Goal: Task Accomplishment & Management: Manage account settings

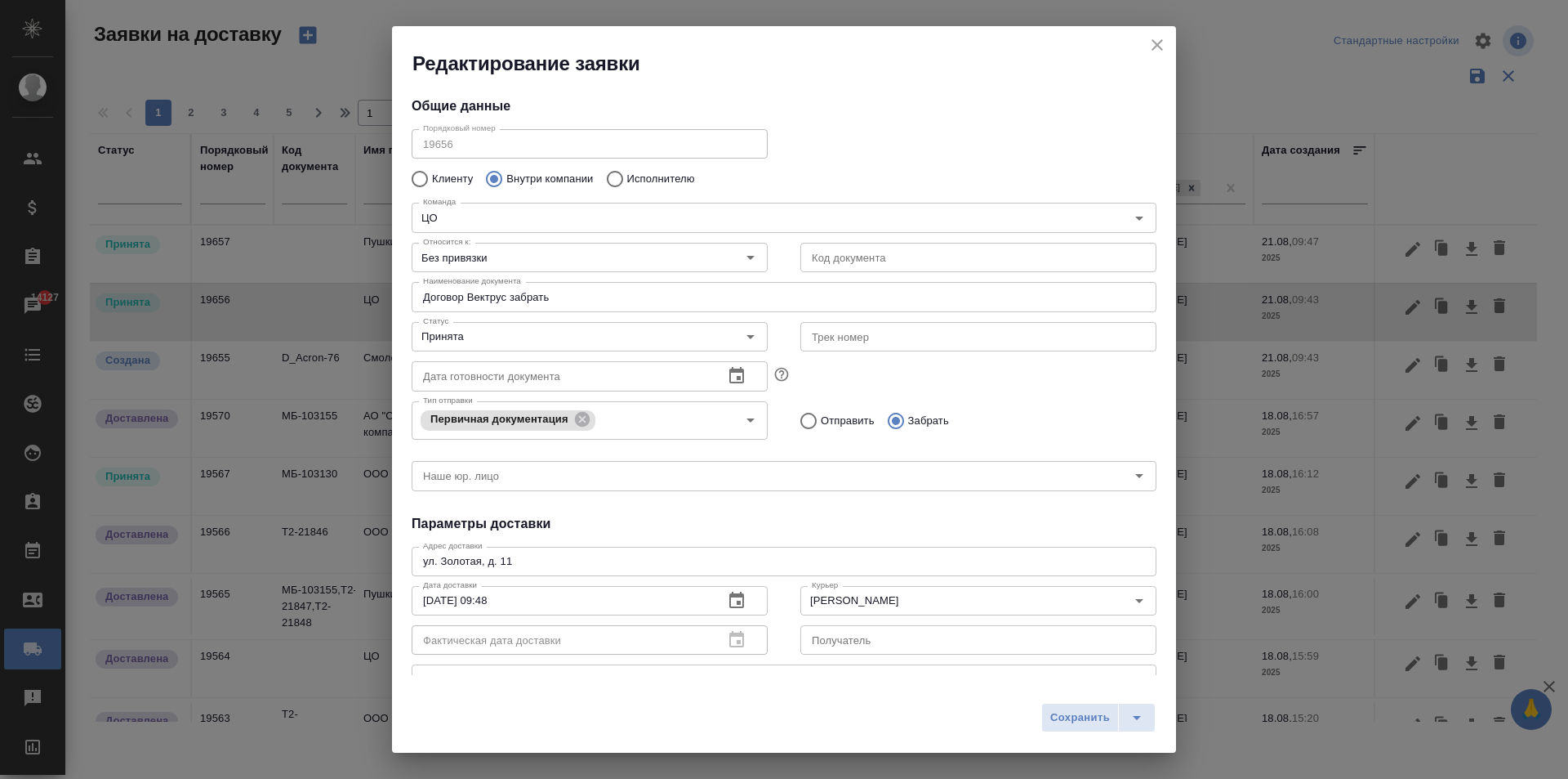
type input "[PERSON_NAME]"
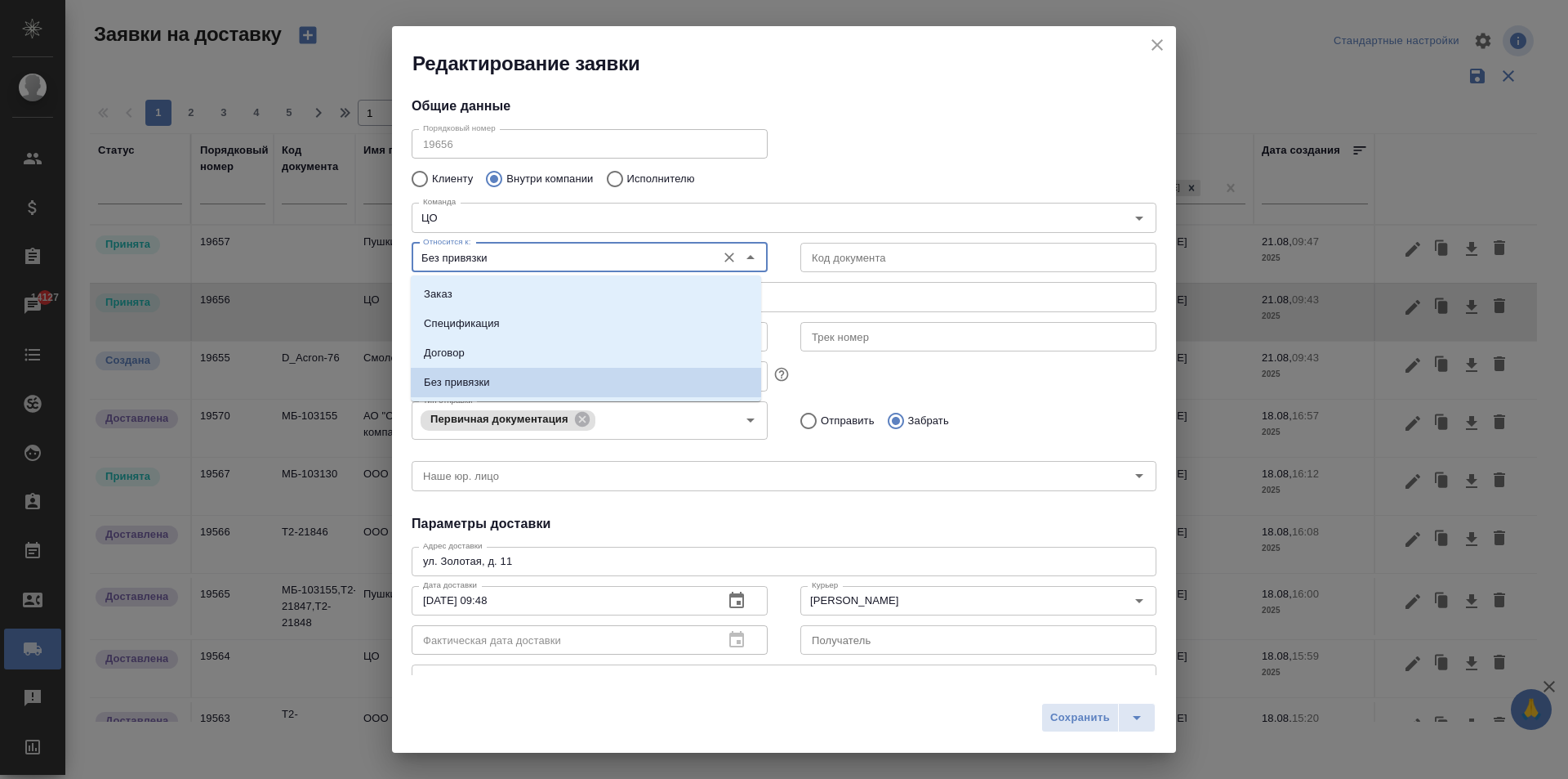
click at [500, 259] on input "Без привязки" at bounding box center [563, 257] width 291 height 20
click at [466, 350] on li "Договор" at bounding box center [586, 352] width 350 height 30
type input "Договор"
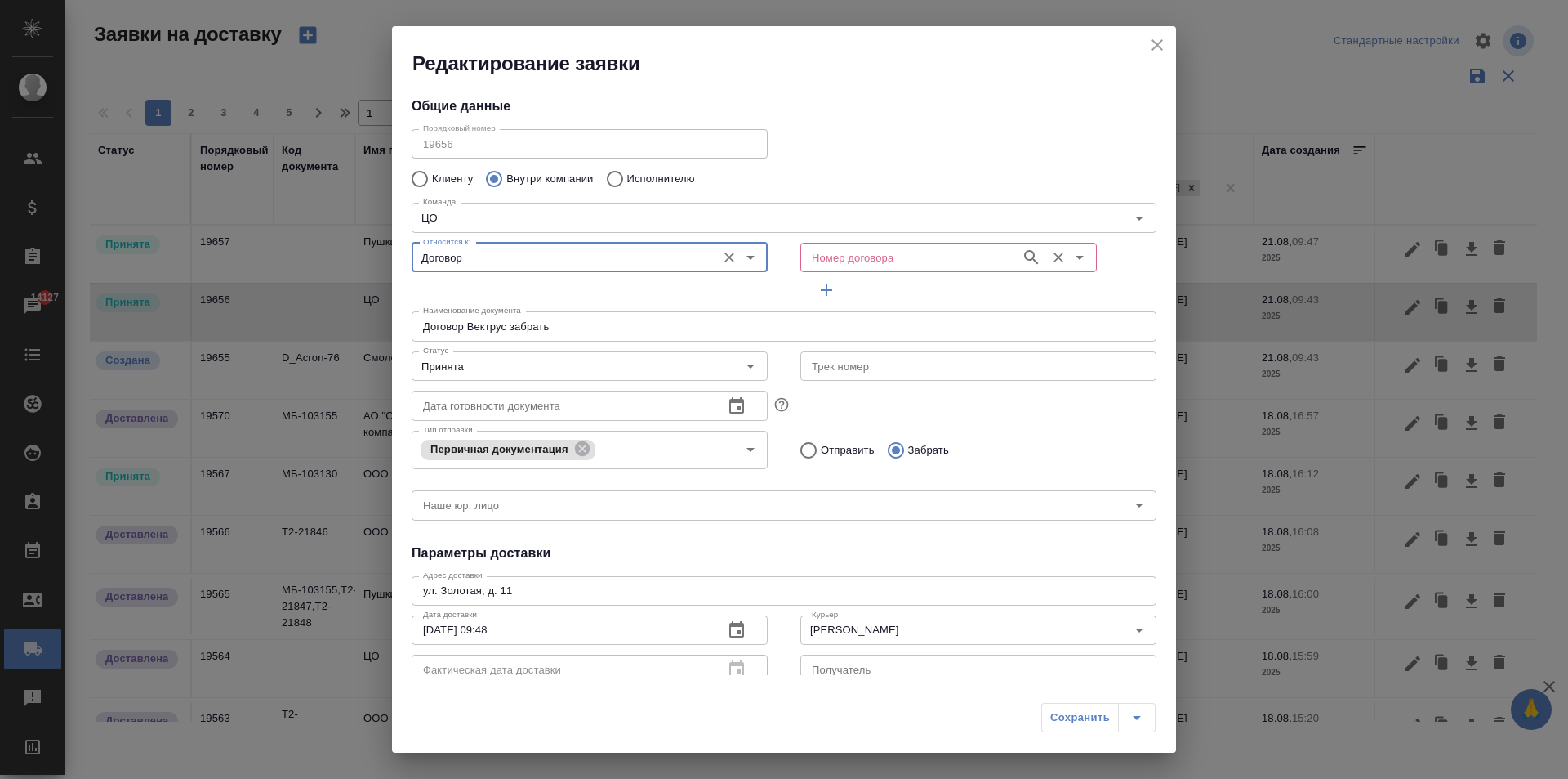
click at [873, 250] on input "Номер договора" at bounding box center [909, 257] width 208 height 20
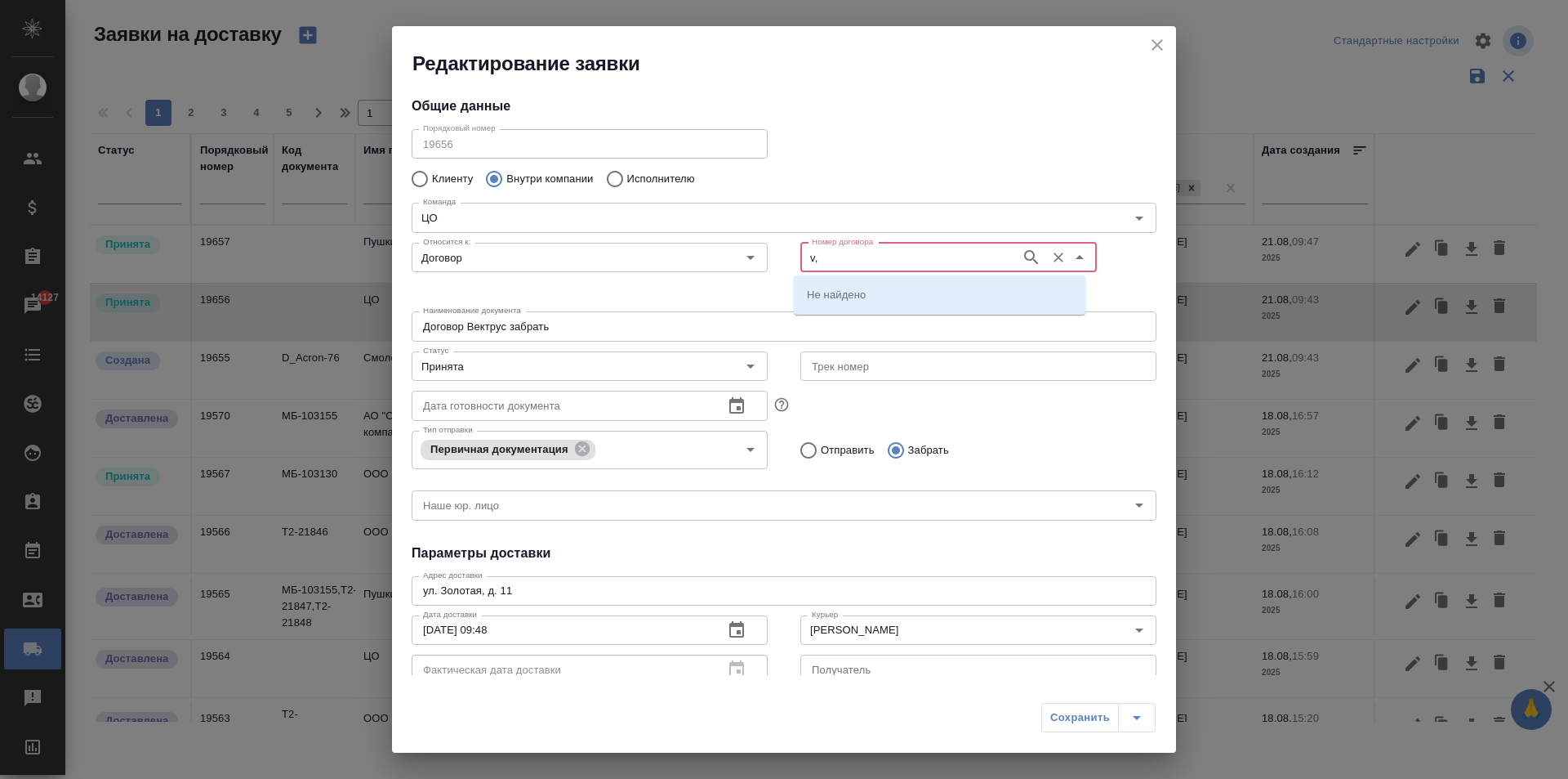
type input "v"
type input "м"
type input "мб-4363"
click at [871, 295] on li "МБ-4363" at bounding box center [940, 293] width 291 height 30
type input "(МБ) ООО "Монблан""
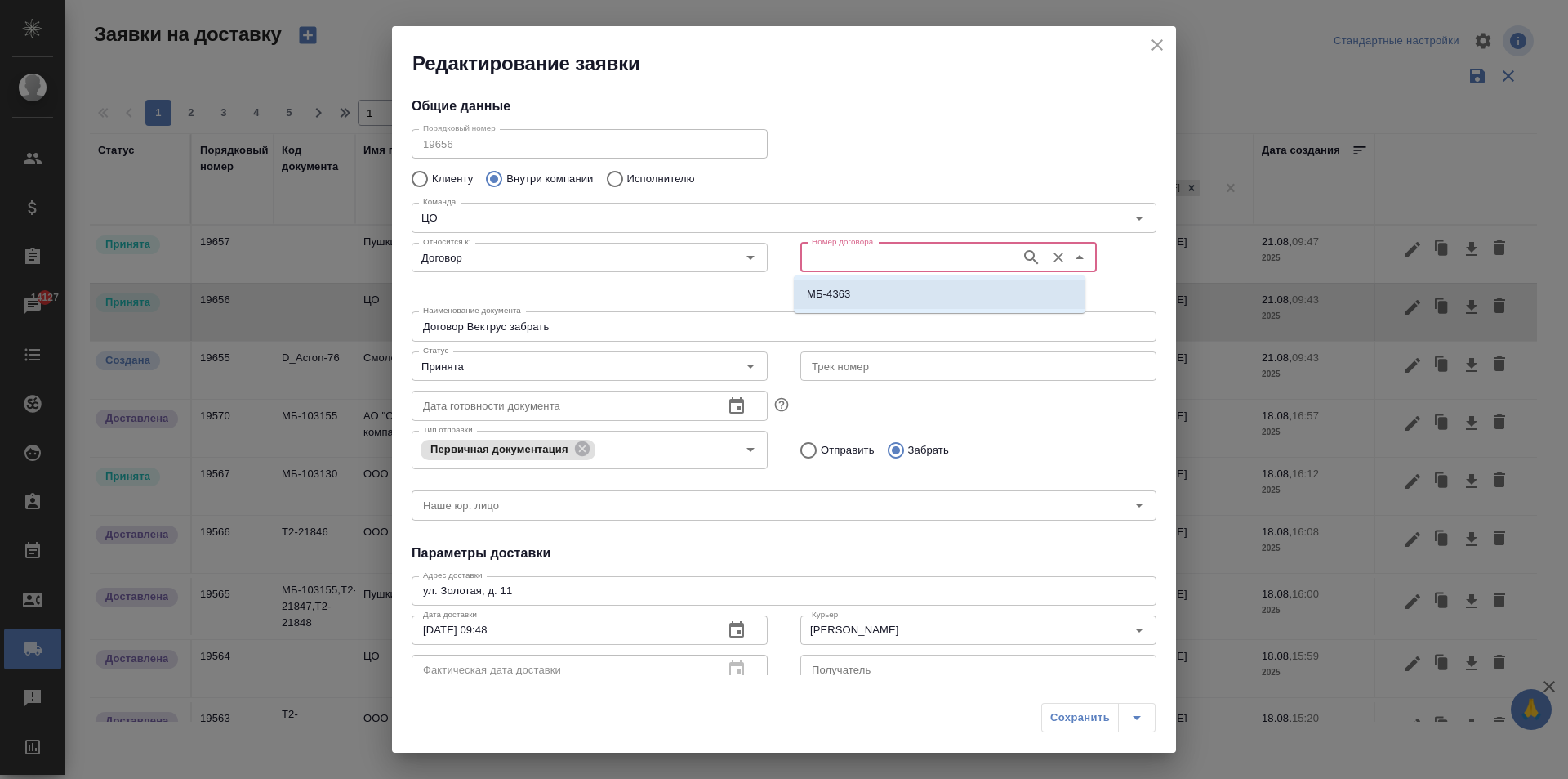
type input "МБ-4363"
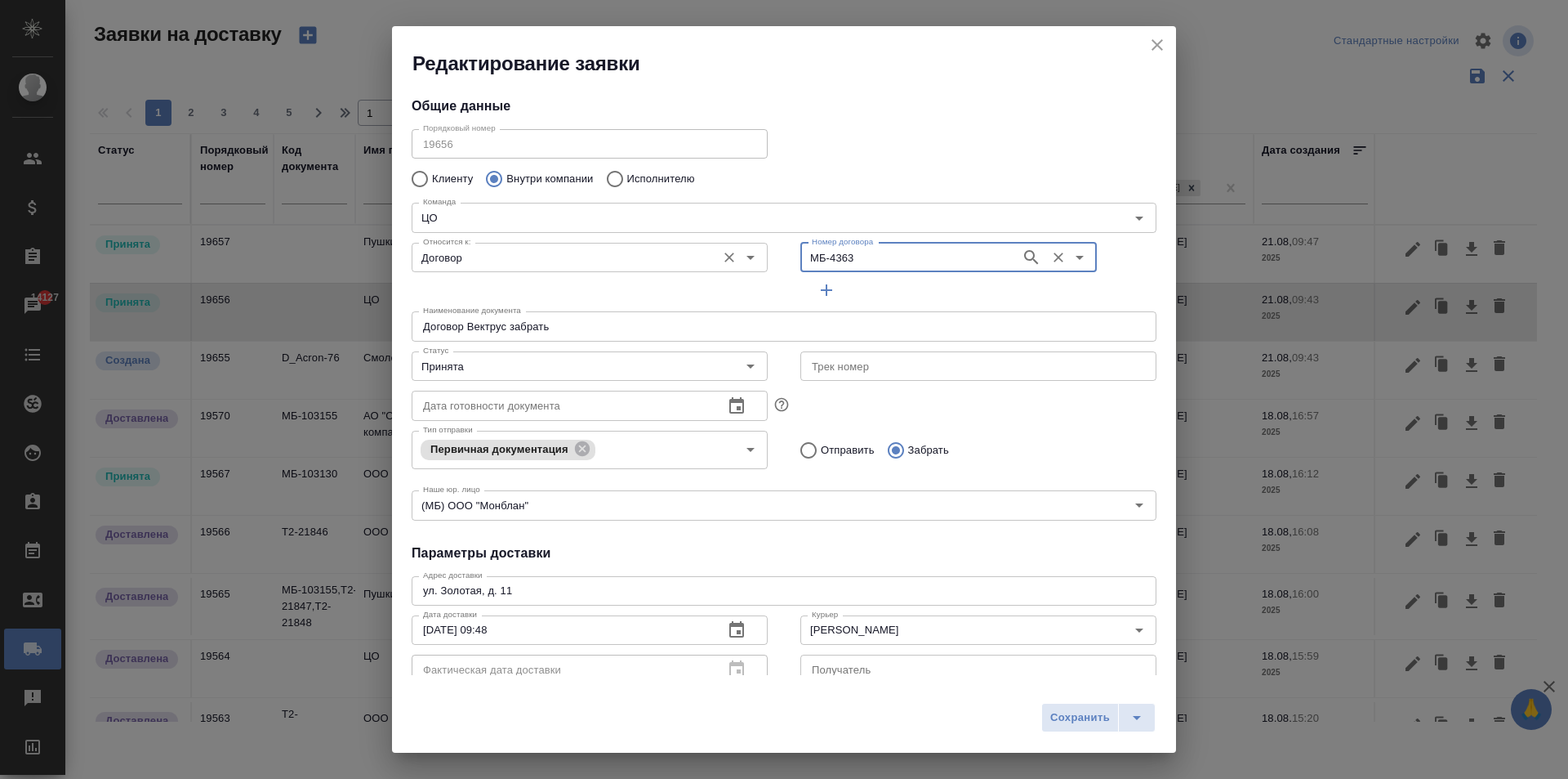
drag, startPoint x: 860, startPoint y: 263, endPoint x: 643, endPoint y: 268, distance: 217.1
click at [577, 257] on div "Относится к: Договор Относится к: Номер договора МБ-4363 Номер договора" at bounding box center [784, 270] width 778 height 101
drag, startPoint x: 820, startPoint y: 270, endPoint x: 824, endPoint y: 255, distance: 15.5
click at [575, 366] on input "Принята" at bounding box center [563, 366] width 291 height 20
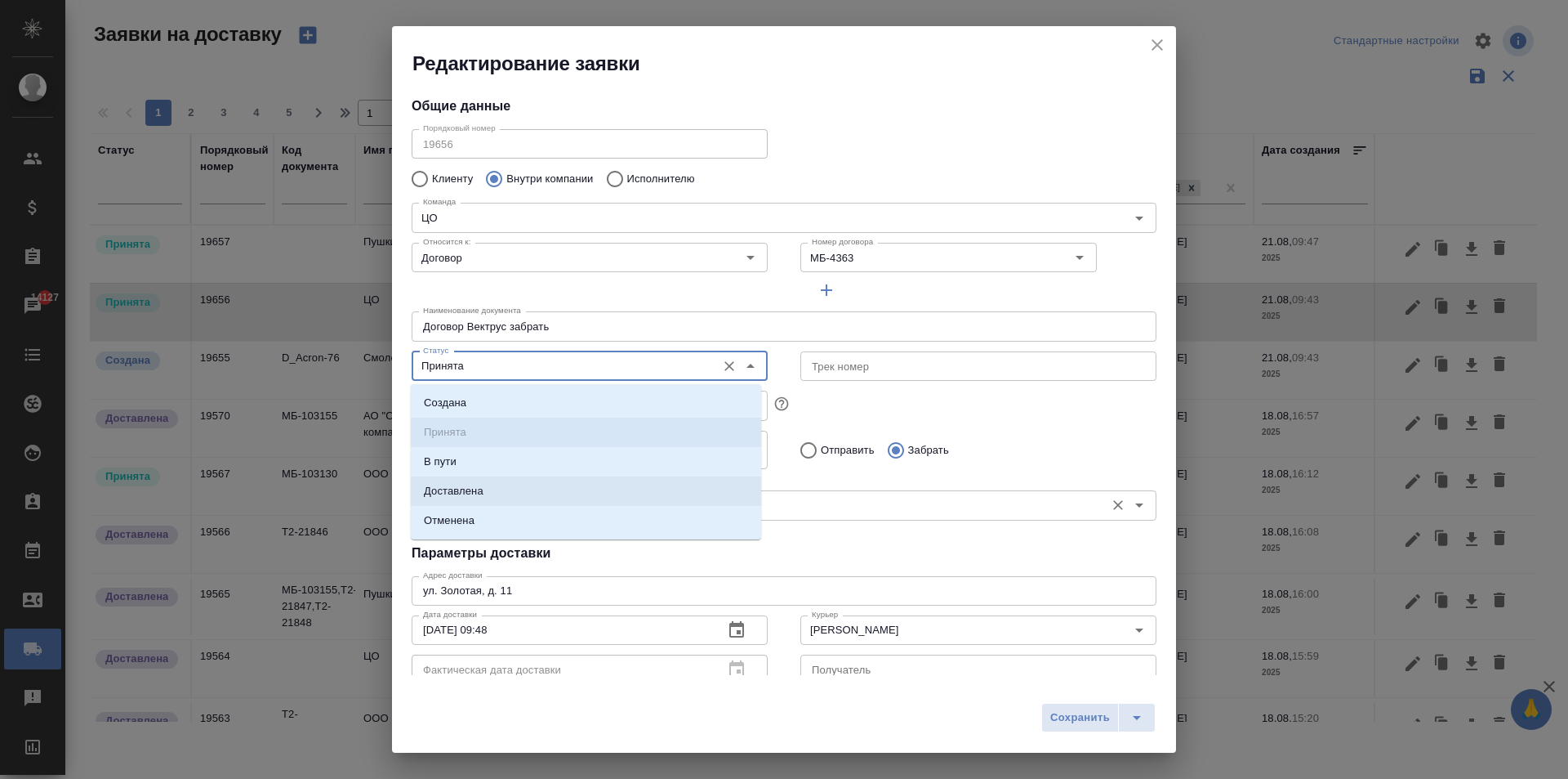
click at [463, 496] on p "Доставлена" at bounding box center [453, 490] width 60 height 16
type input "Доставлена"
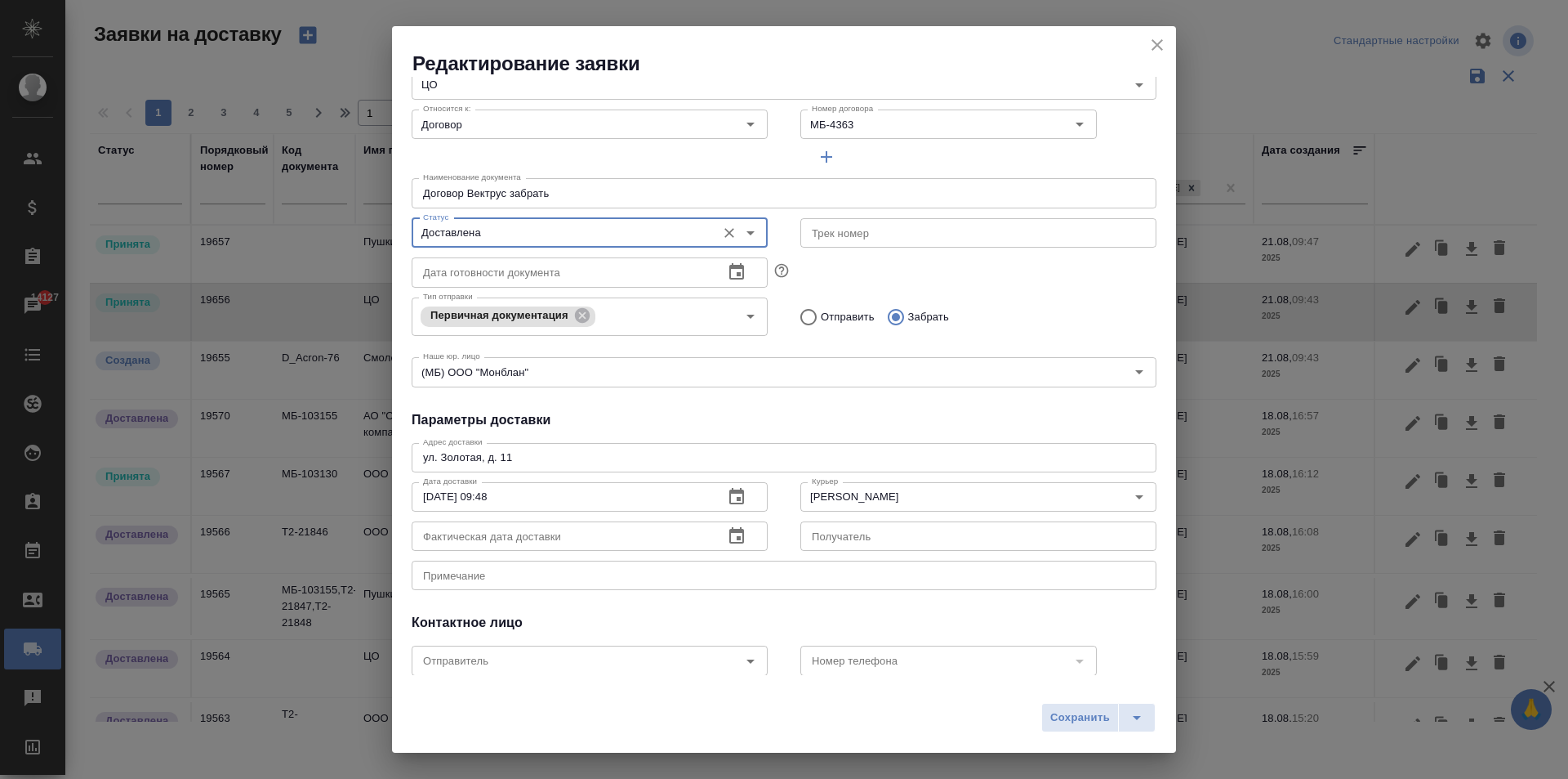
scroll to position [222, 0]
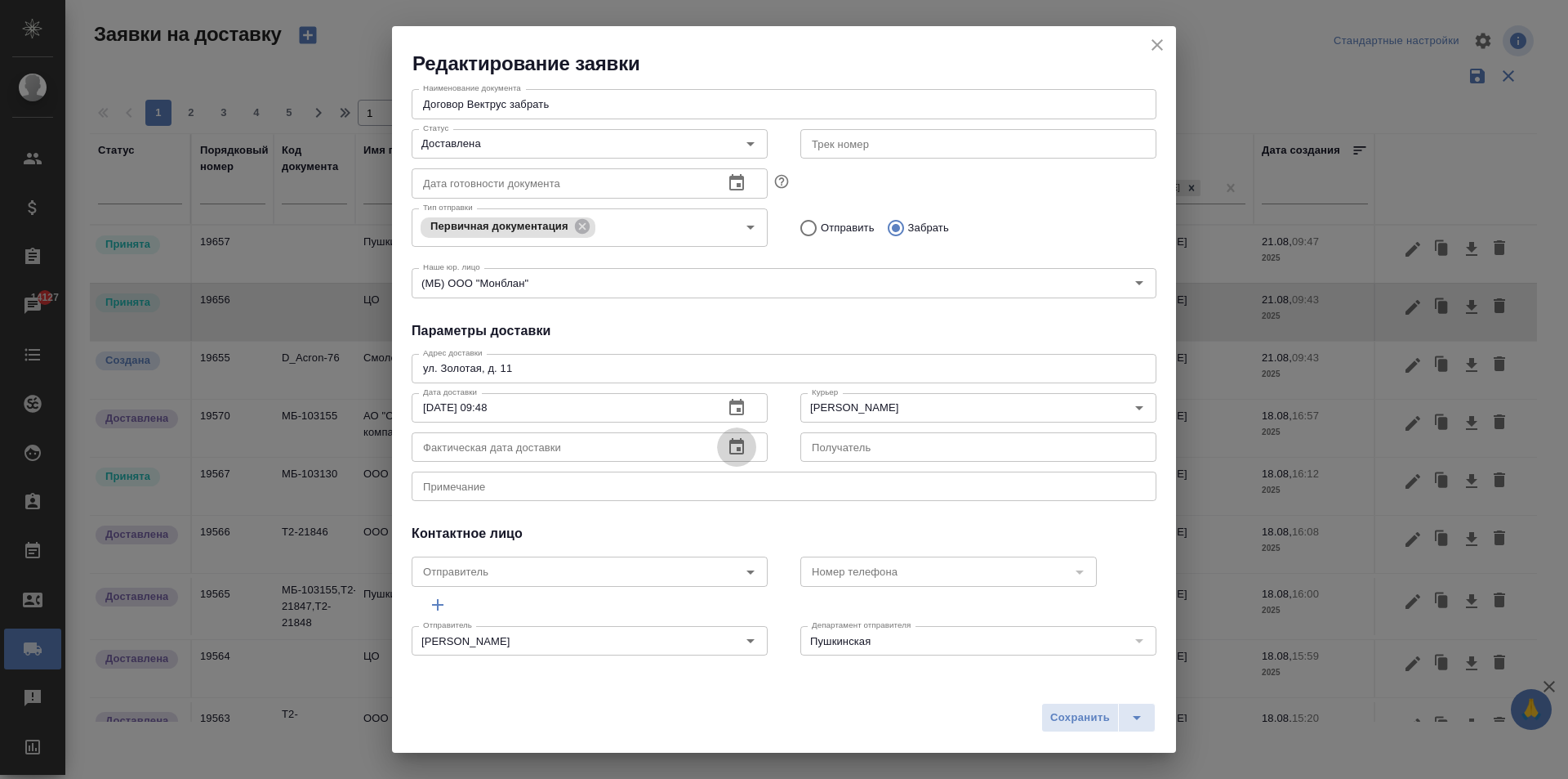
click at [727, 443] on icon "button" at bounding box center [737, 447] width 20 height 20
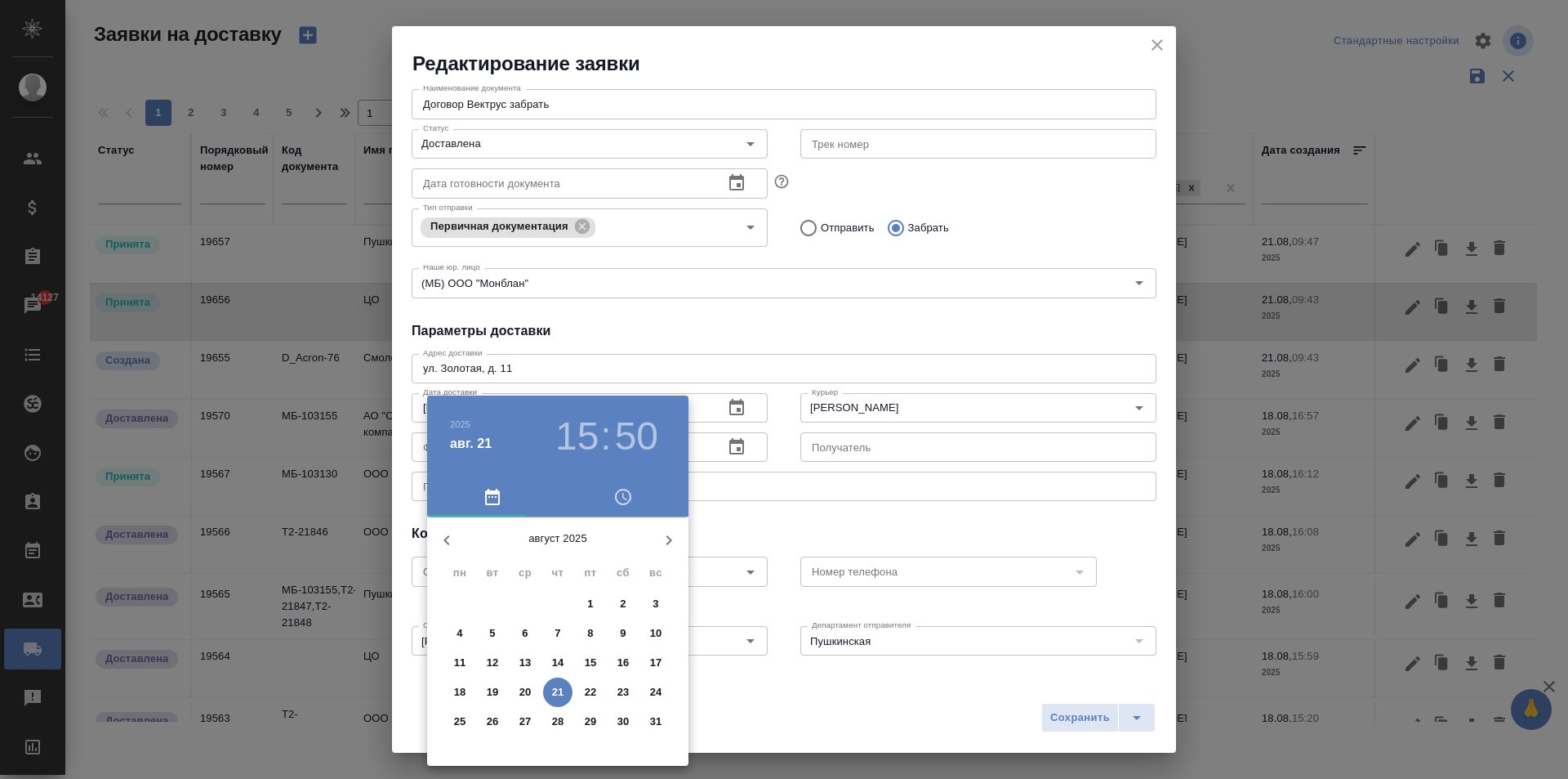
click at [550, 689] on span "21" at bounding box center [557, 691] width 30 height 16
type input "[DATE] 15:50"
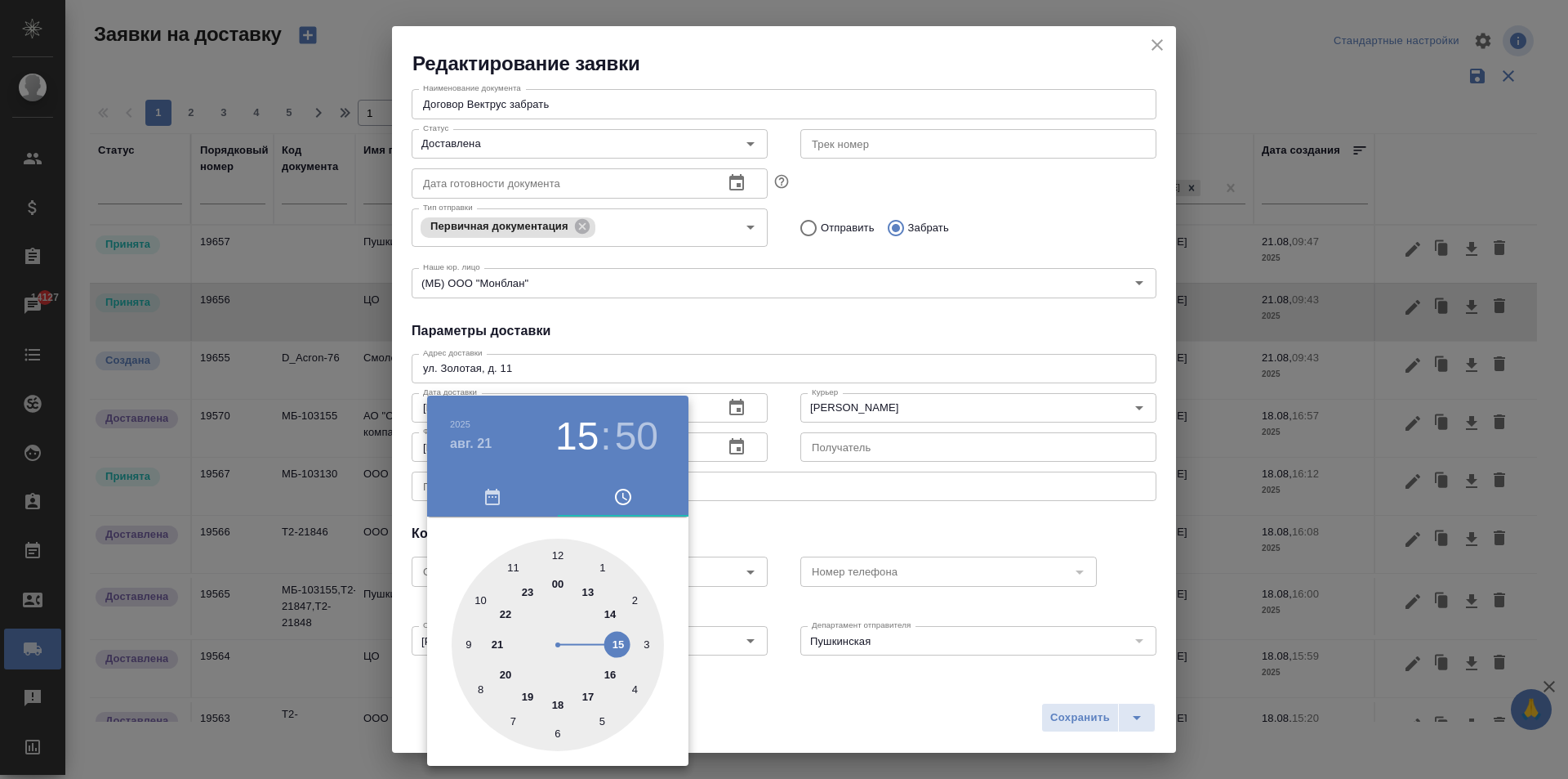
click at [887, 680] on div at bounding box center [784, 390] width 1568 height 779
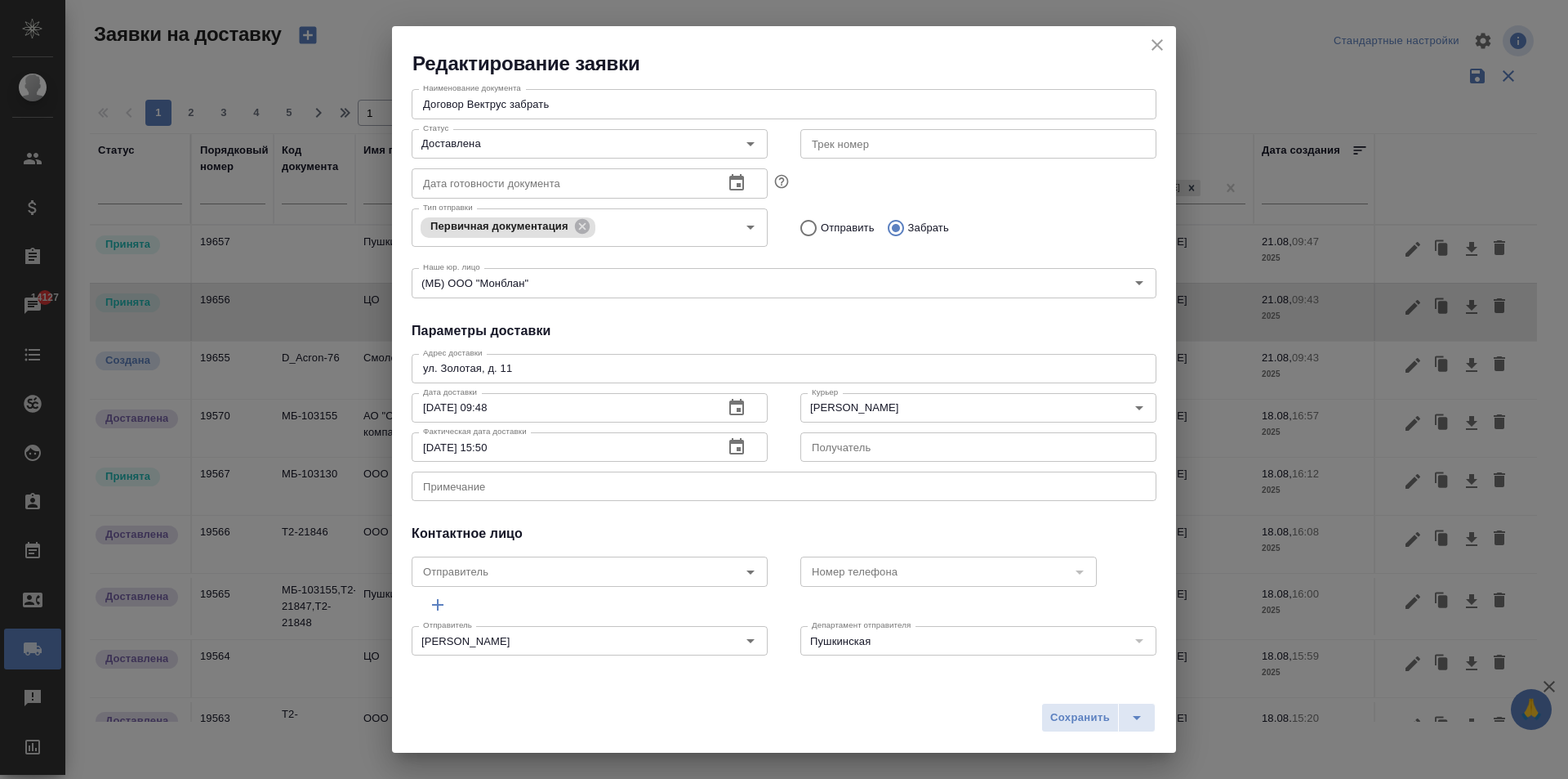
drag, startPoint x: 1050, startPoint y: 716, endPoint x: 1079, endPoint y: 722, distance: 29.6
click at [1051, 716] on span "Сохранить" at bounding box center [1080, 718] width 60 height 19
click at [1079, 720] on div "Сохранить" at bounding box center [1099, 717] width 114 height 30
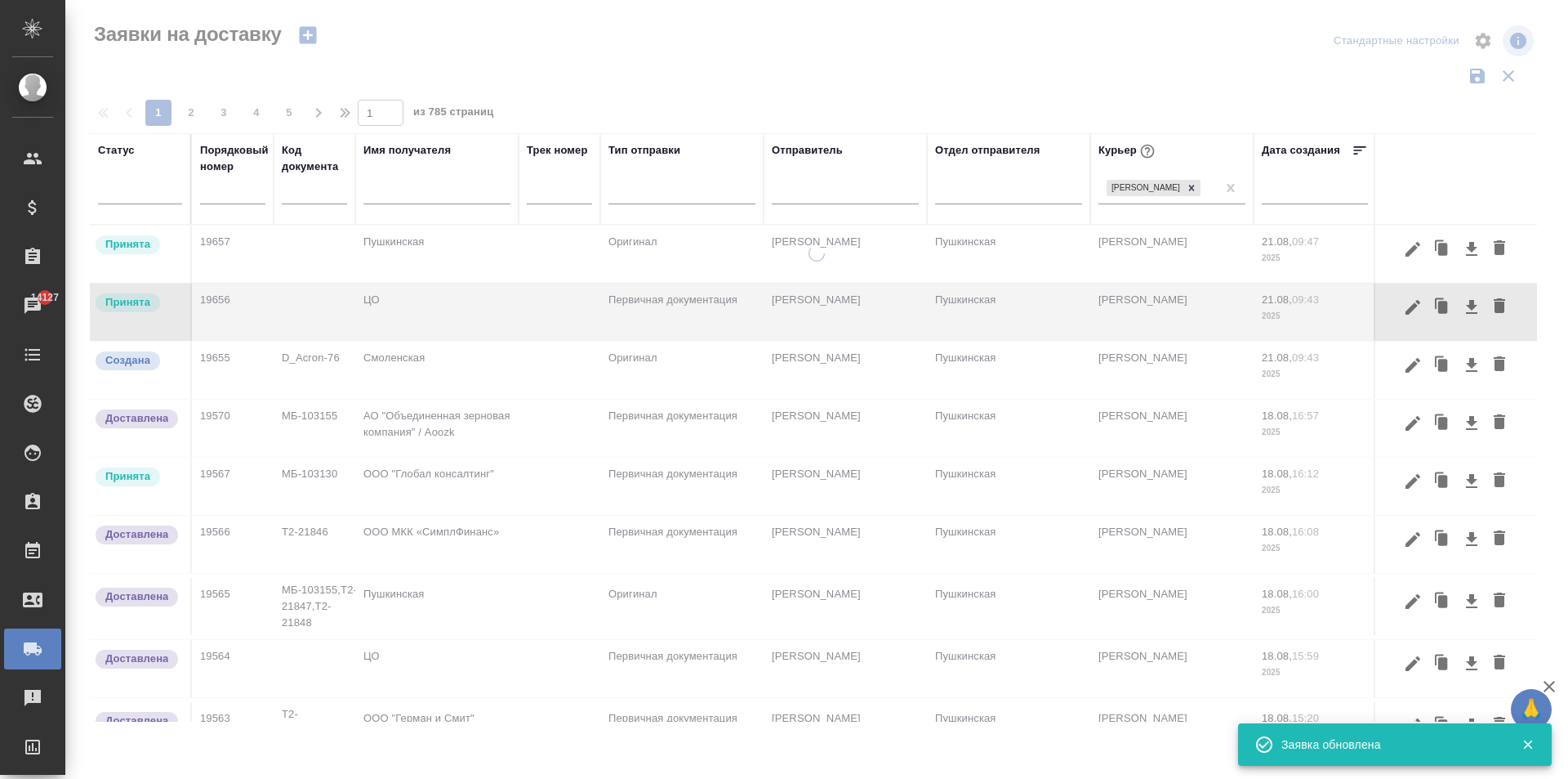
scroll to position [0, 0]
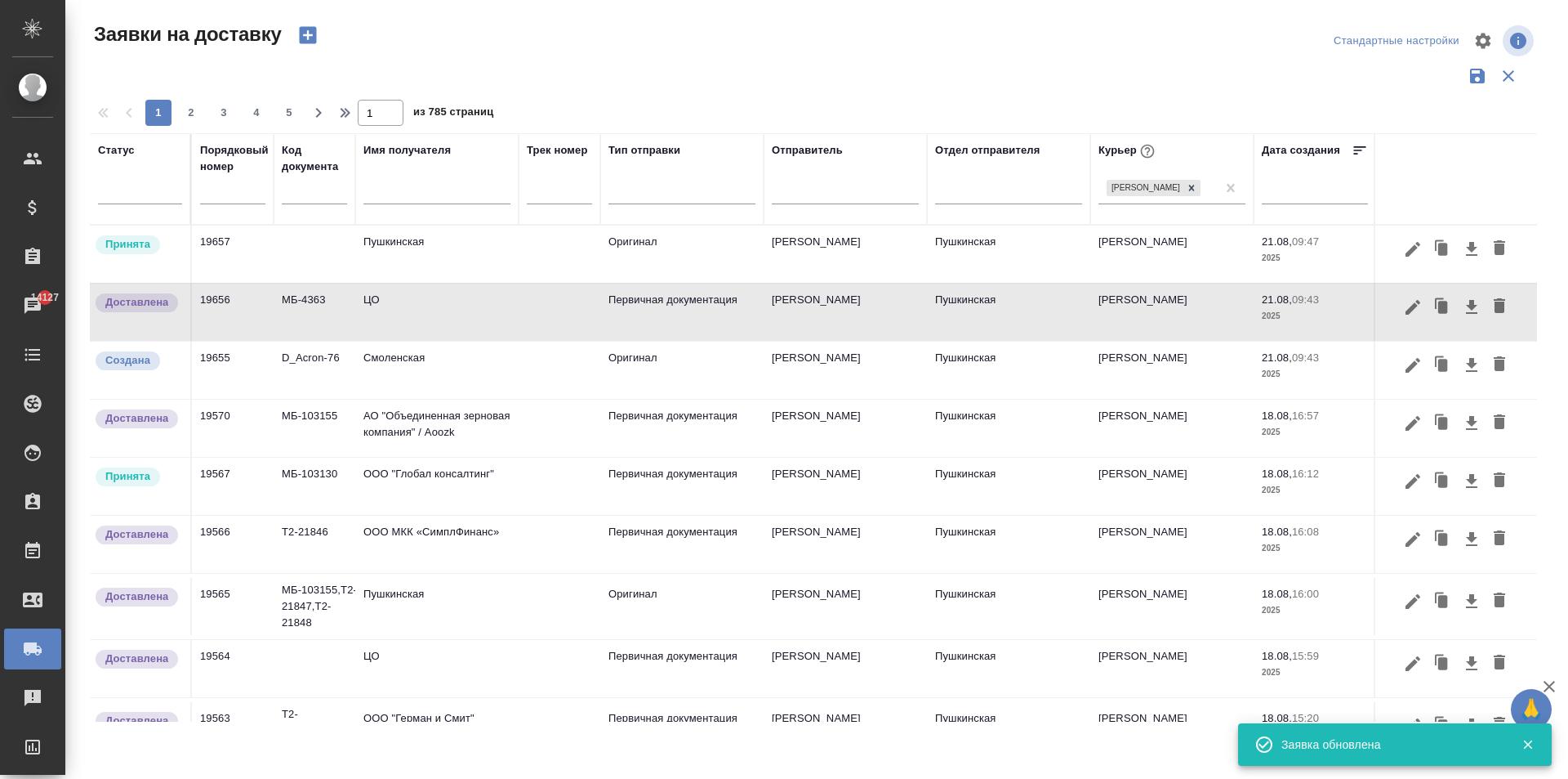
click at [407, 244] on td "Пушкинская" at bounding box center [437, 254] width 164 height 57
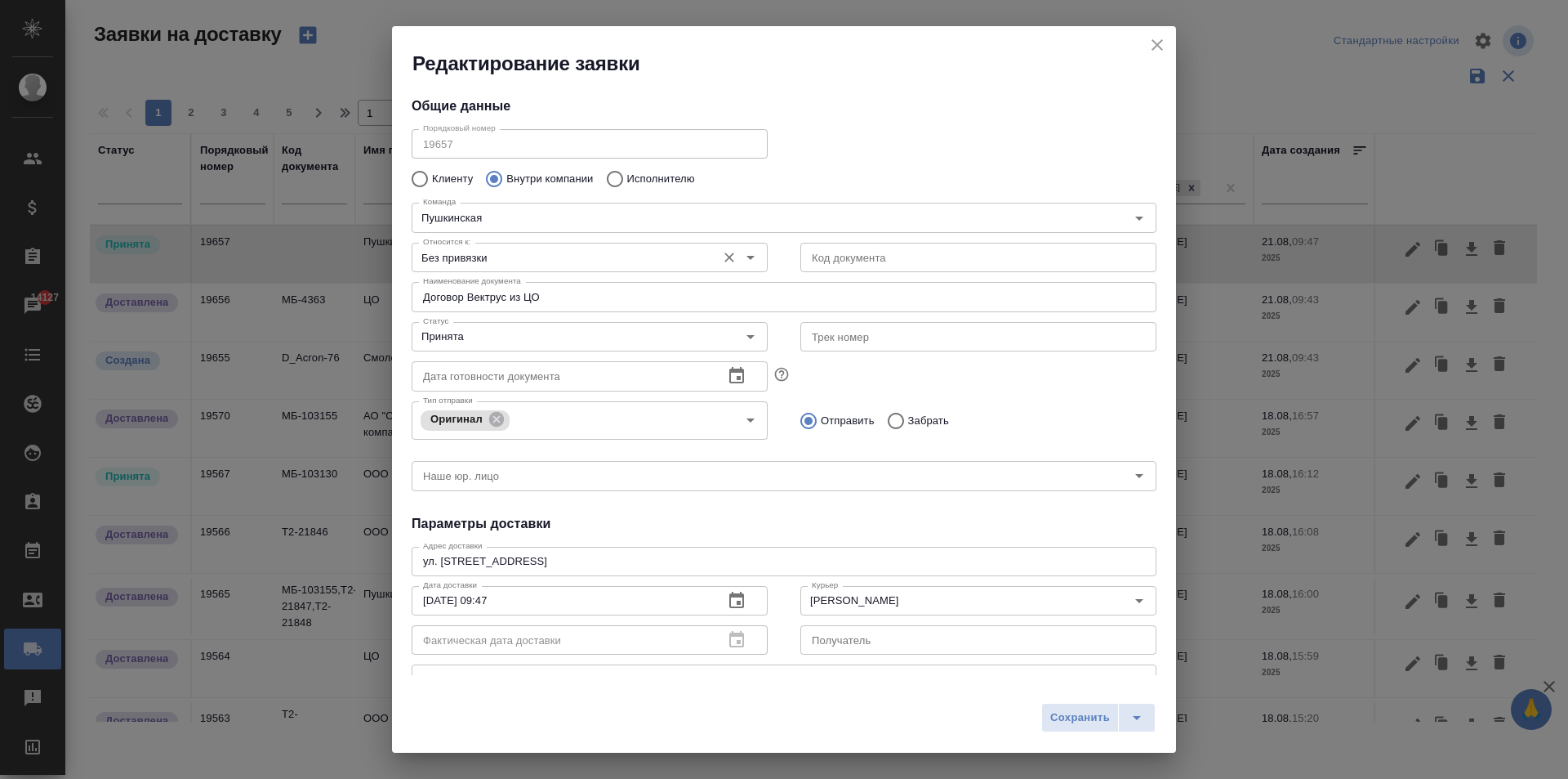
click at [478, 265] on input "Без привязки" at bounding box center [563, 257] width 291 height 20
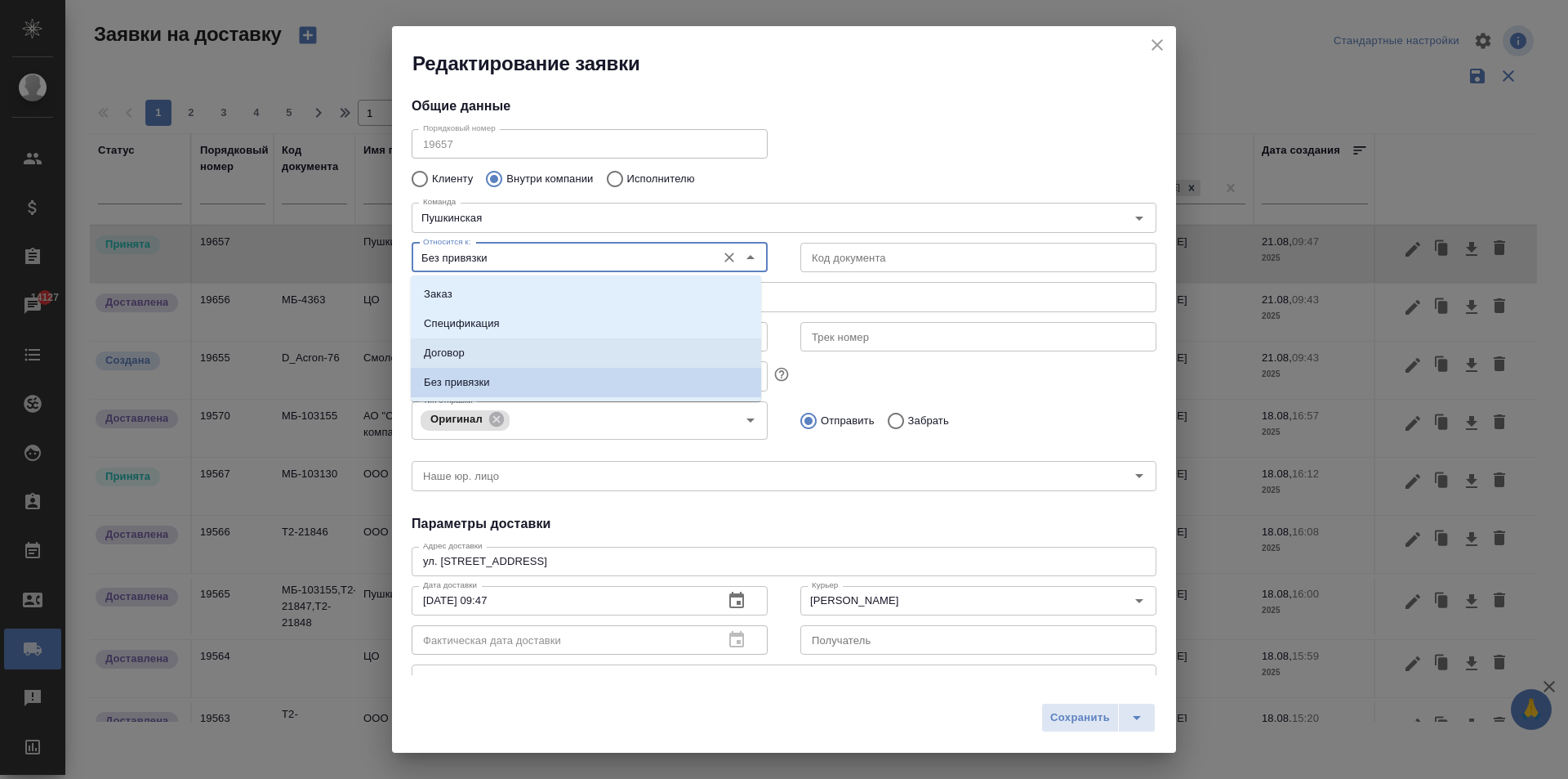
click at [486, 353] on li "Договор" at bounding box center [586, 352] width 350 height 30
type input "Договор"
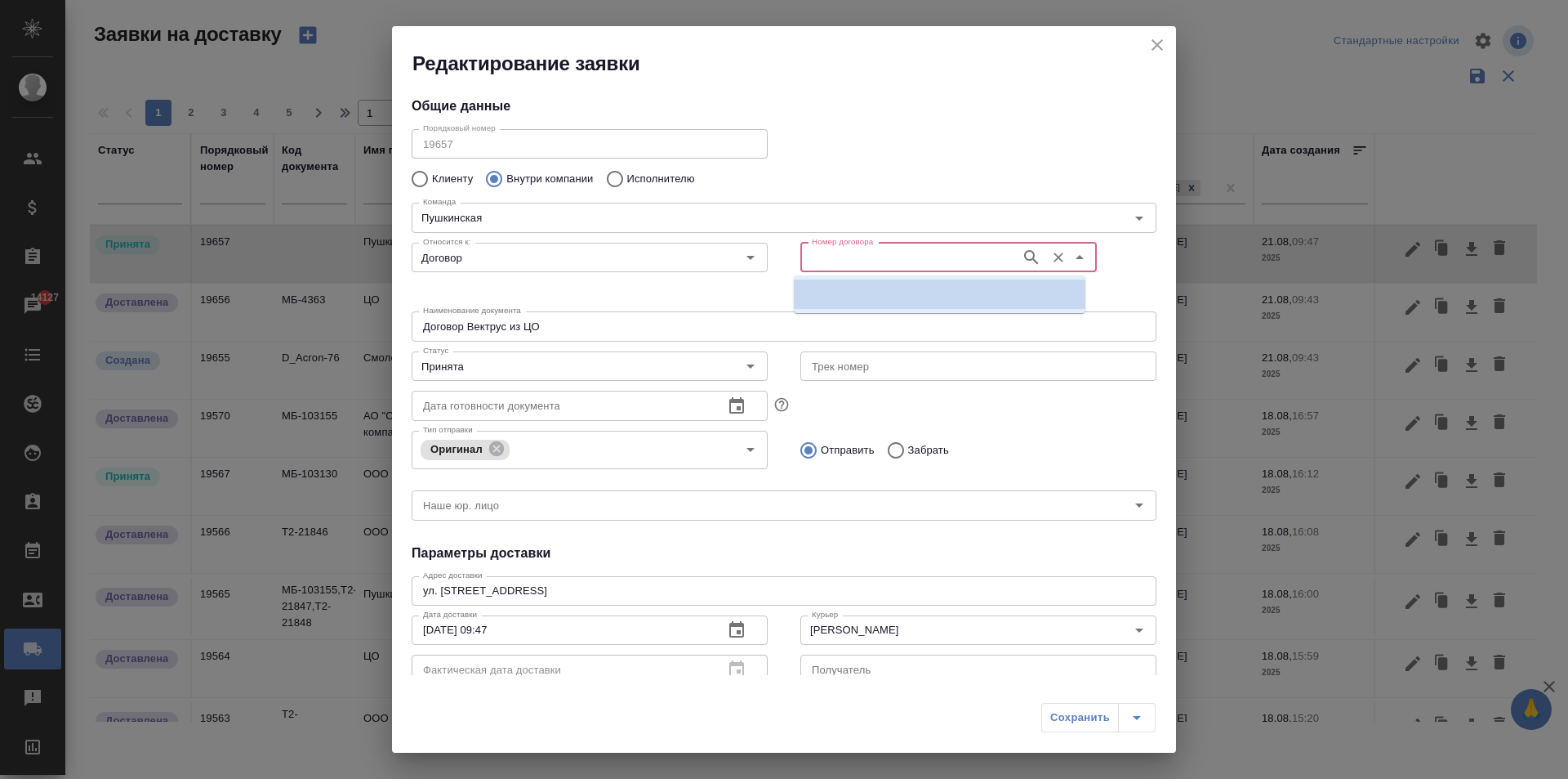
click at [877, 258] on input "Номер договора" at bounding box center [909, 257] width 208 height 20
paste input "МБ-4363"
type input "МБ-4363"
click at [842, 290] on p "МБ-4363" at bounding box center [828, 293] width 43 height 16
type input "(МБ) ООО "Монблан""
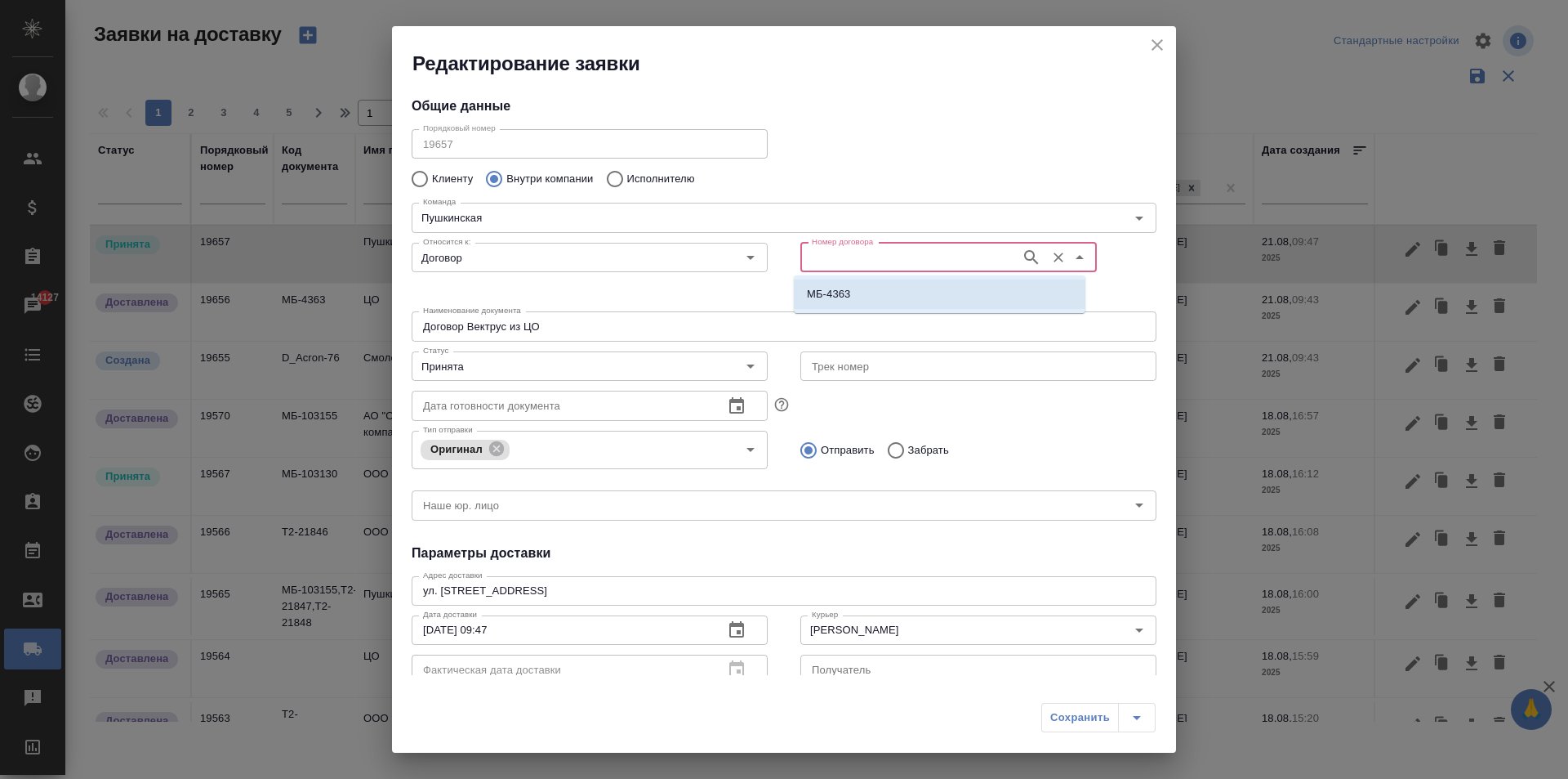
type input "МБ-4363"
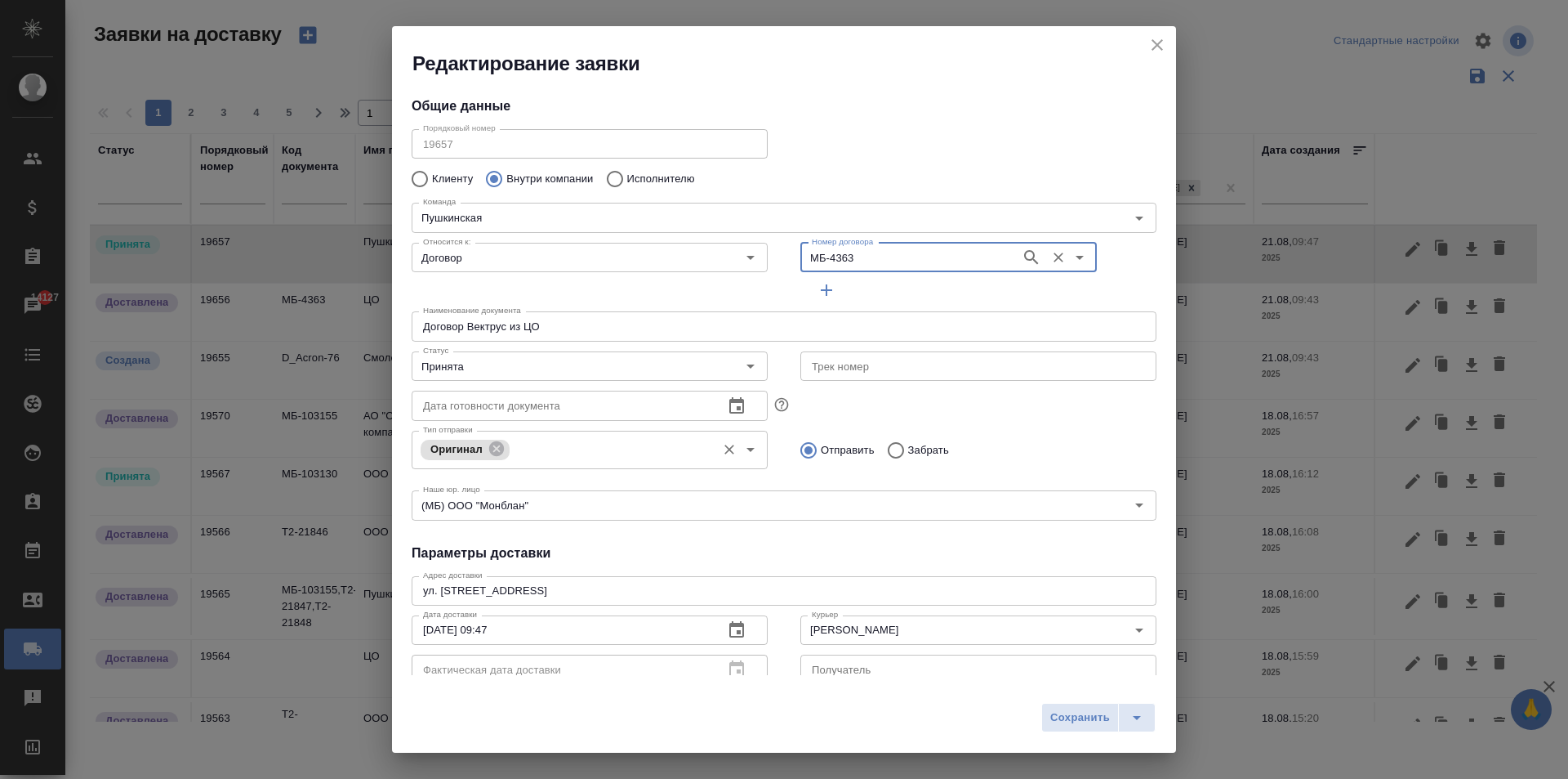
scroll to position [223, 0]
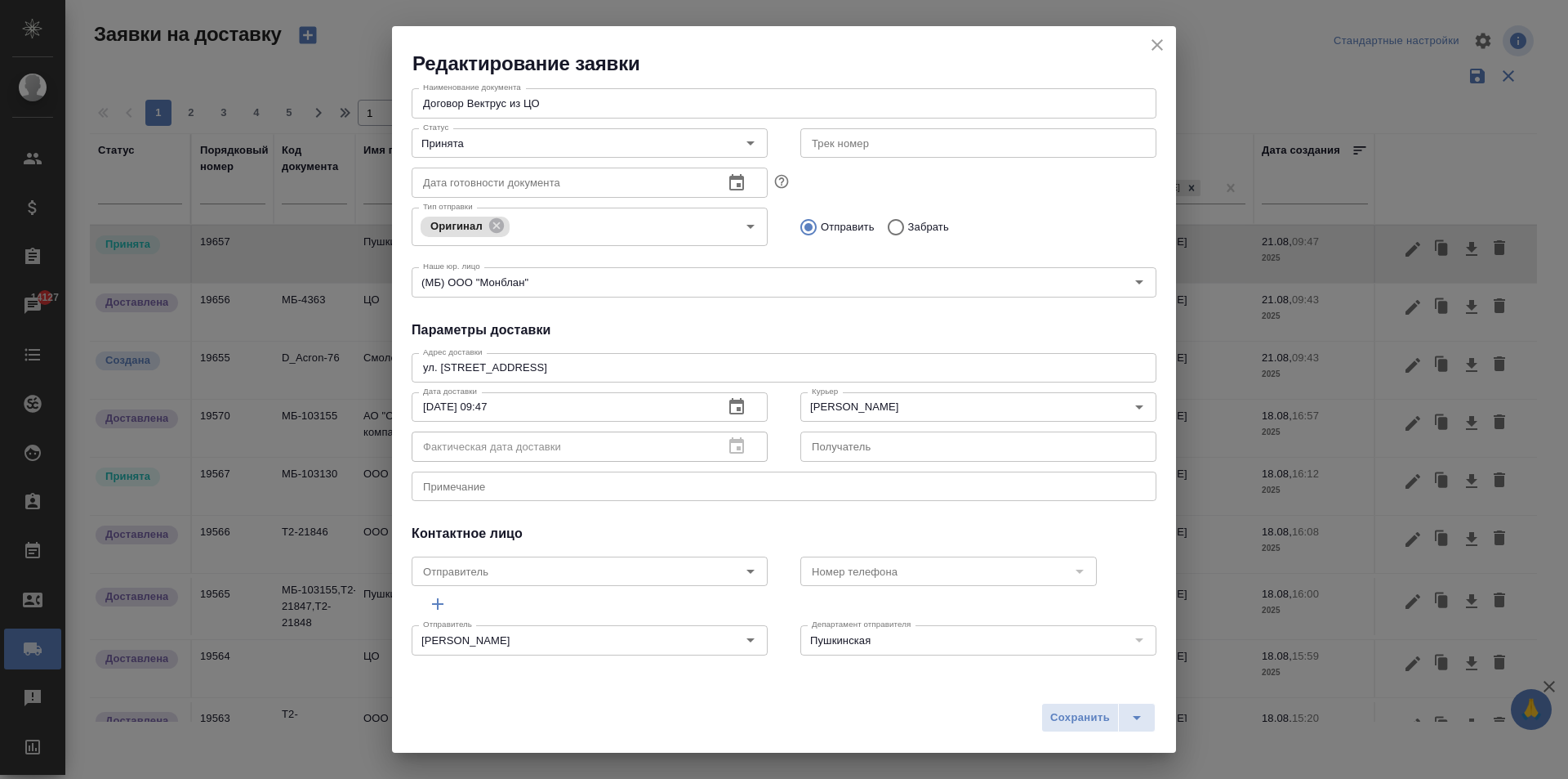
click at [727, 449] on div "Фактическая дата доставки" at bounding box center [589, 446] width 356 height 30
click at [732, 449] on div "Фактическая дата доставки" at bounding box center [589, 447] width 356 height 30
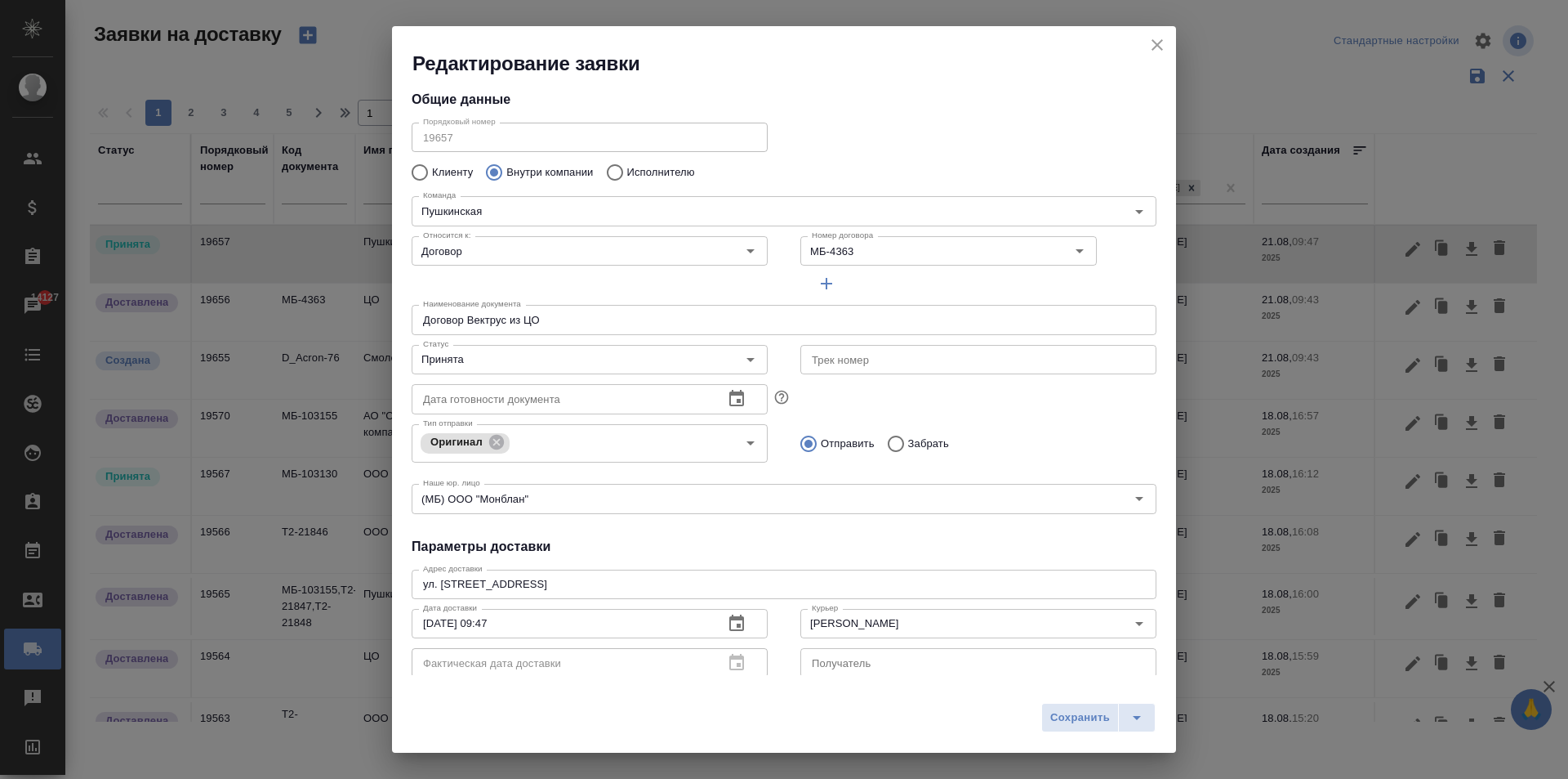
scroll to position [0, 0]
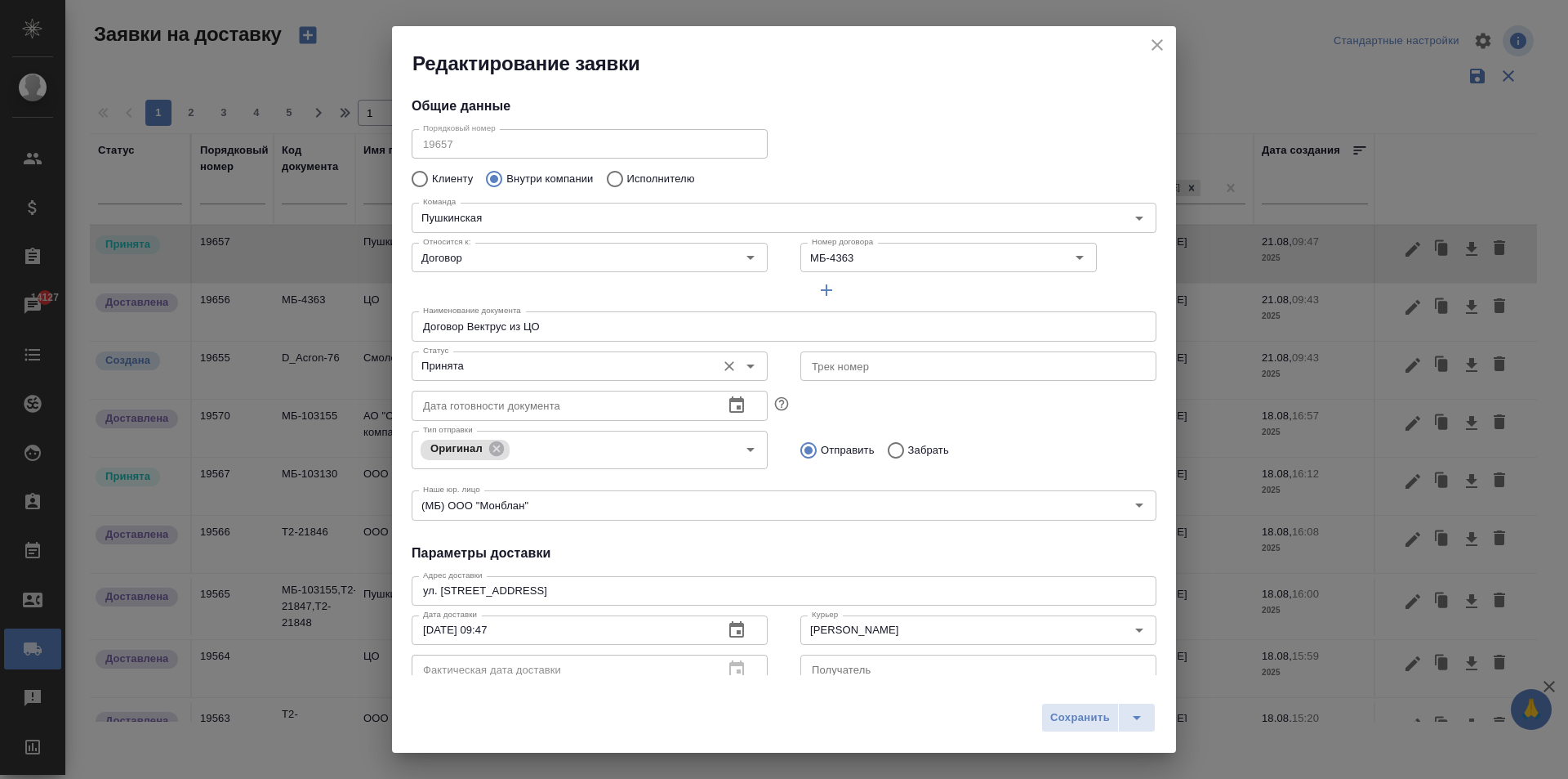
click at [615, 359] on input "Принята" at bounding box center [563, 366] width 291 height 20
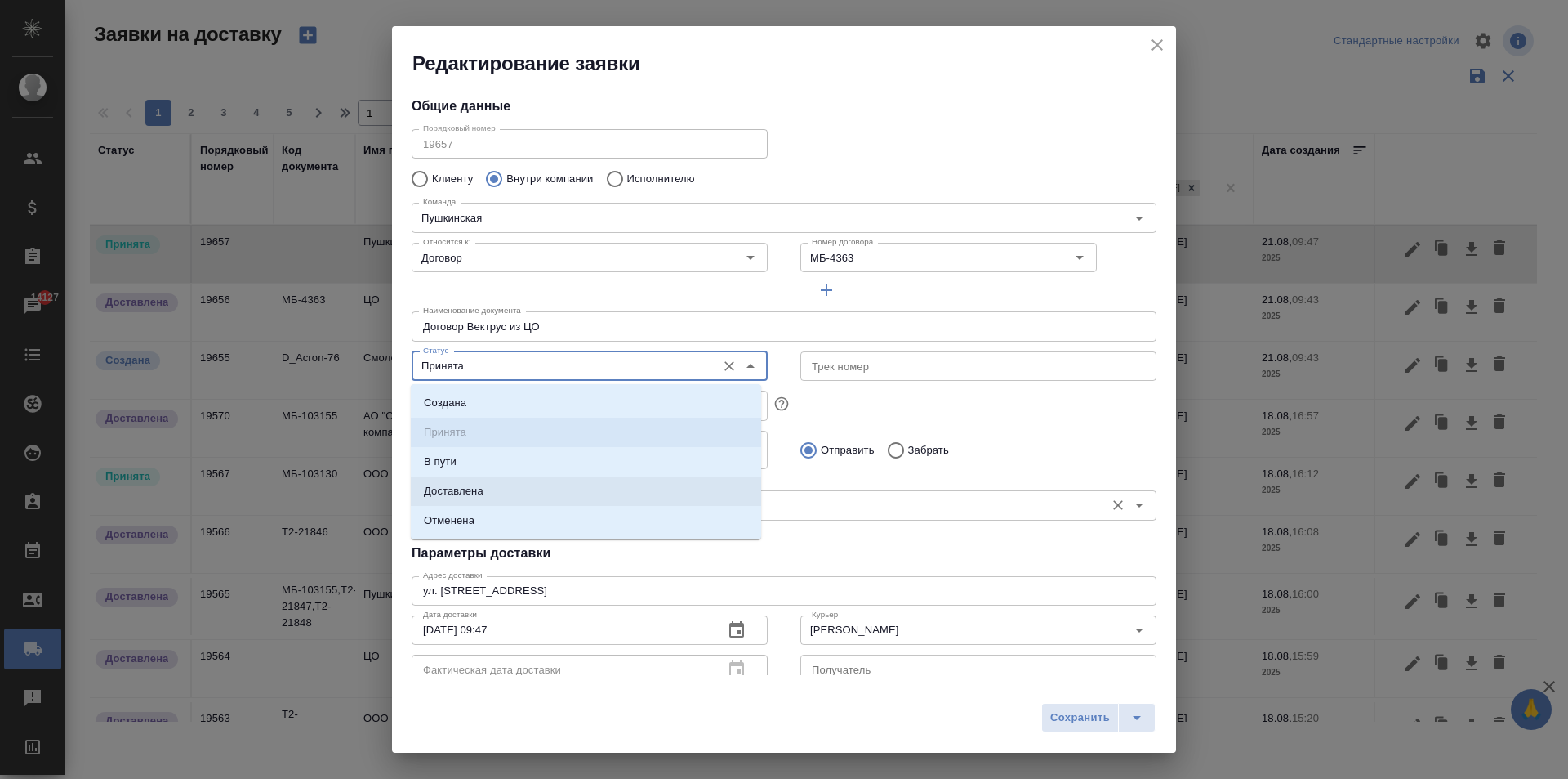
click at [500, 485] on li "Доставлена" at bounding box center [586, 490] width 350 height 30
type input "Доставлена"
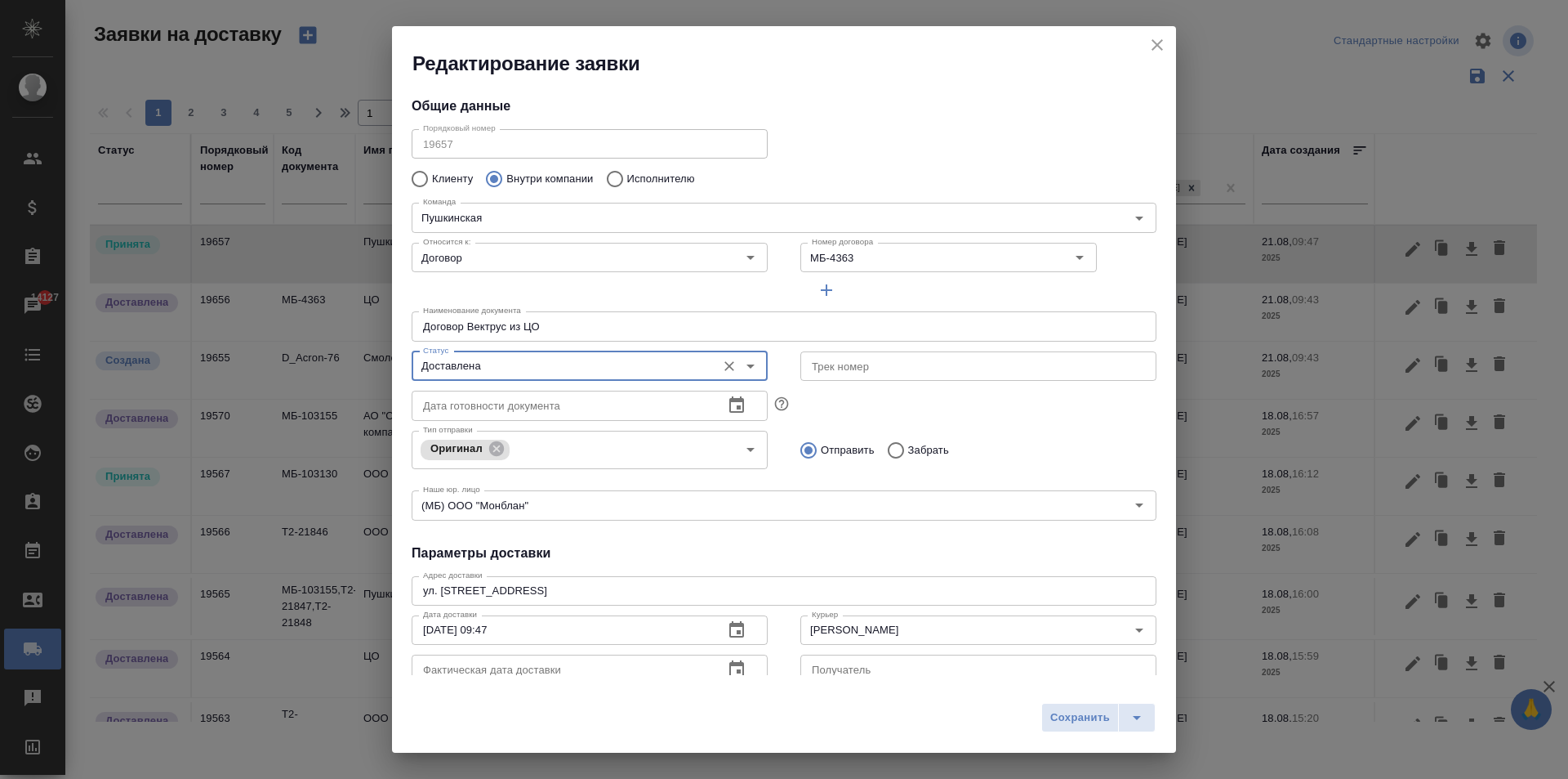
scroll to position [222, 0]
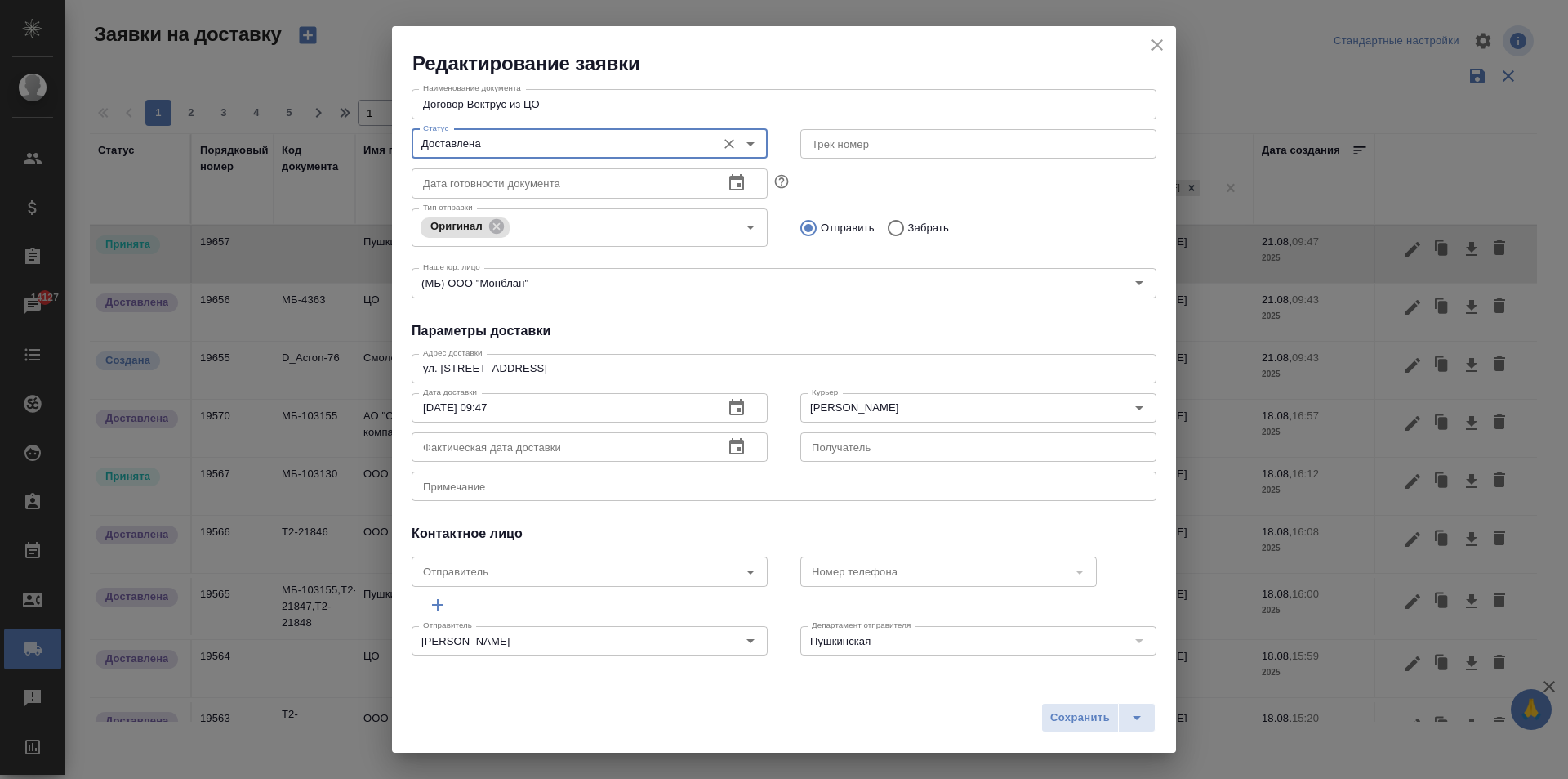
click at [730, 446] on icon "button" at bounding box center [737, 447] width 20 height 20
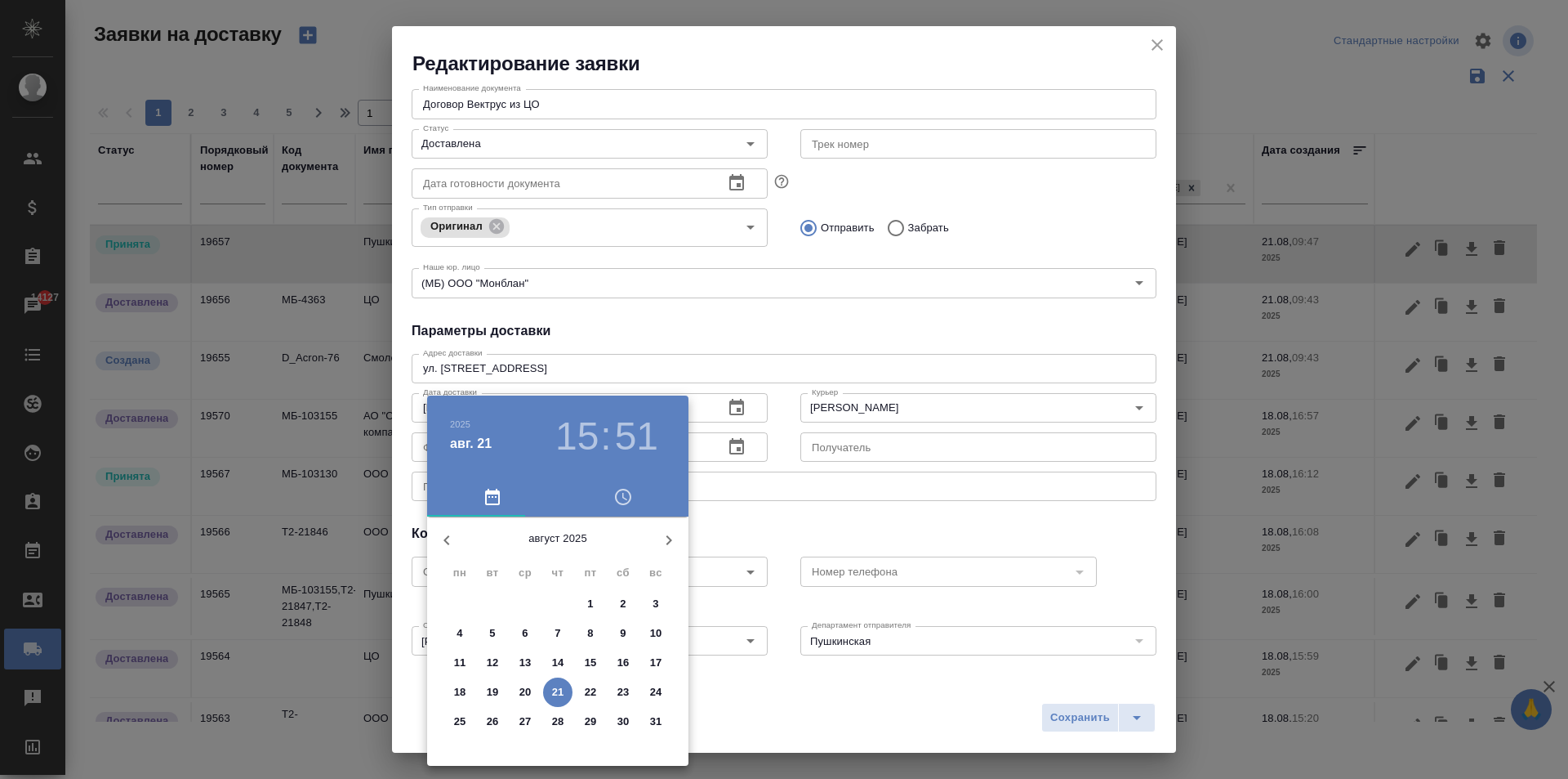
click at [556, 689] on p "21" at bounding box center [558, 691] width 12 height 16
type input "[DATE] 15:51"
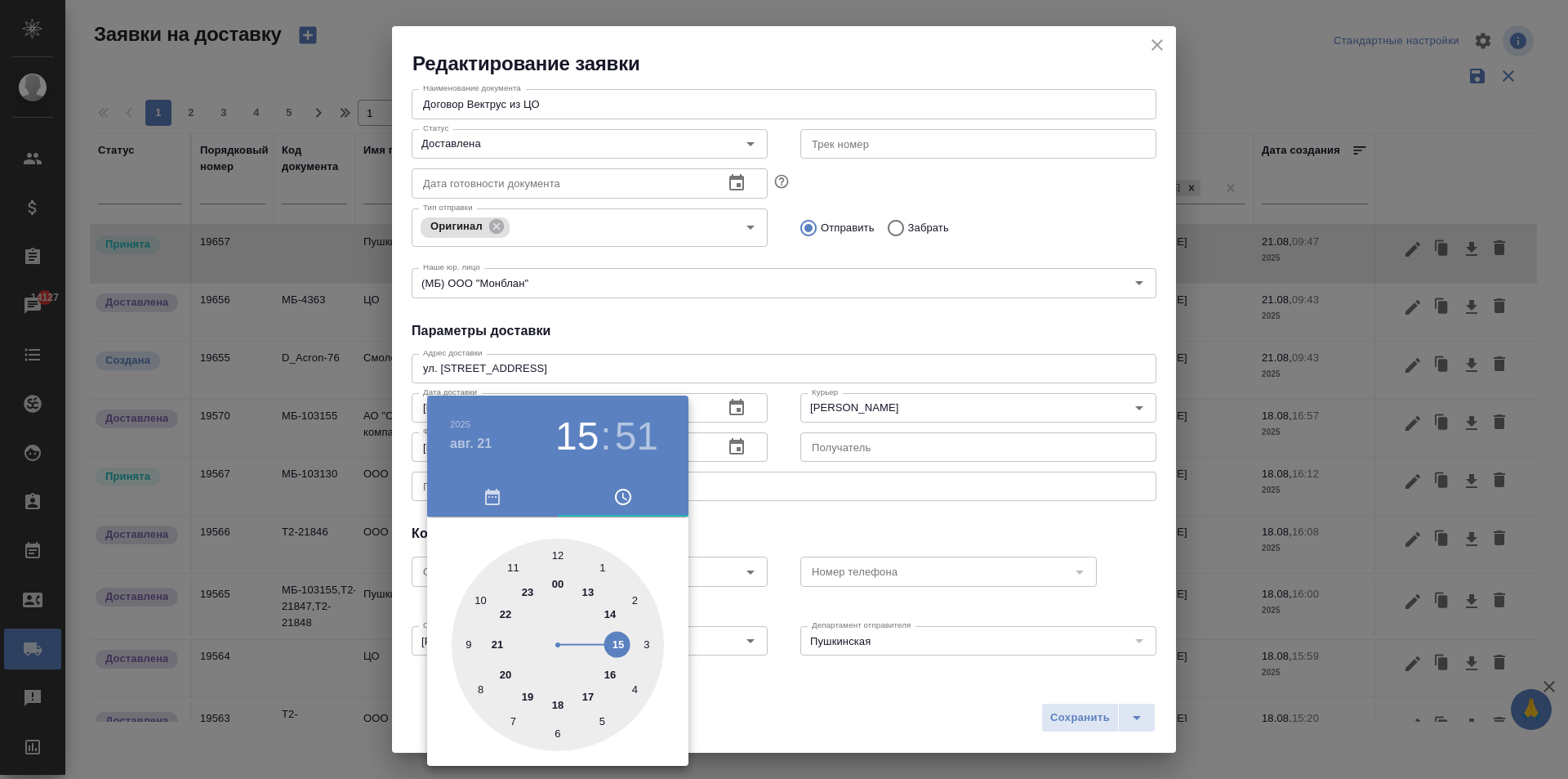
click at [784, 487] on div at bounding box center [784, 390] width 1568 height 779
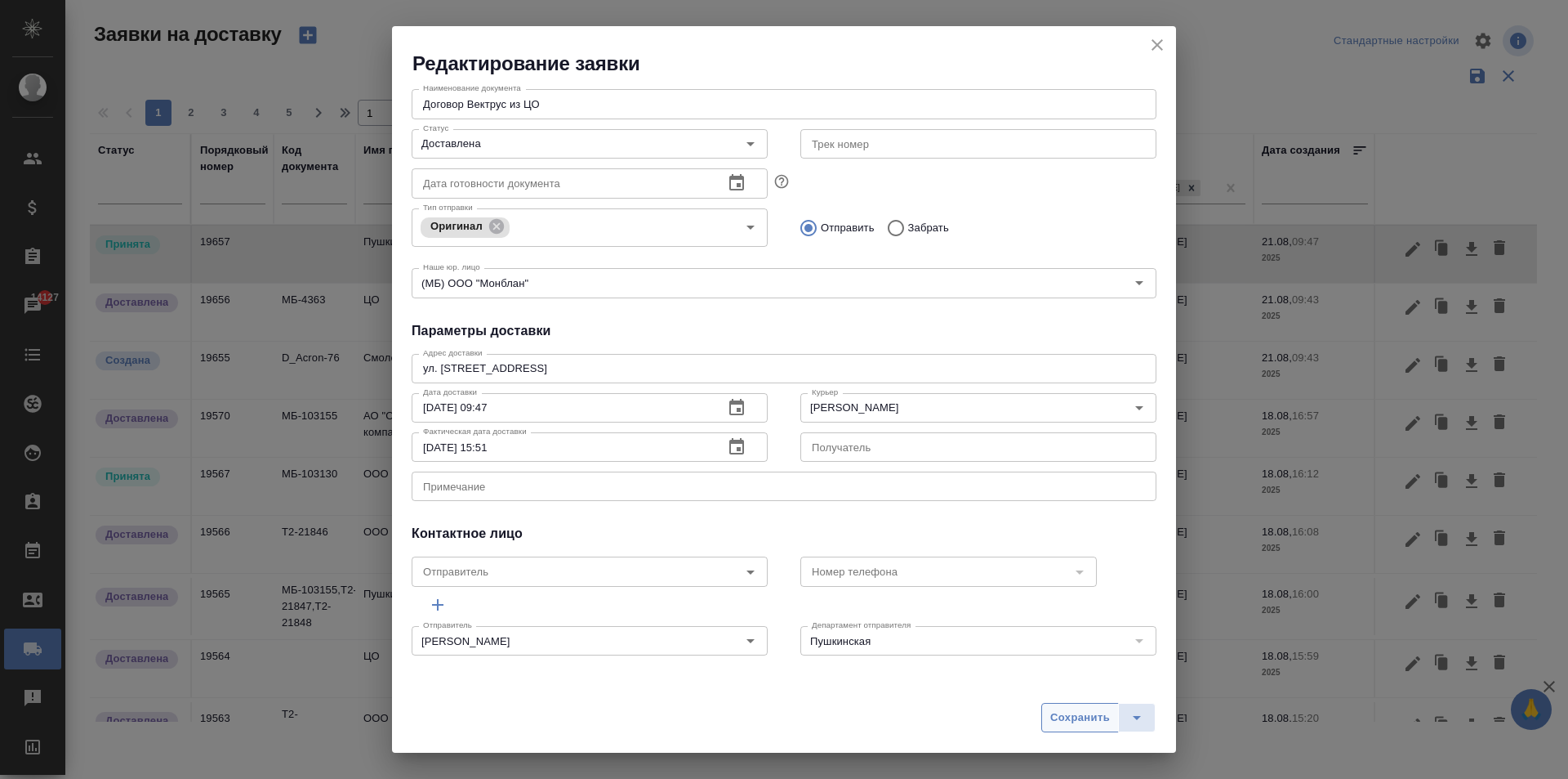
click at [1069, 720] on span "Сохранить" at bounding box center [1080, 718] width 60 height 19
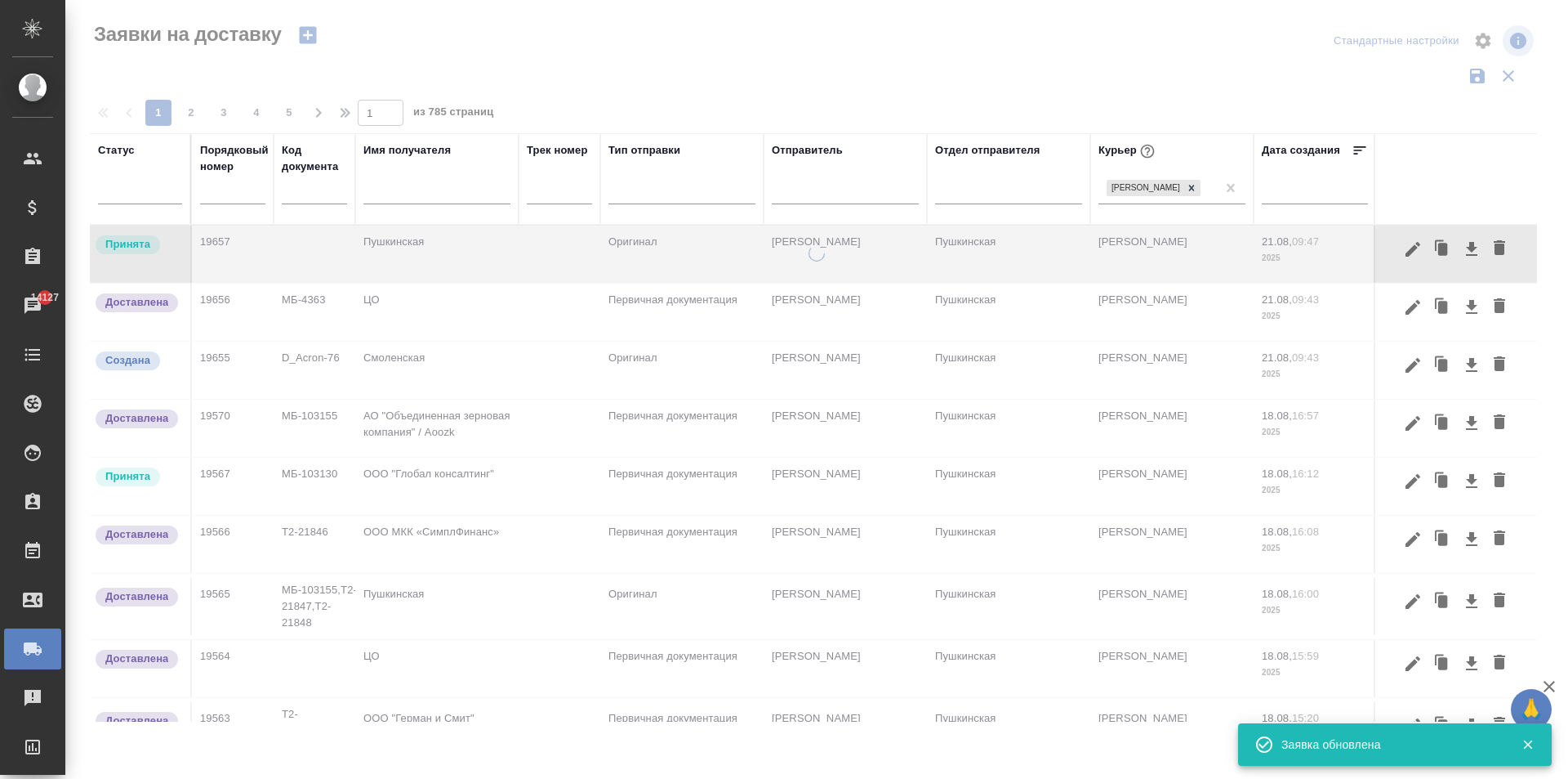
scroll to position [0, 0]
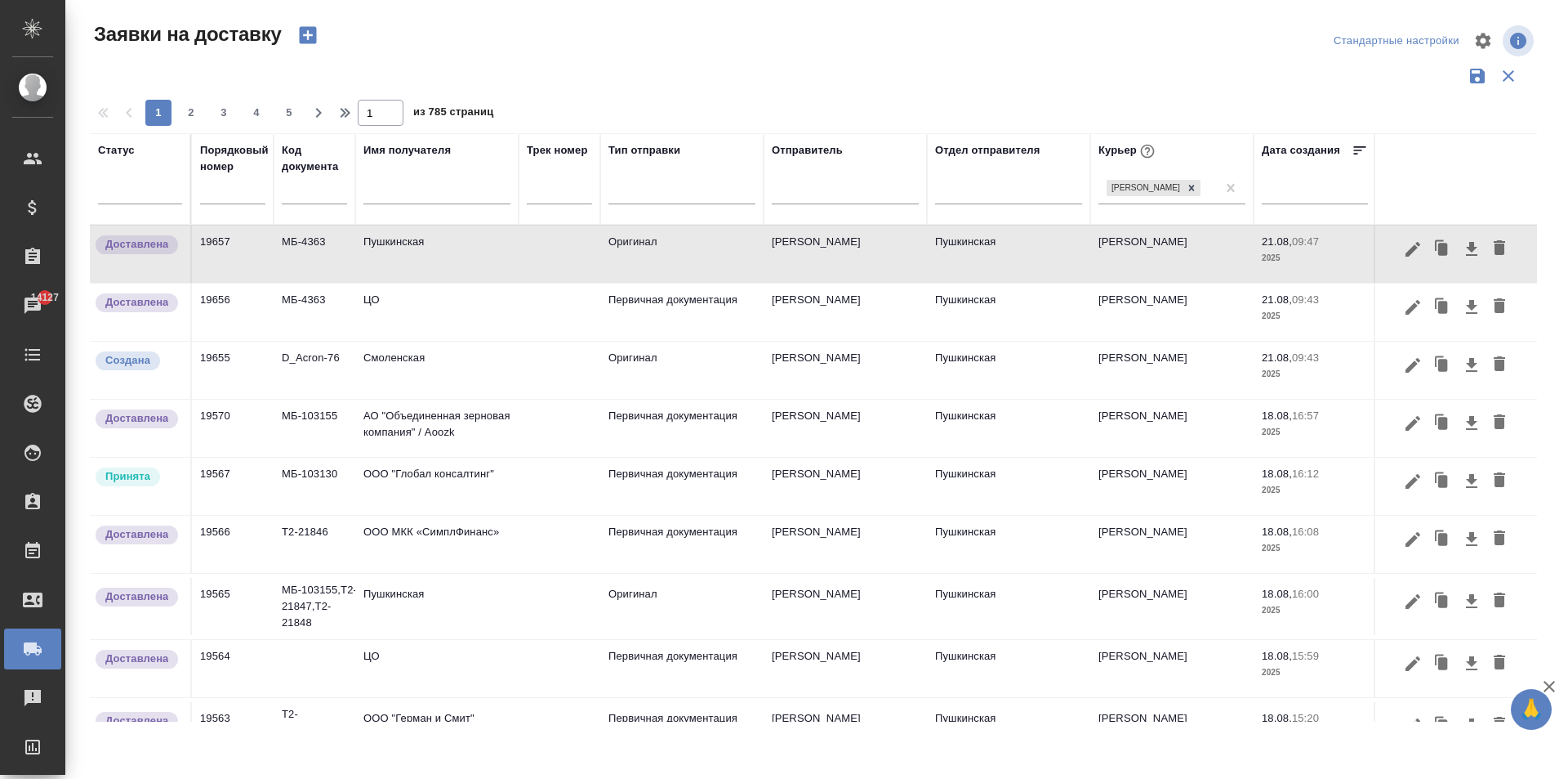
click at [447, 262] on td "Пушкинская" at bounding box center [437, 254] width 164 height 57
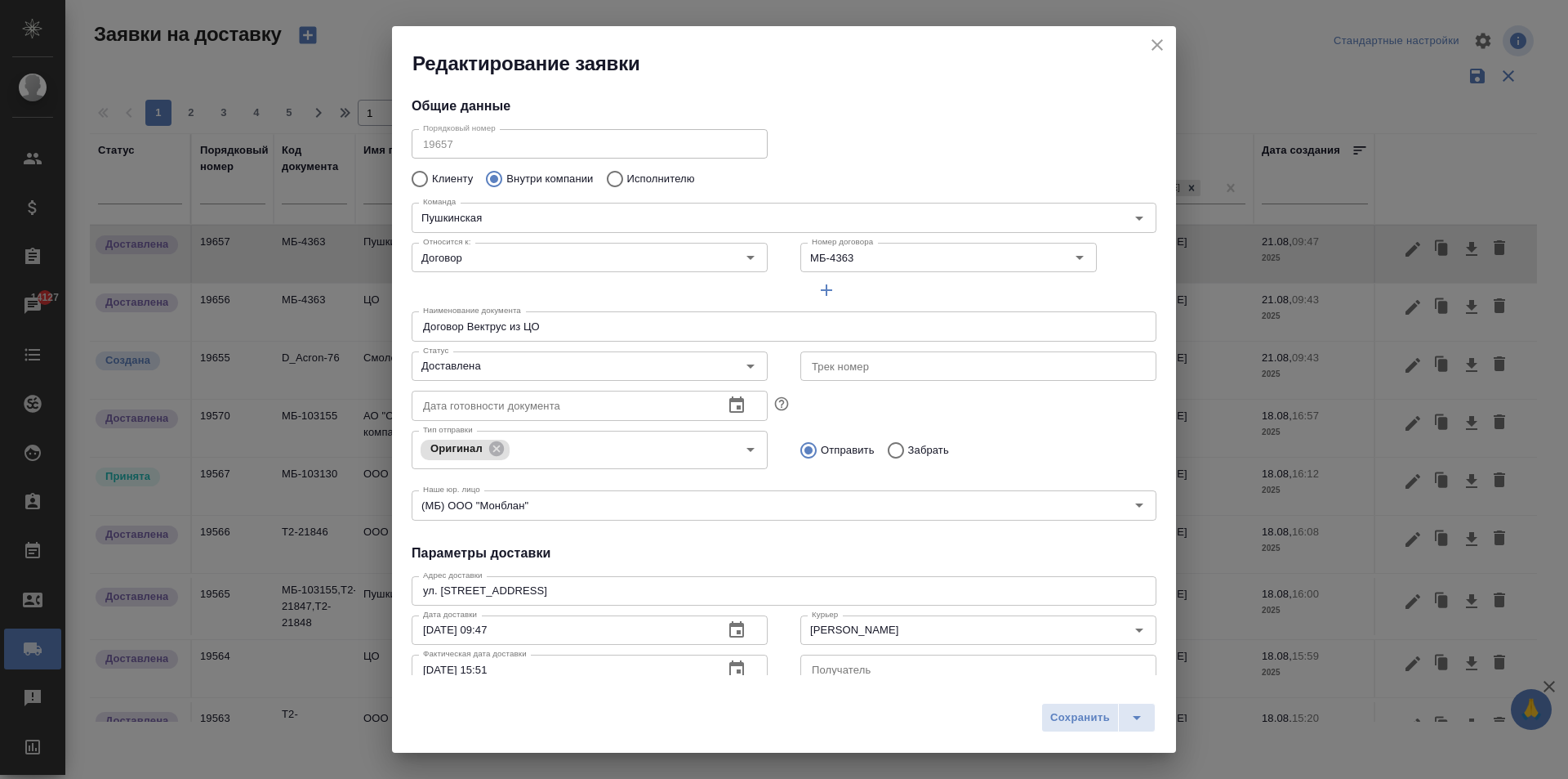
click at [1158, 42] on icon "close" at bounding box center [1157, 45] width 20 height 20
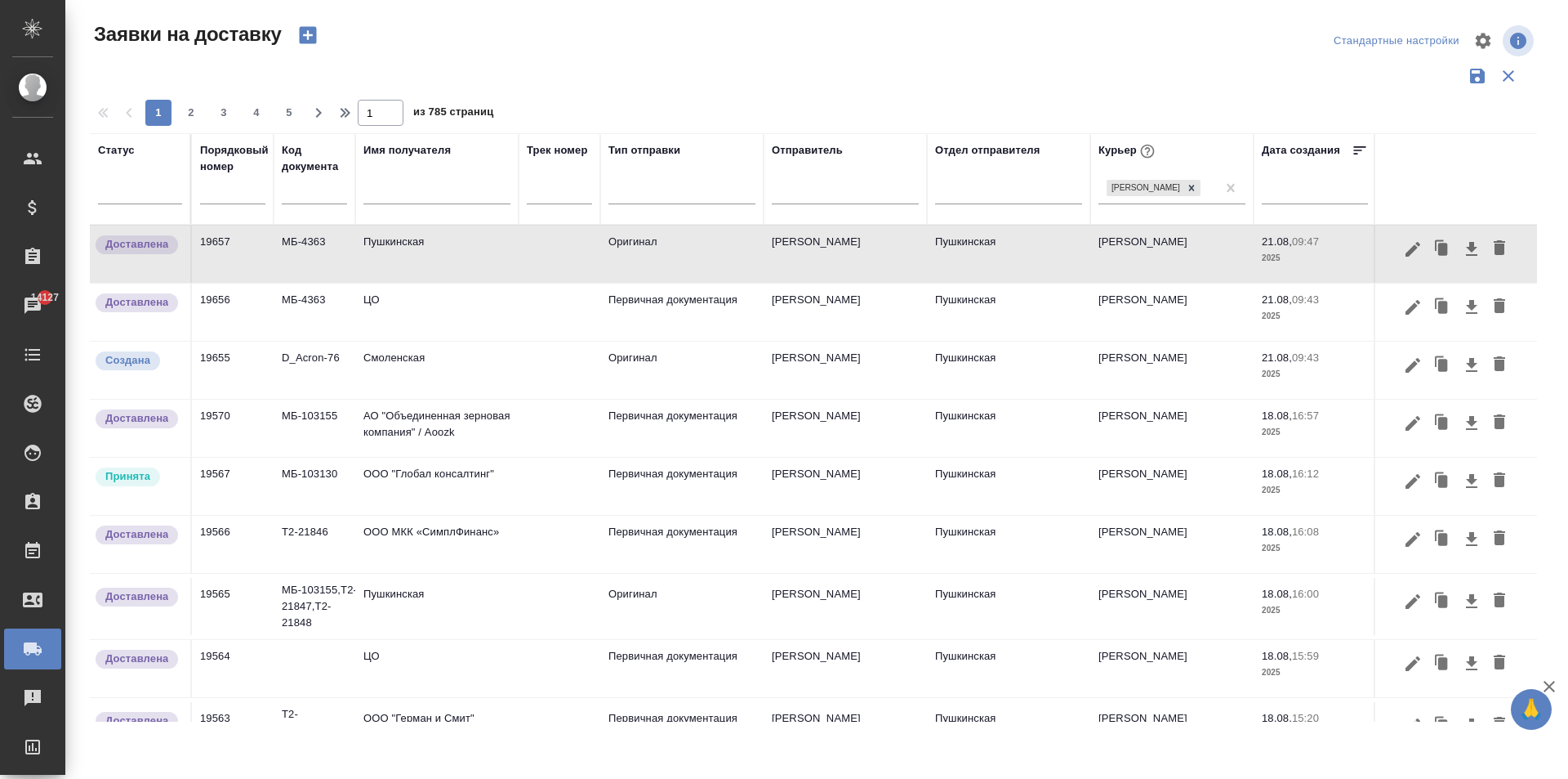
click at [401, 283] on td "Смоленская" at bounding box center [437, 254] width 164 height 57
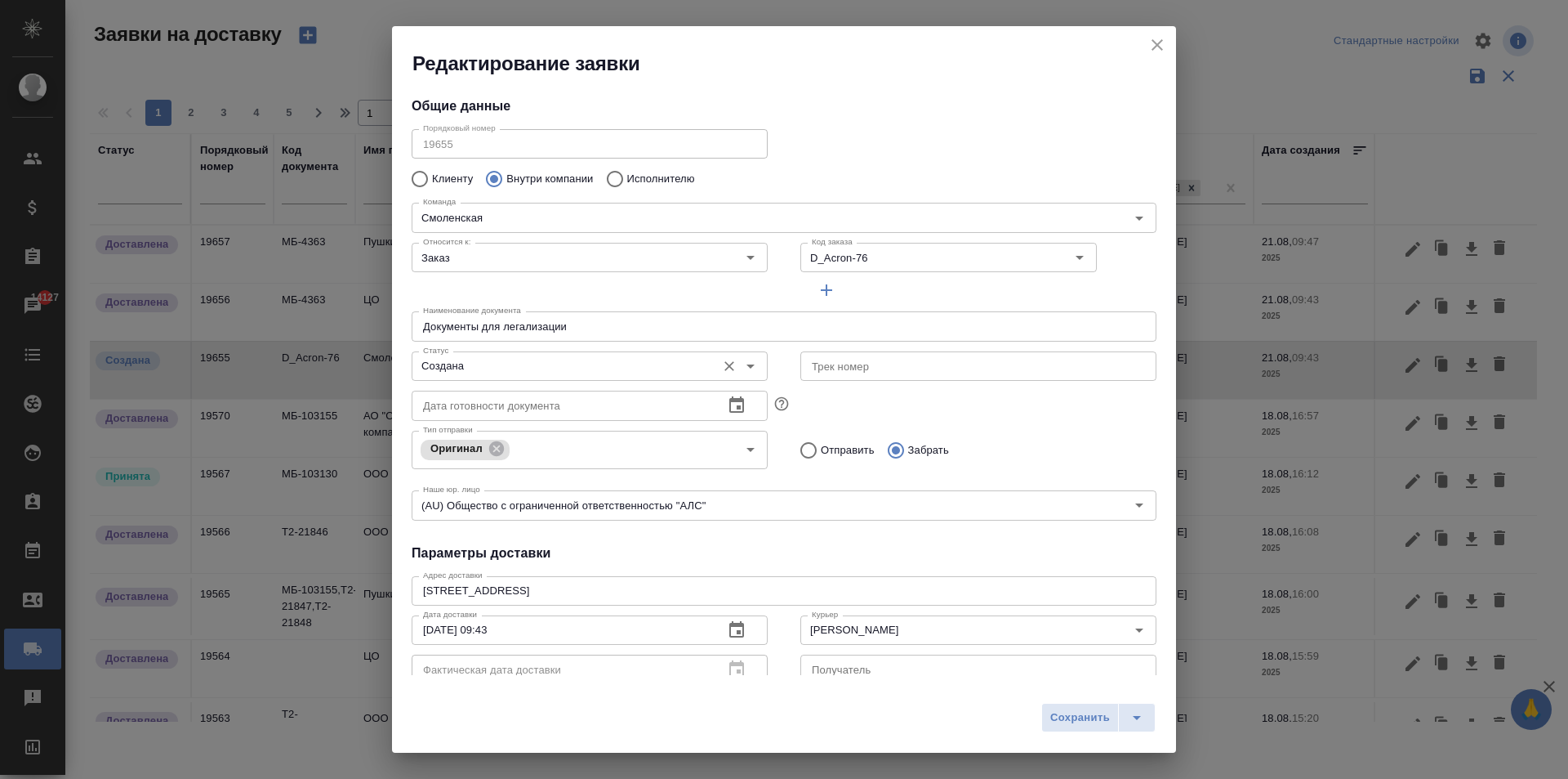
click at [501, 361] on input "Создана" at bounding box center [563, 366] width 291 height 20
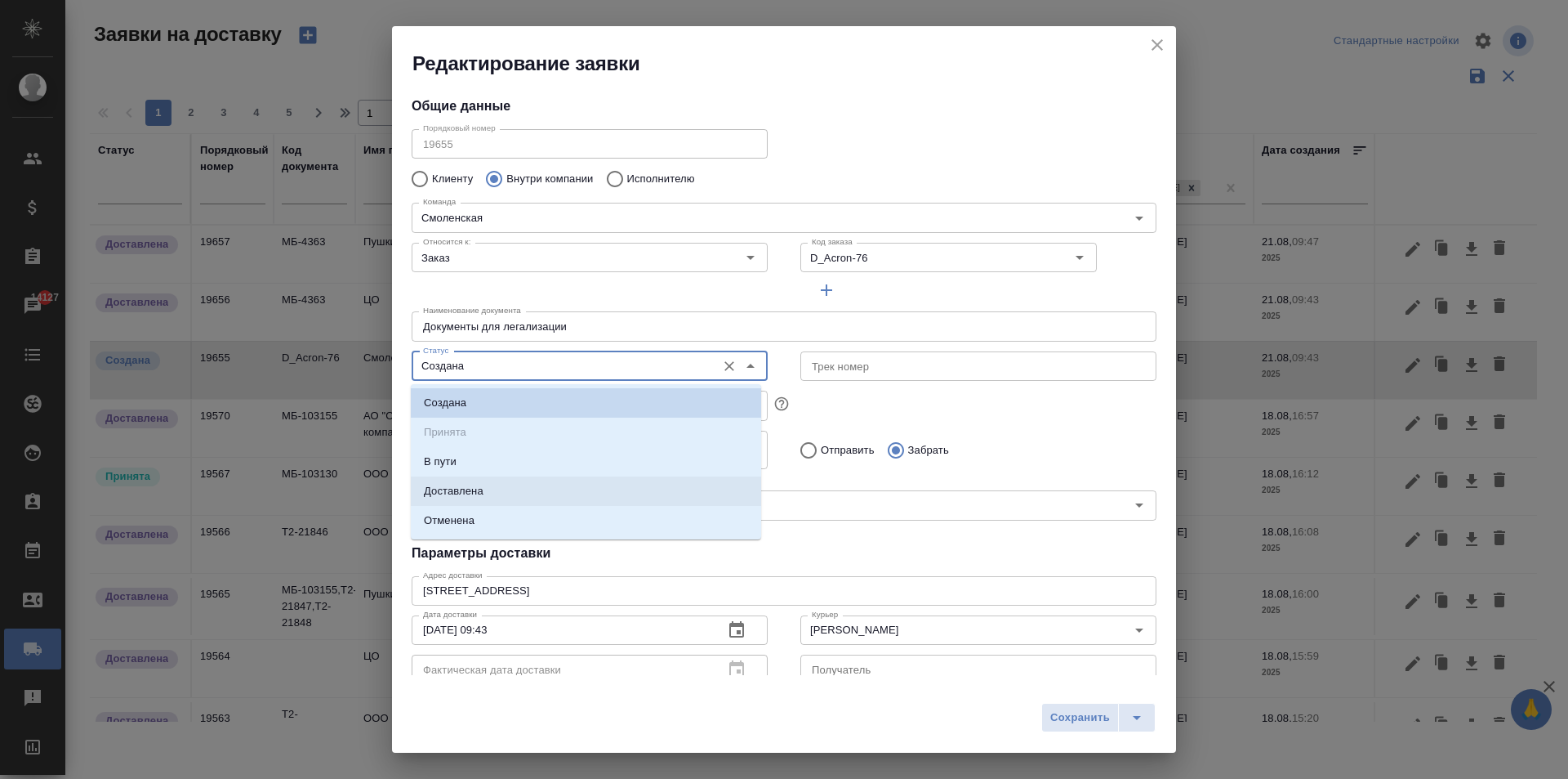
click at [501, 485] on li "Доставлена" at bounding box center [586, 490] width 350 height 30
type input "Доставлена"
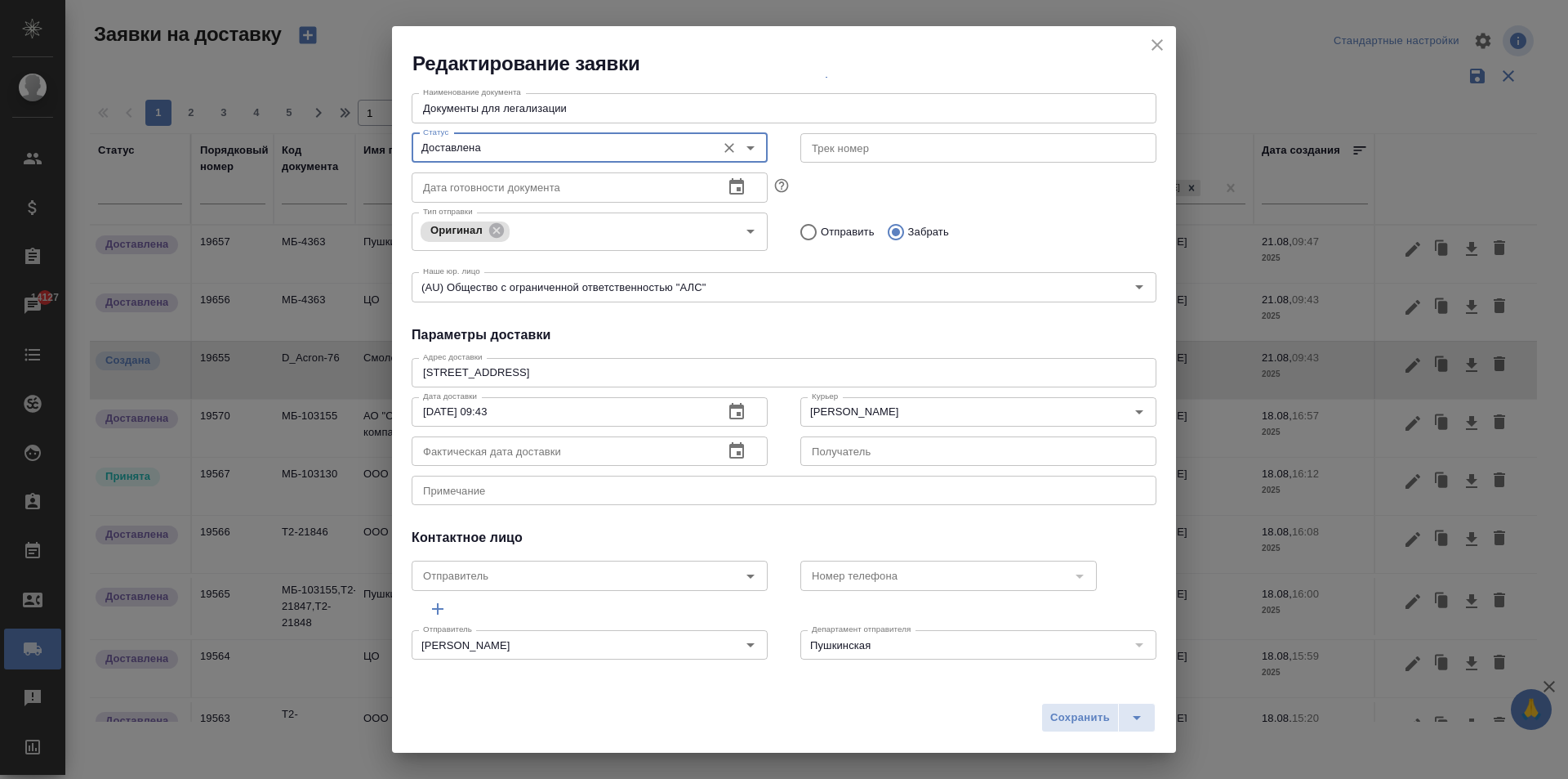
scroll to position [222, 0]
click at [729, 445] on icon "button" at bounding box center [736, 446] width 14 height 16
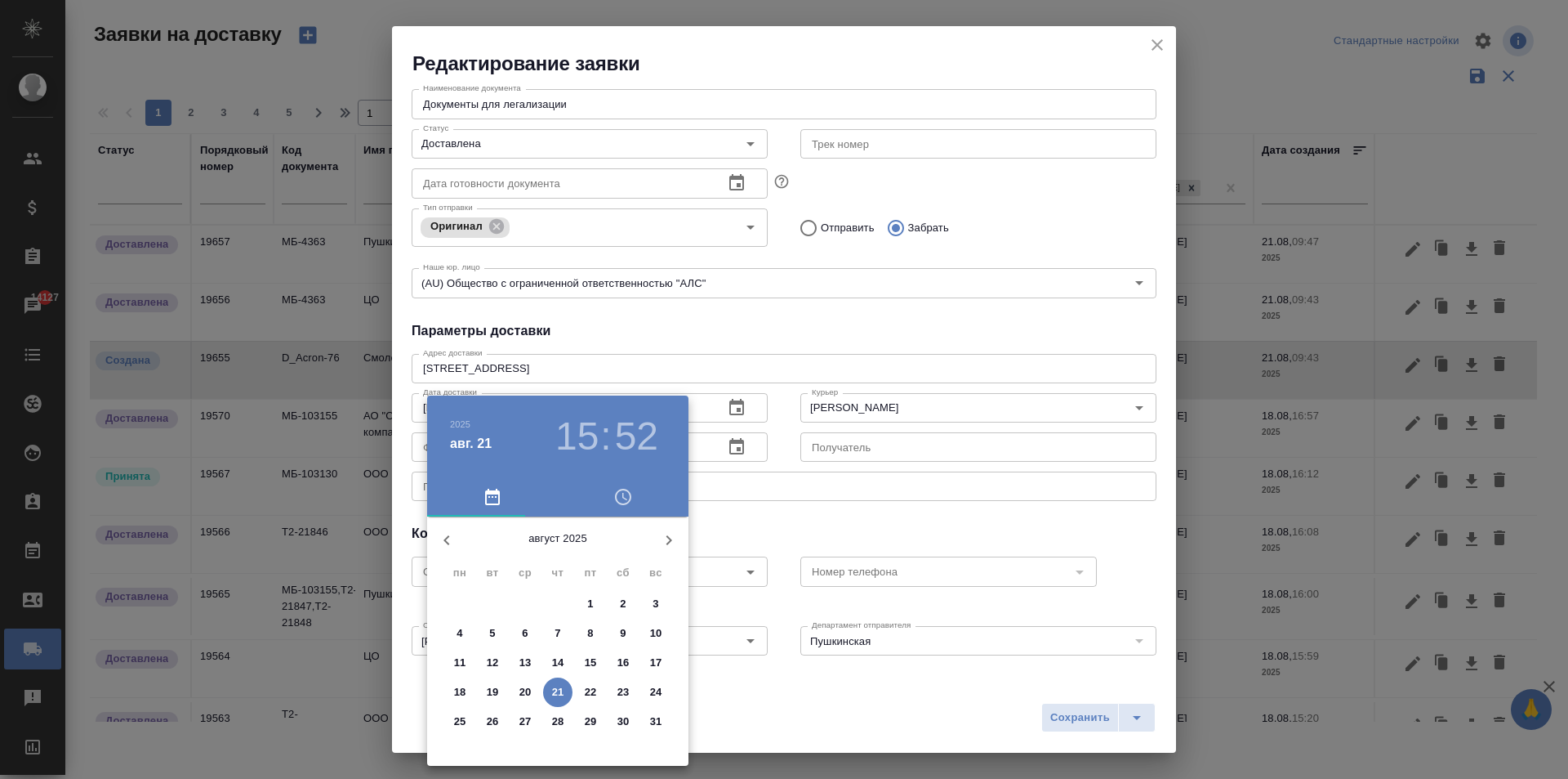
click at [555, 690] on p "21" at bounding box center [558, 691] width 12 height 16
type input "[DATE] 15:52"
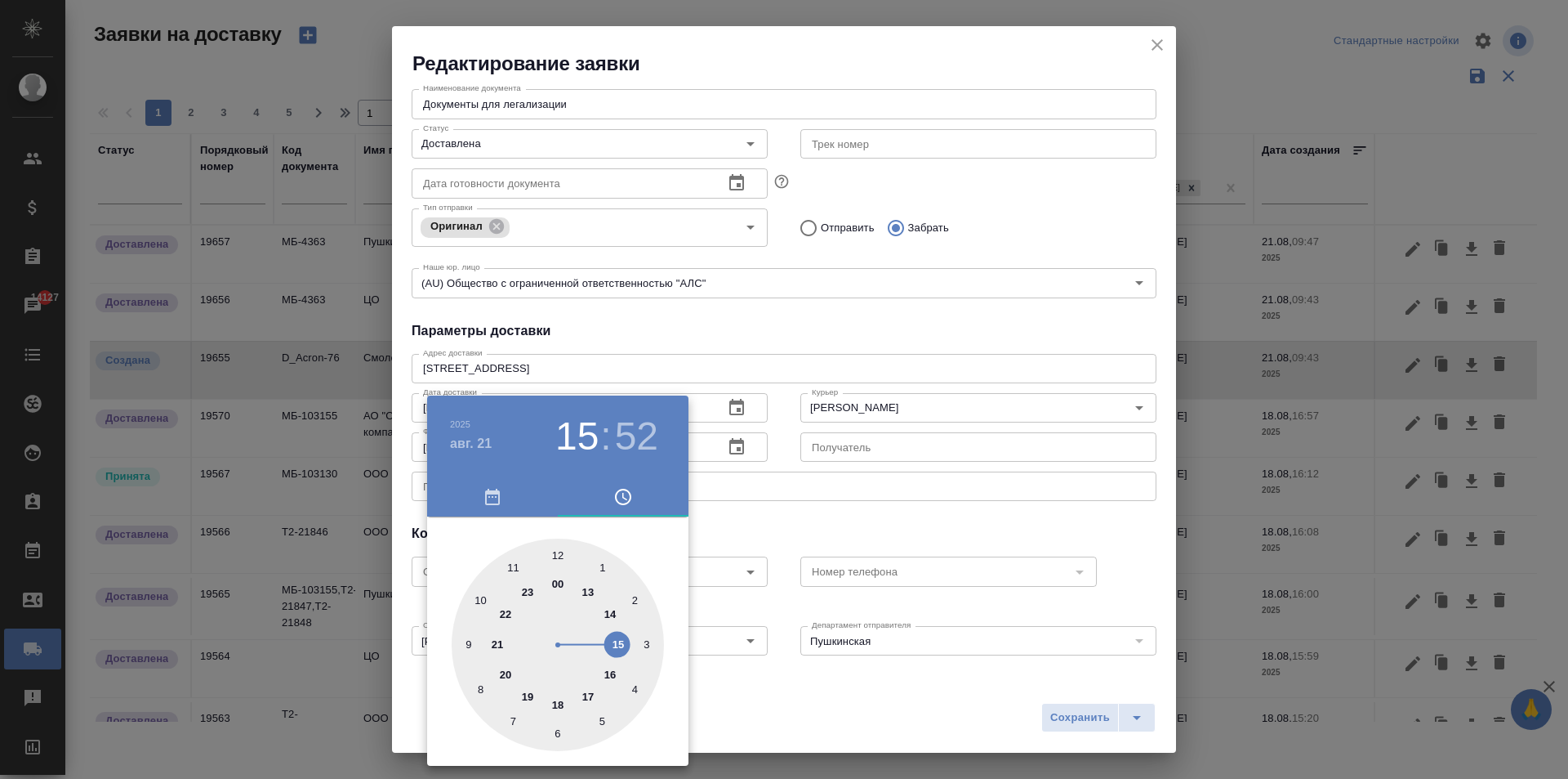
click at [912, 679] on div at bounding box center [784, 390] width 1568 height 779
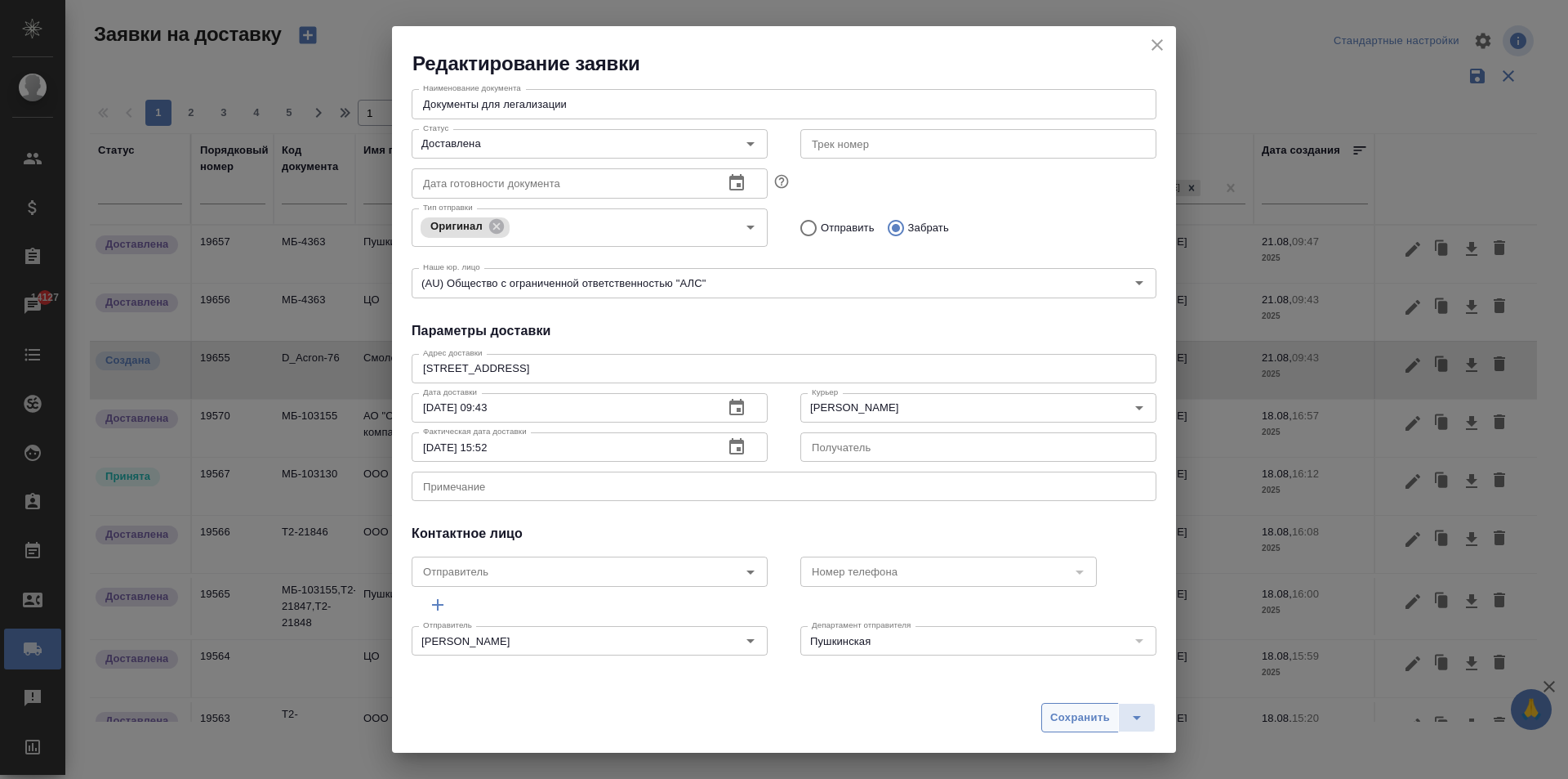
click at [1083, 718] on span "Сохранить" at bounding box center [1080, 718] width 60 height 19
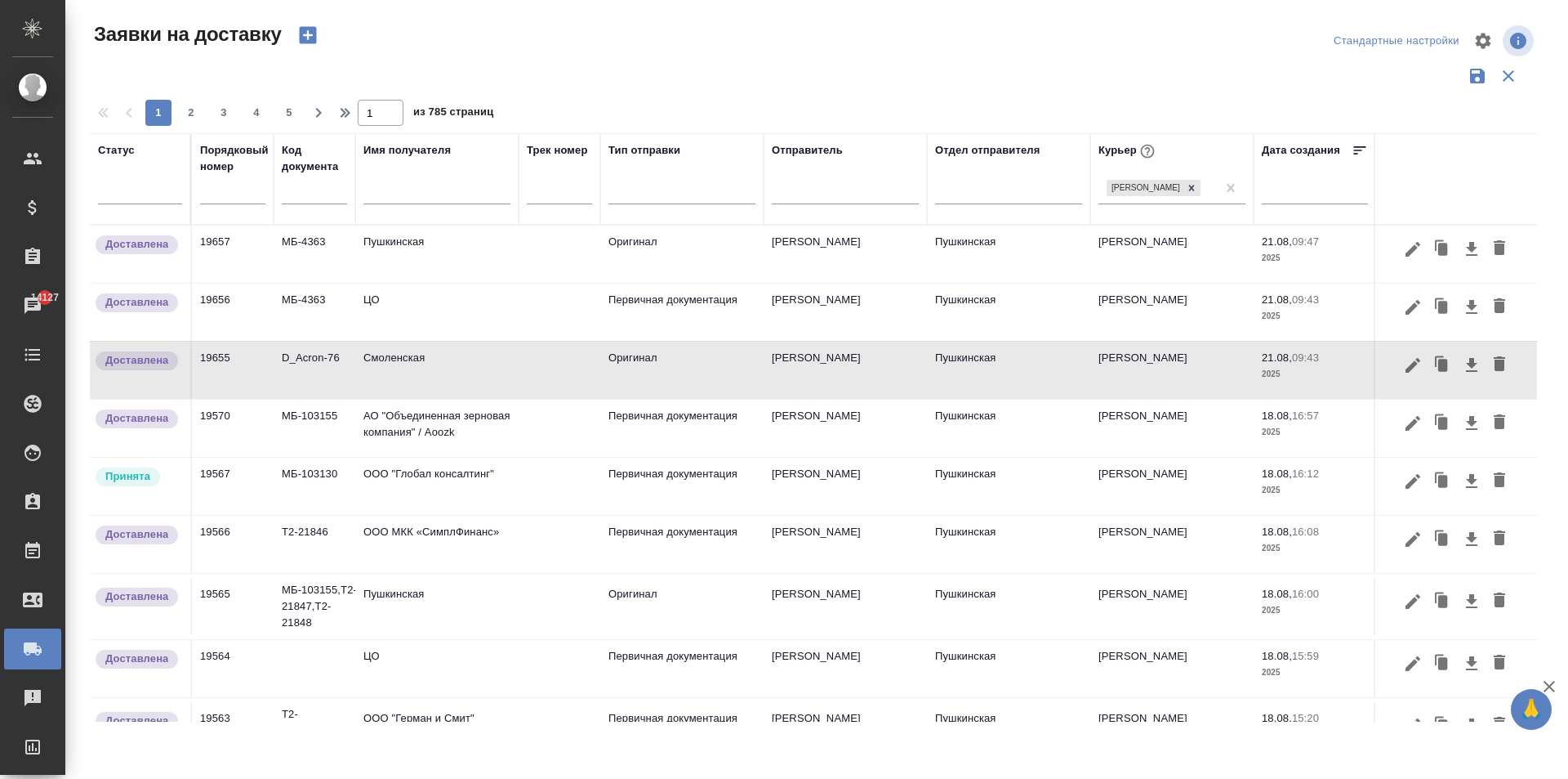
click at [409, 203] on input "text" at bounding box center [437, 192] width 147 height 20
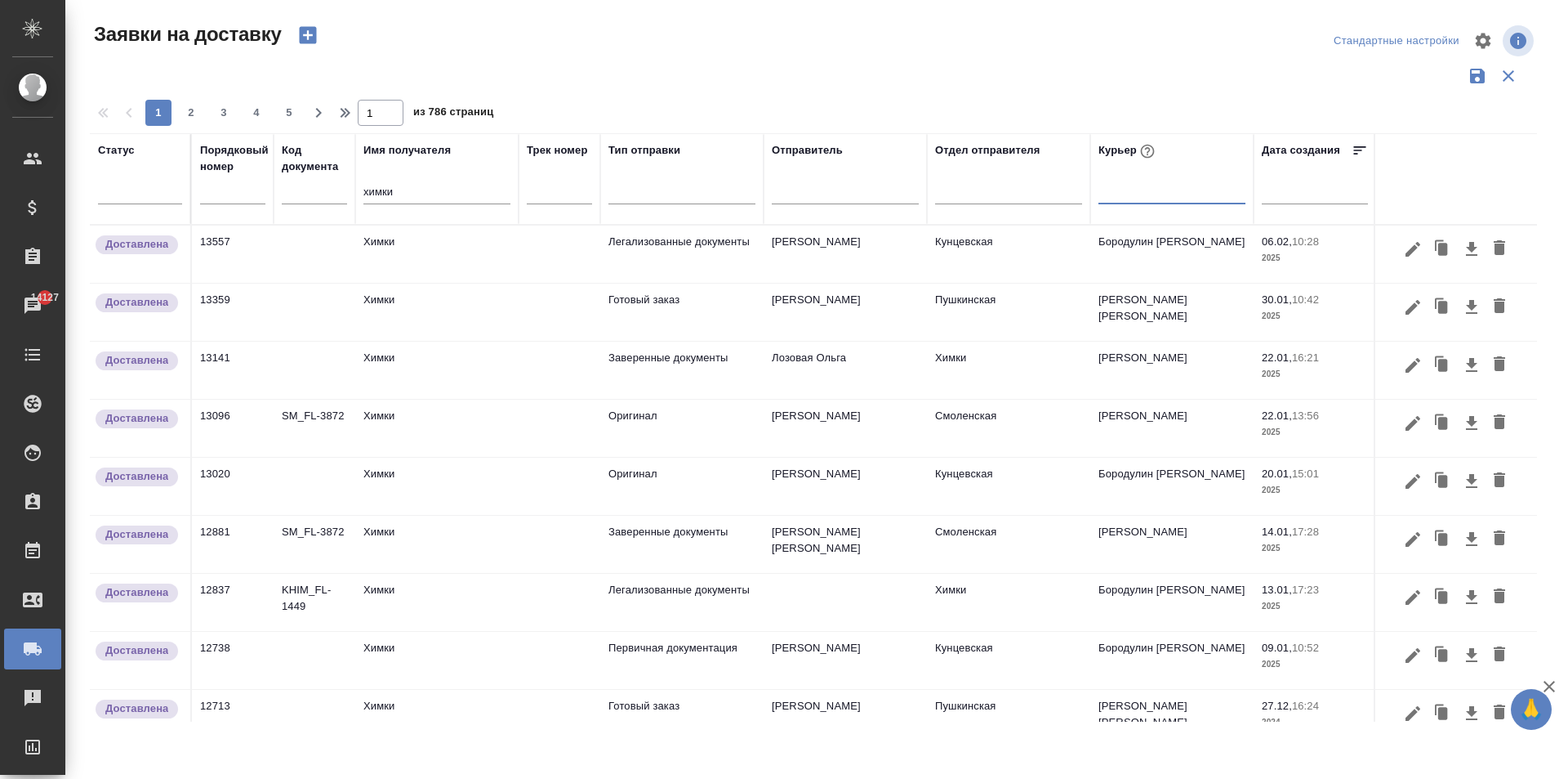
click at [411, 256] on td "Химки" at bounding box center [437, 254] width 164 height 57
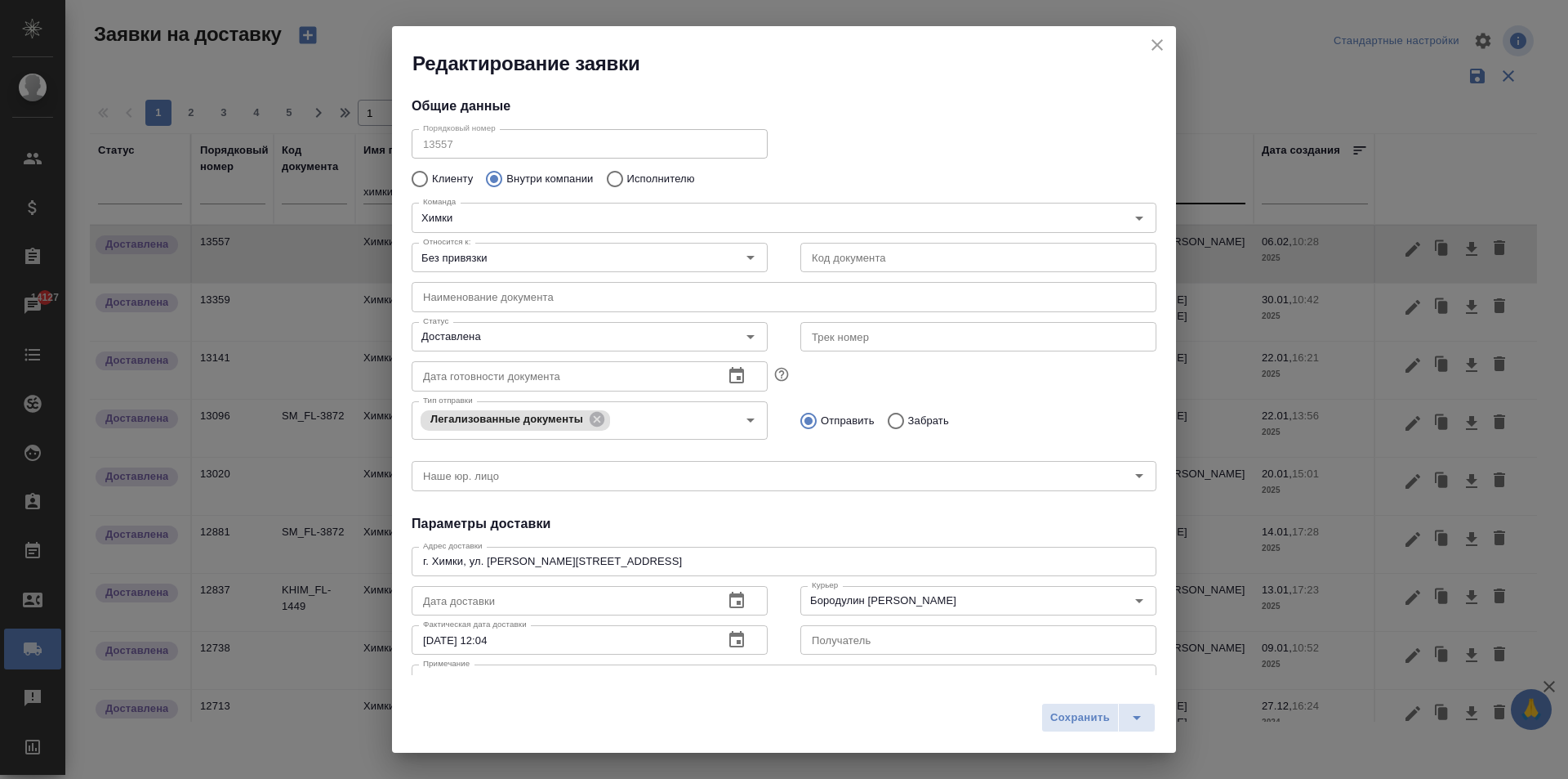
click at [1158, 42] on icon "close" at bounding box center [1157, 45] width 20 height 20
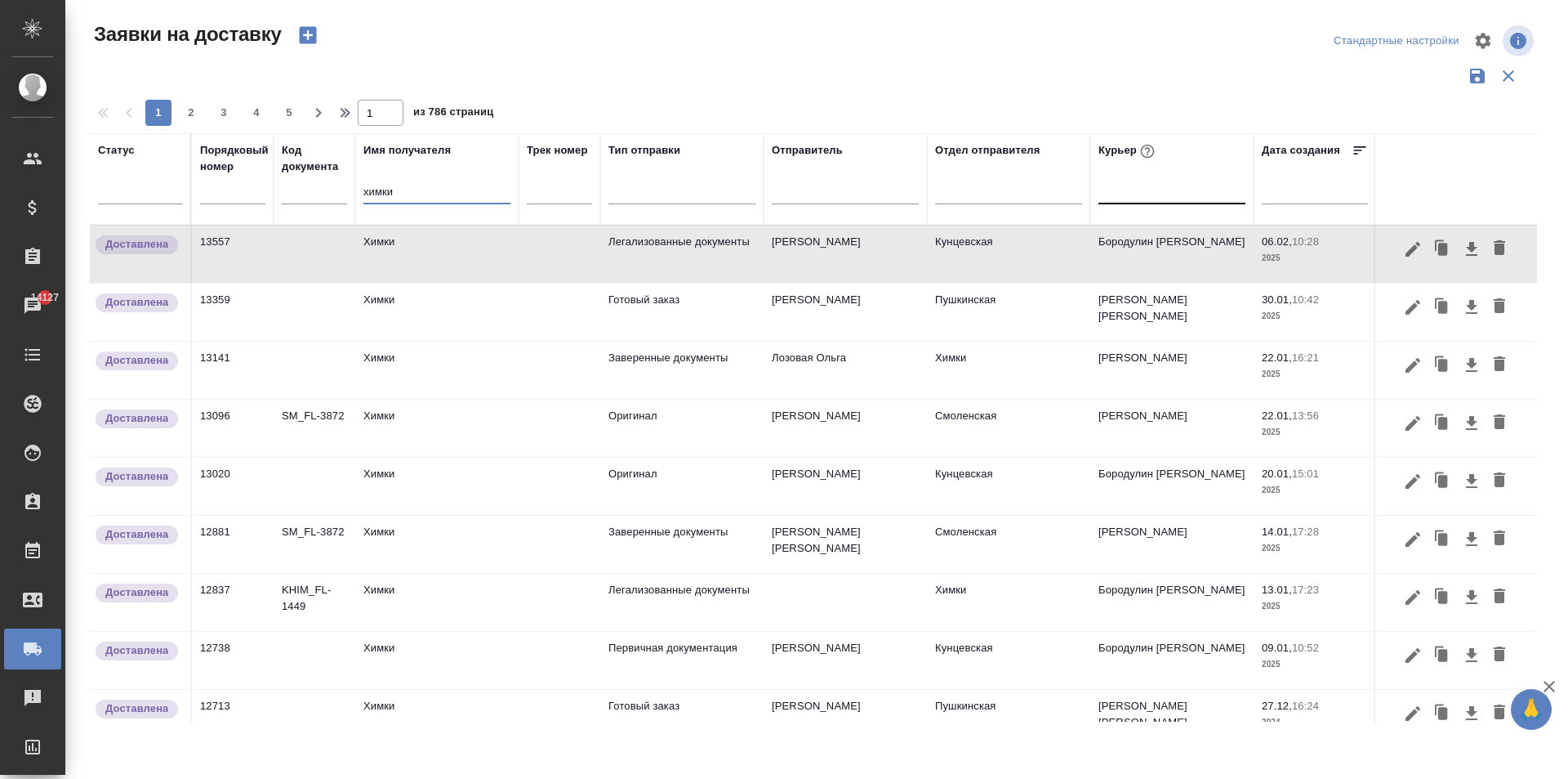
drag, startPoint x: 400, startPoint y: 194, endPoint x: 295, endPoint y: 181, distance: 105.8
click at [295, 181] on tr "Статус Порядковый номер Код документа Имя получателя химки Трек номер Тип отпра…" at bounding box center [937, 179] width 1695 height 91
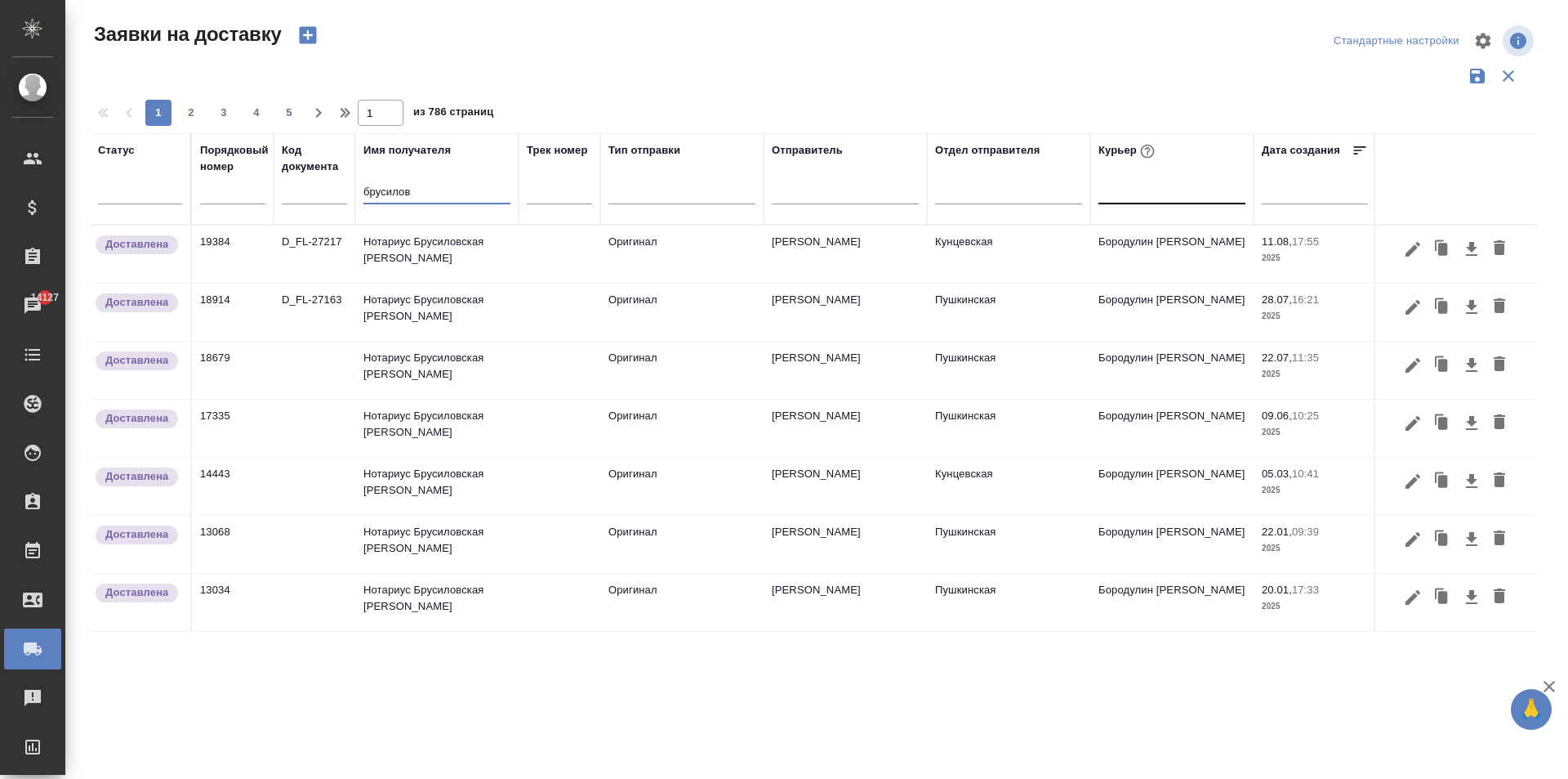
type input "брусилов"
click at [450, 253] on td "Нотариус Брусиловская [PERSON_NAME]" at bounding box center [437, 254] width 164 height 57
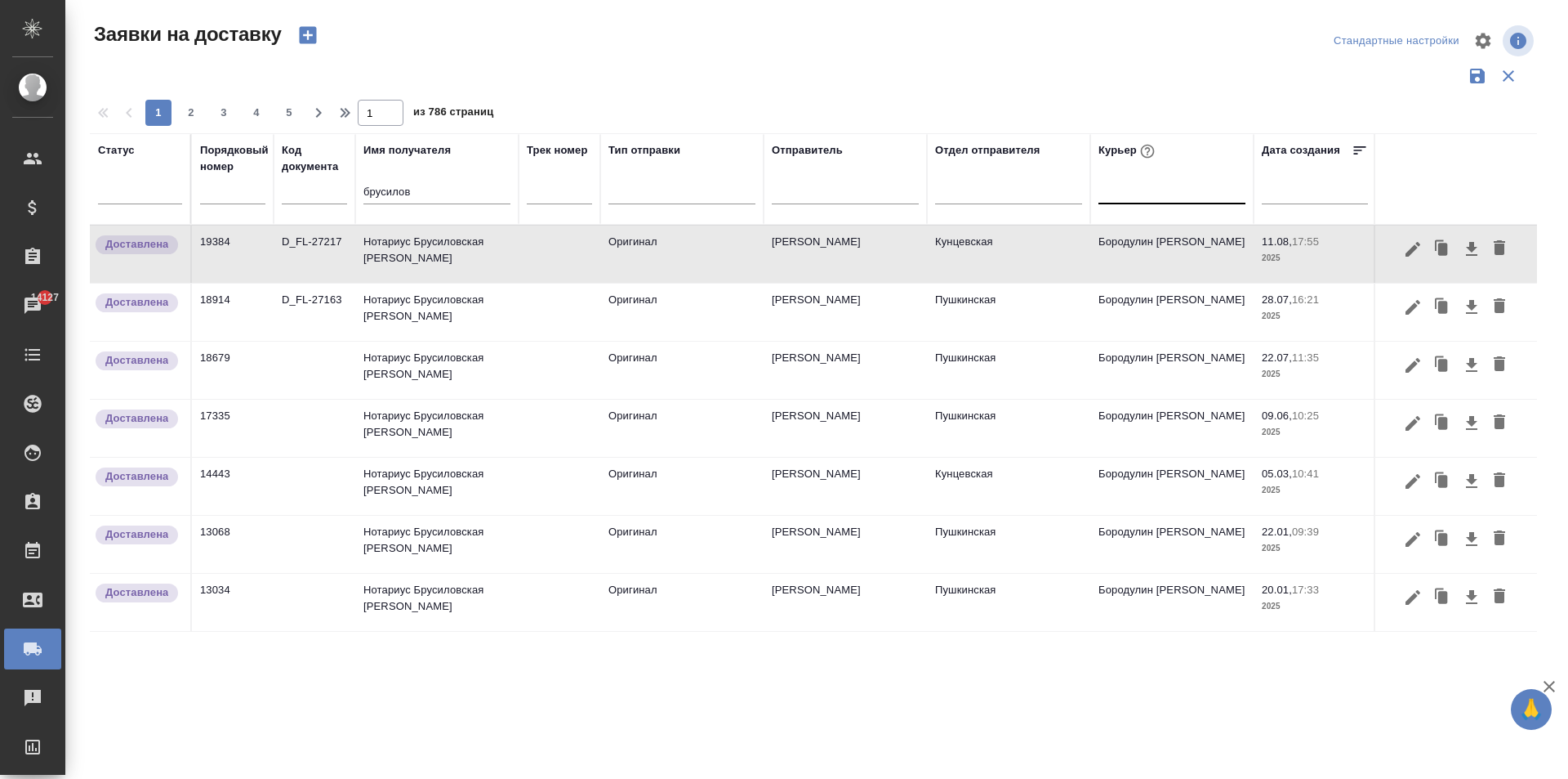
click at [450, 253] on td "Нотариус Брусиловская [PERSON_NAME]" at bounding box center [437, 254] width 164 height 57
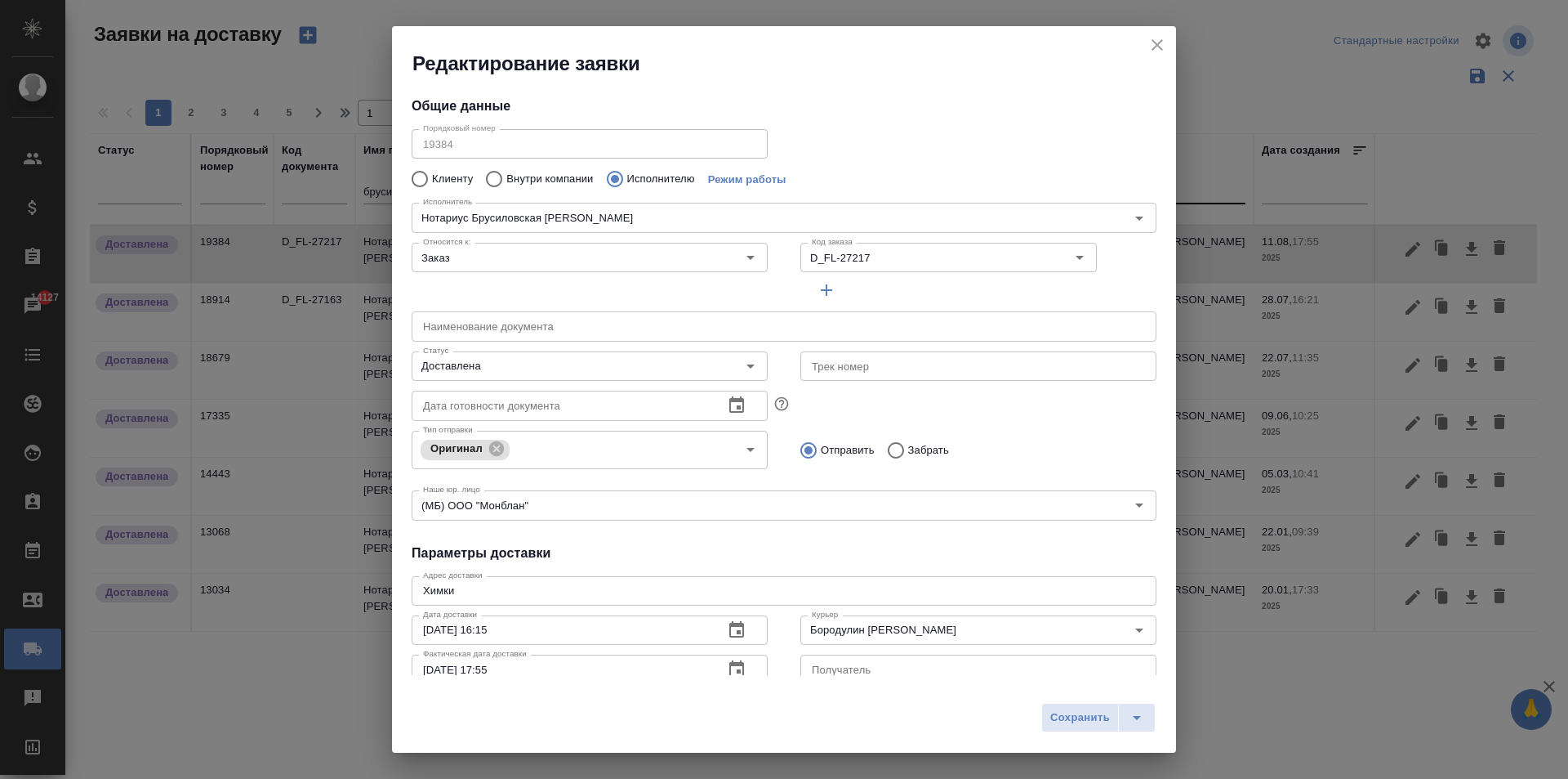
type input "Нотариус Брусиловская [PERSON_NAME]"
click at [1162, 43] on icon "close" at bounding box center [1157, 45] width 20 height 20
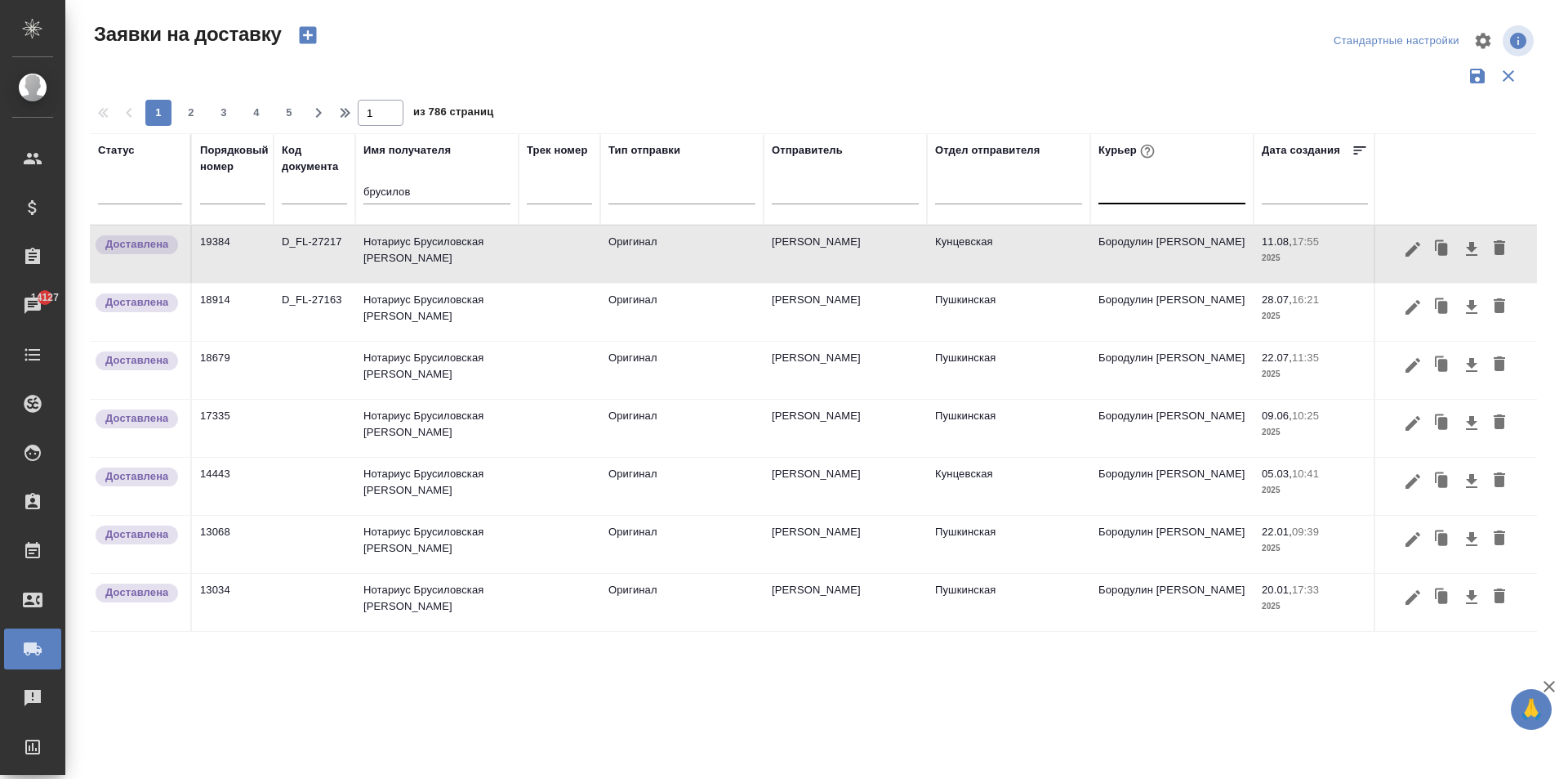
click at [446, 255] on td "Нотариус Брусиловская [PERSON_NAME]" at bounding box center [437, 254] width 164 height 57
click at [1438, 246] on icon "button" at bounding box center [1442, 250] width 23 height 23
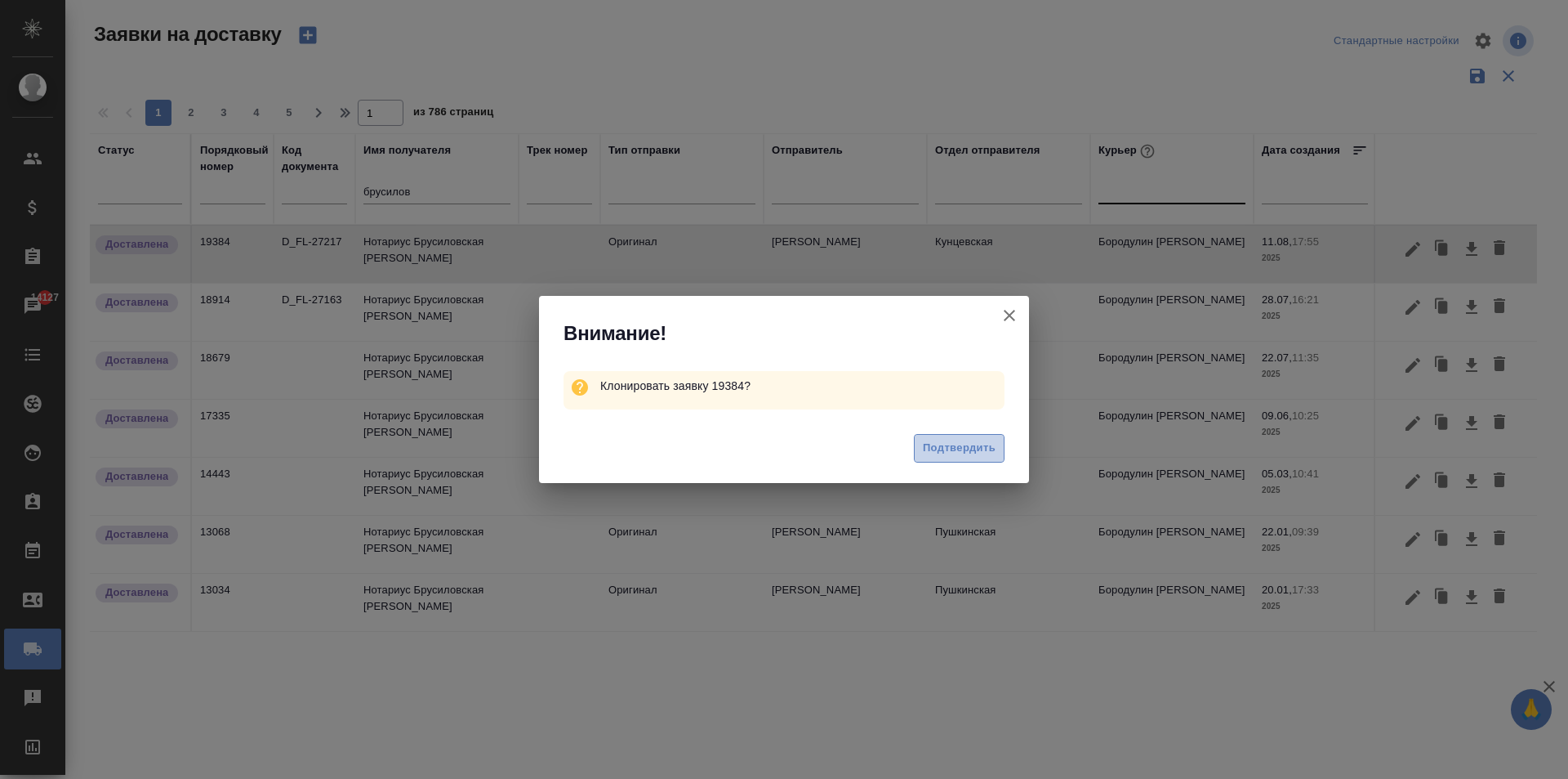
click at [940, 448] on span "Подтвердить" at bounding box center [959, 449] width 72 height 19
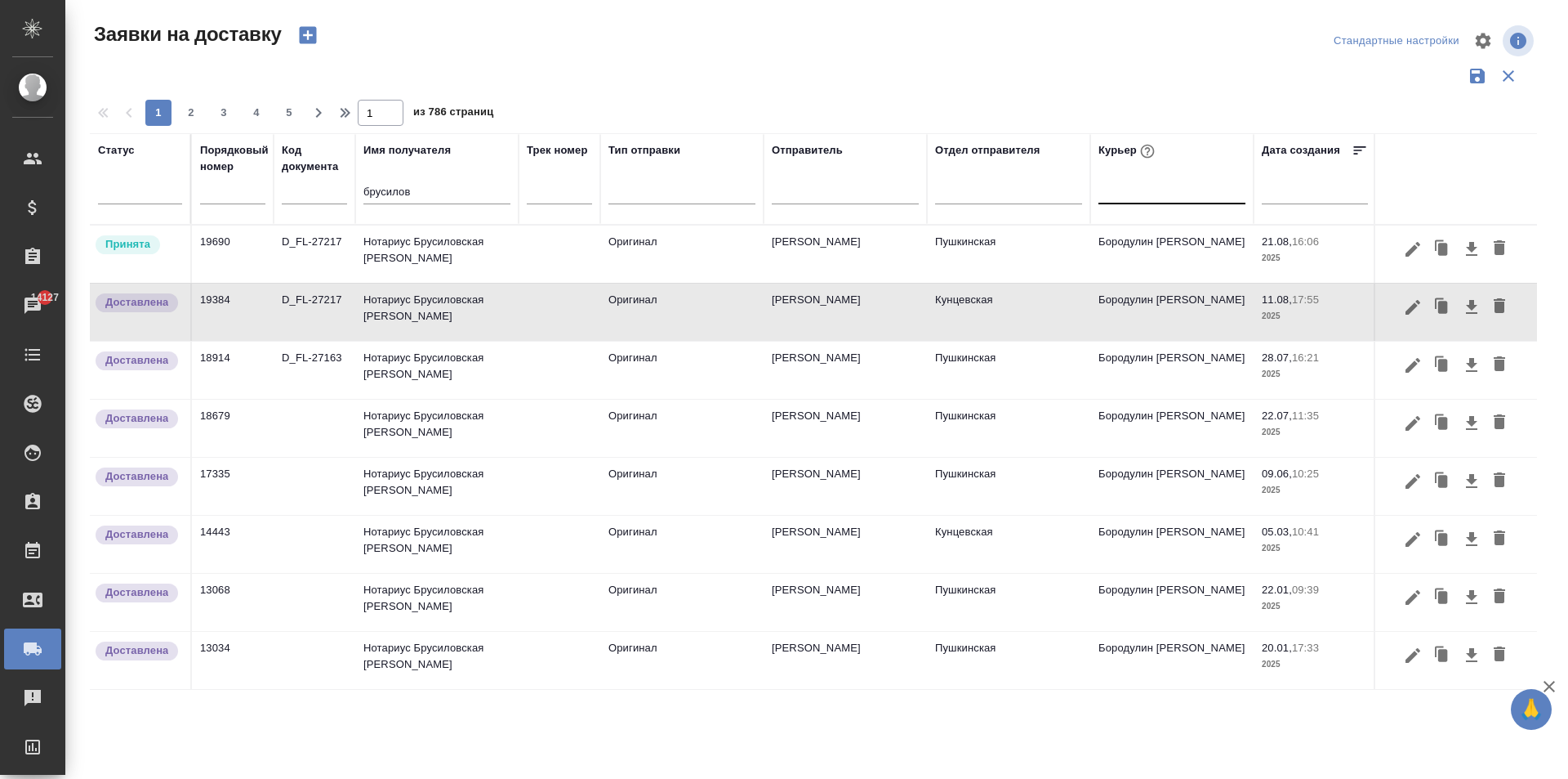
click at [1124, 266] on td "Бородулин [PERSON_NAME]" at bounding box center [1172, 254] width 164 height 57
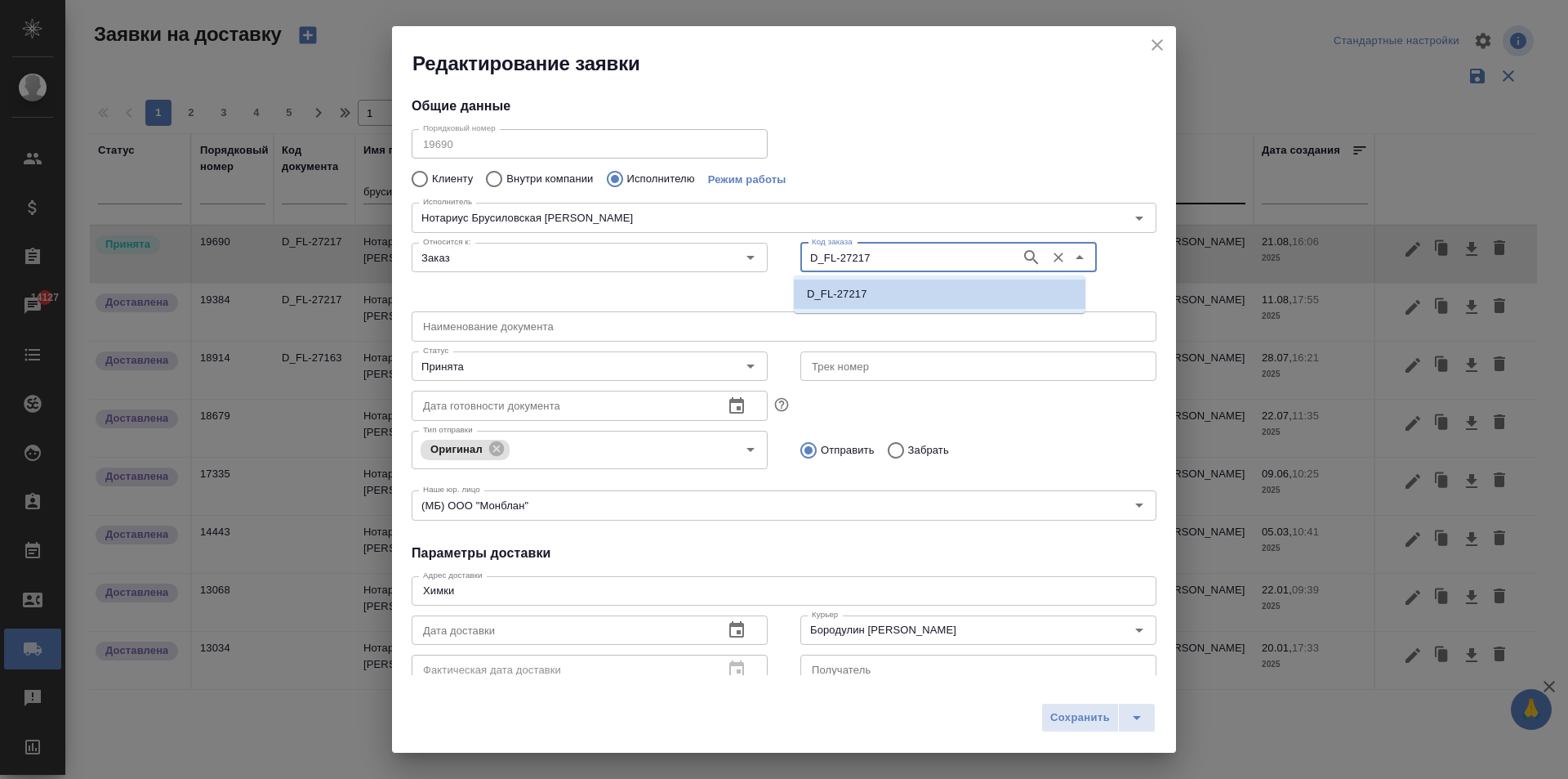
click at [893, 250] on input "D_FL-27217" at bounding box center [909, 257] width 208 height 20
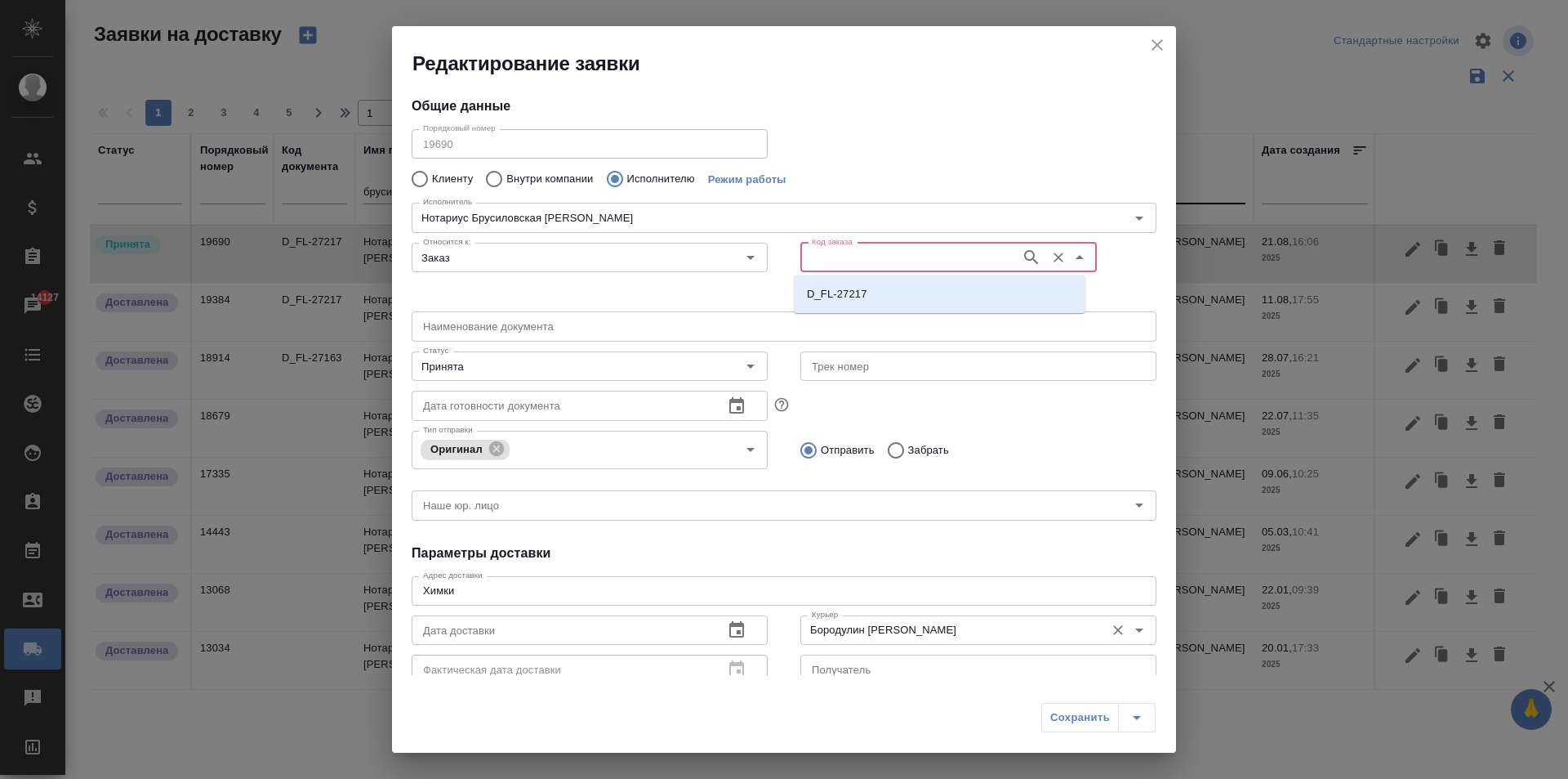
click at [870, 630] on input "Бородулин [PERSON_NAME]" at bounding box center [951, 629] width 291 height 20
click at [842, 256] on input "Код заказа" at bounding box center [909, 257] width 208 height 20
type input "27240"
click at [897, 301] on li "D_FL-27240" at bounding box center [940, 293] width 291 height 30
type input "D_FL-27240"
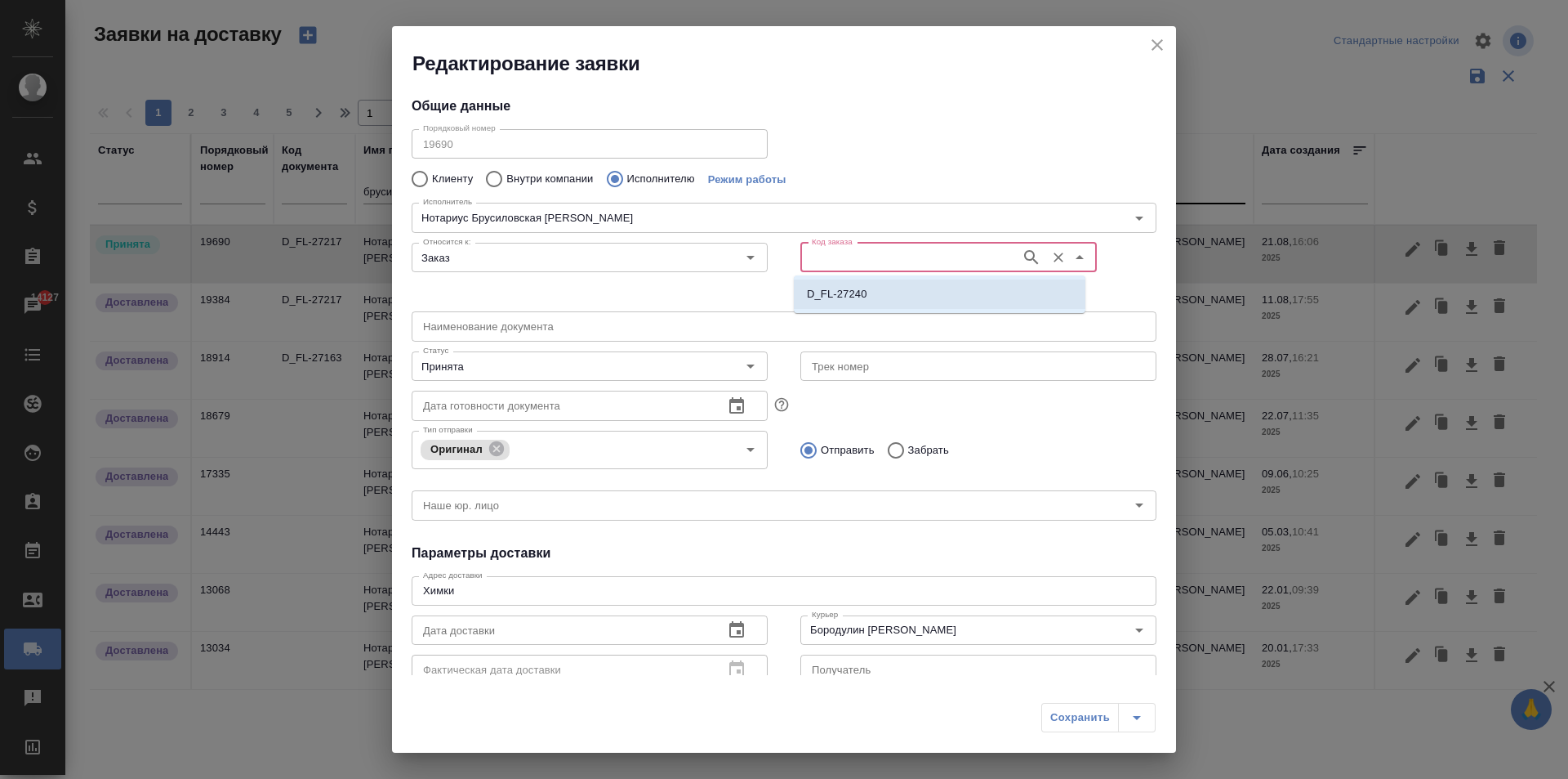
type input "(МБ) ООО "Монблан""
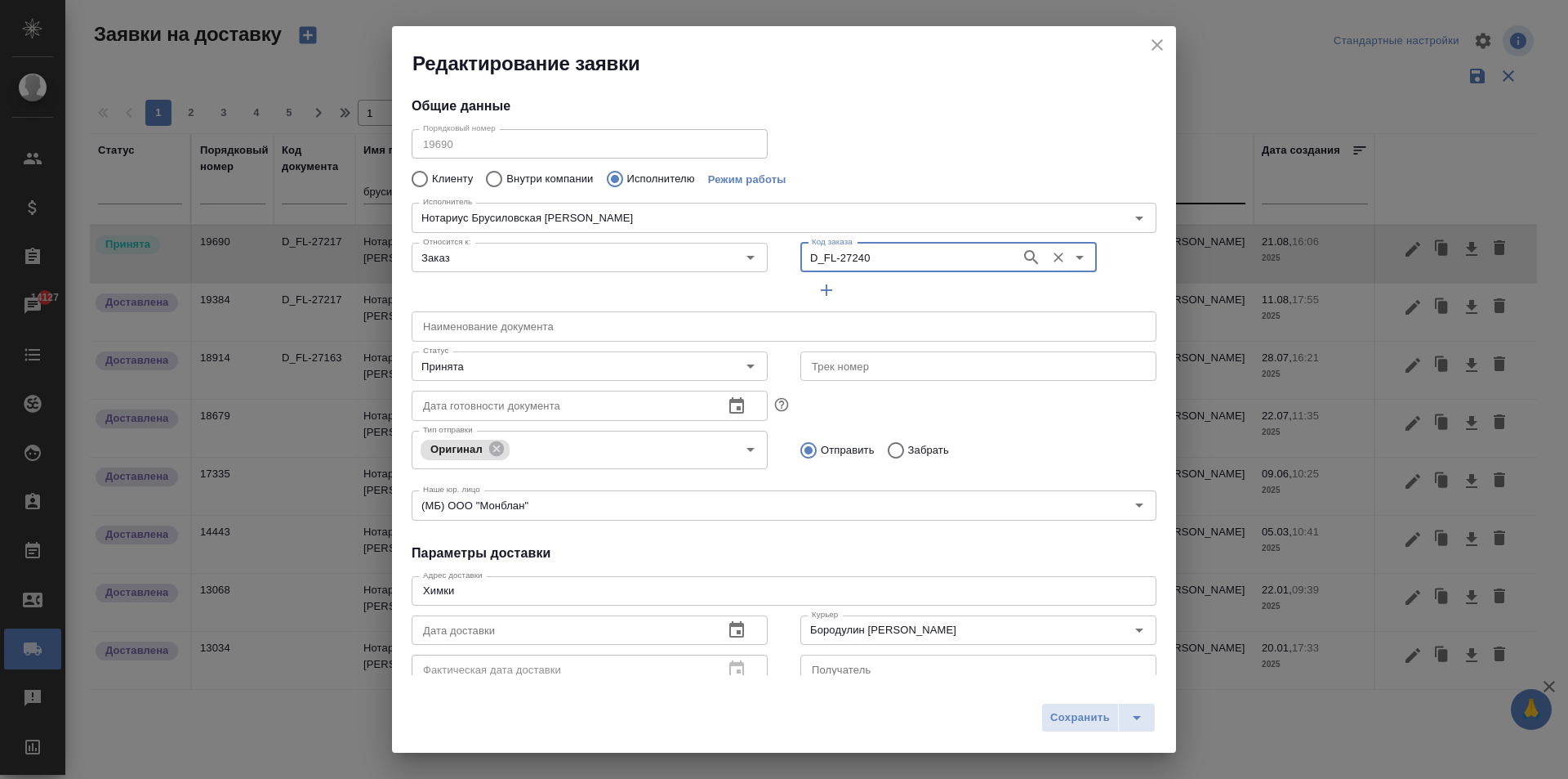
click at [461, 323] on input "text" at bounding box center [784, 326] width 744 height 30
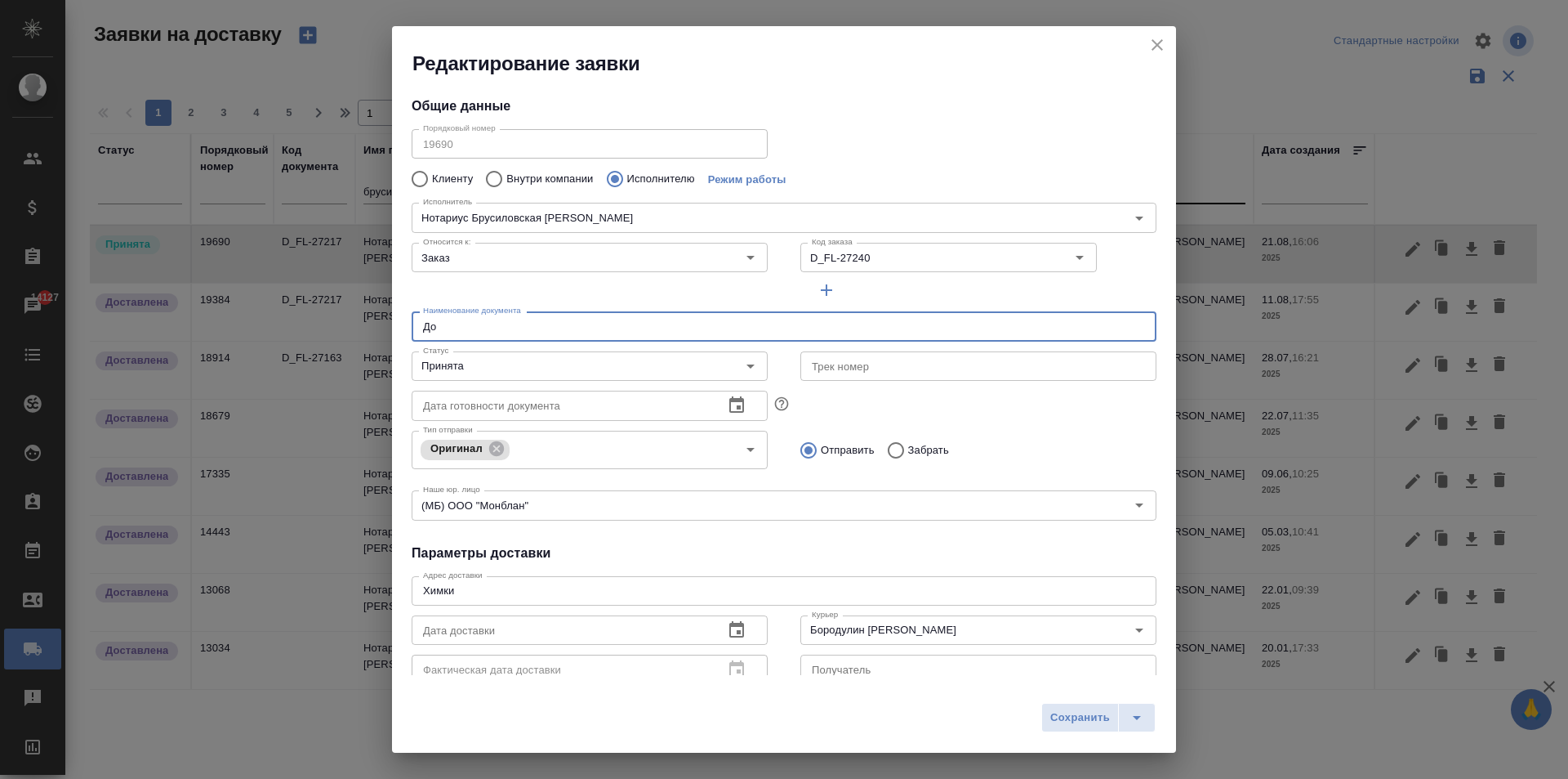
type input "Д"
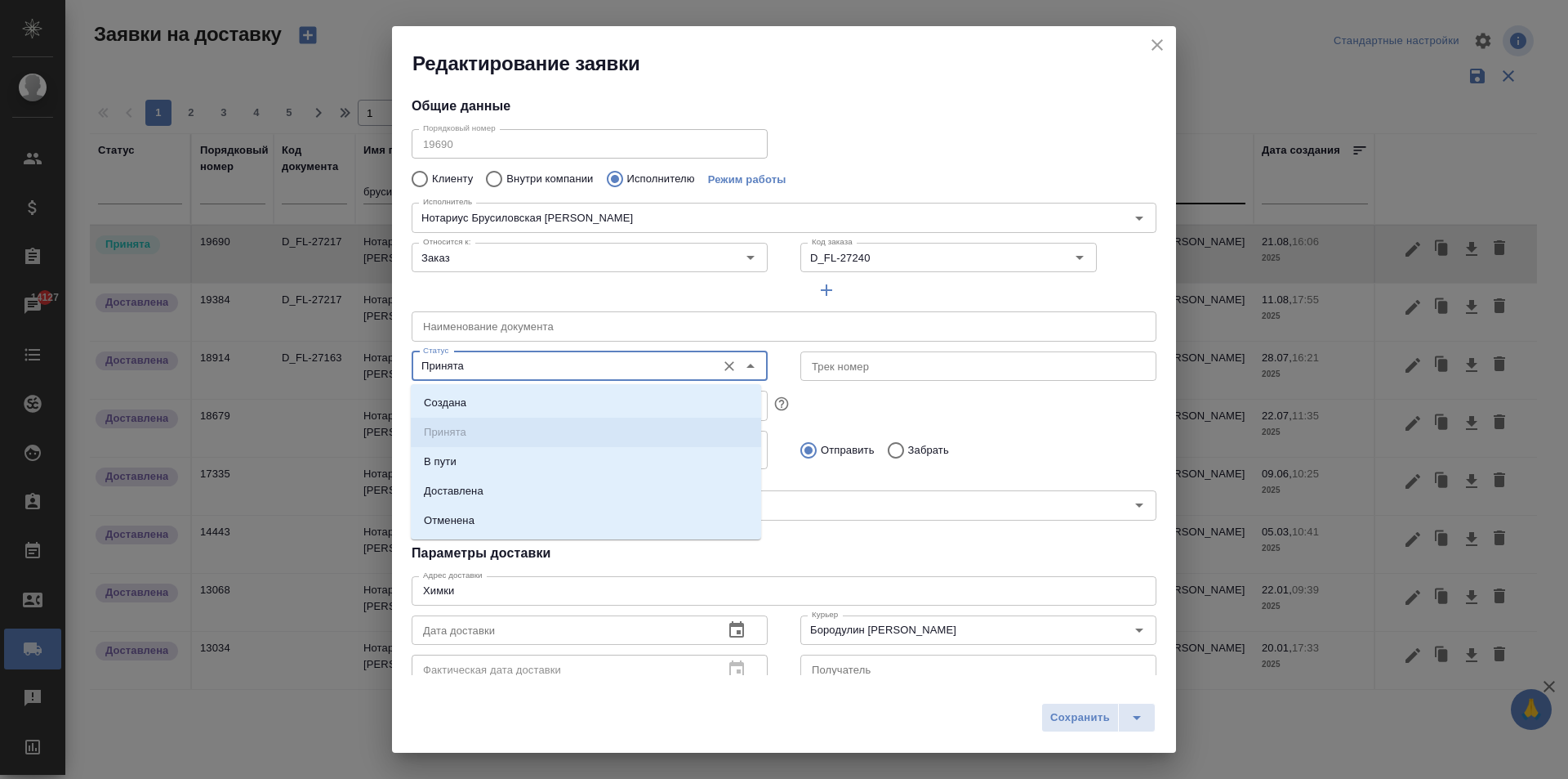
click at [509, 365] on input "Принята" at bounding box center [563, 366] width 291 height 20
click at [1078, 459] on div "Отправить Забрать" at bounding box center [979, 450] width 356 height 34
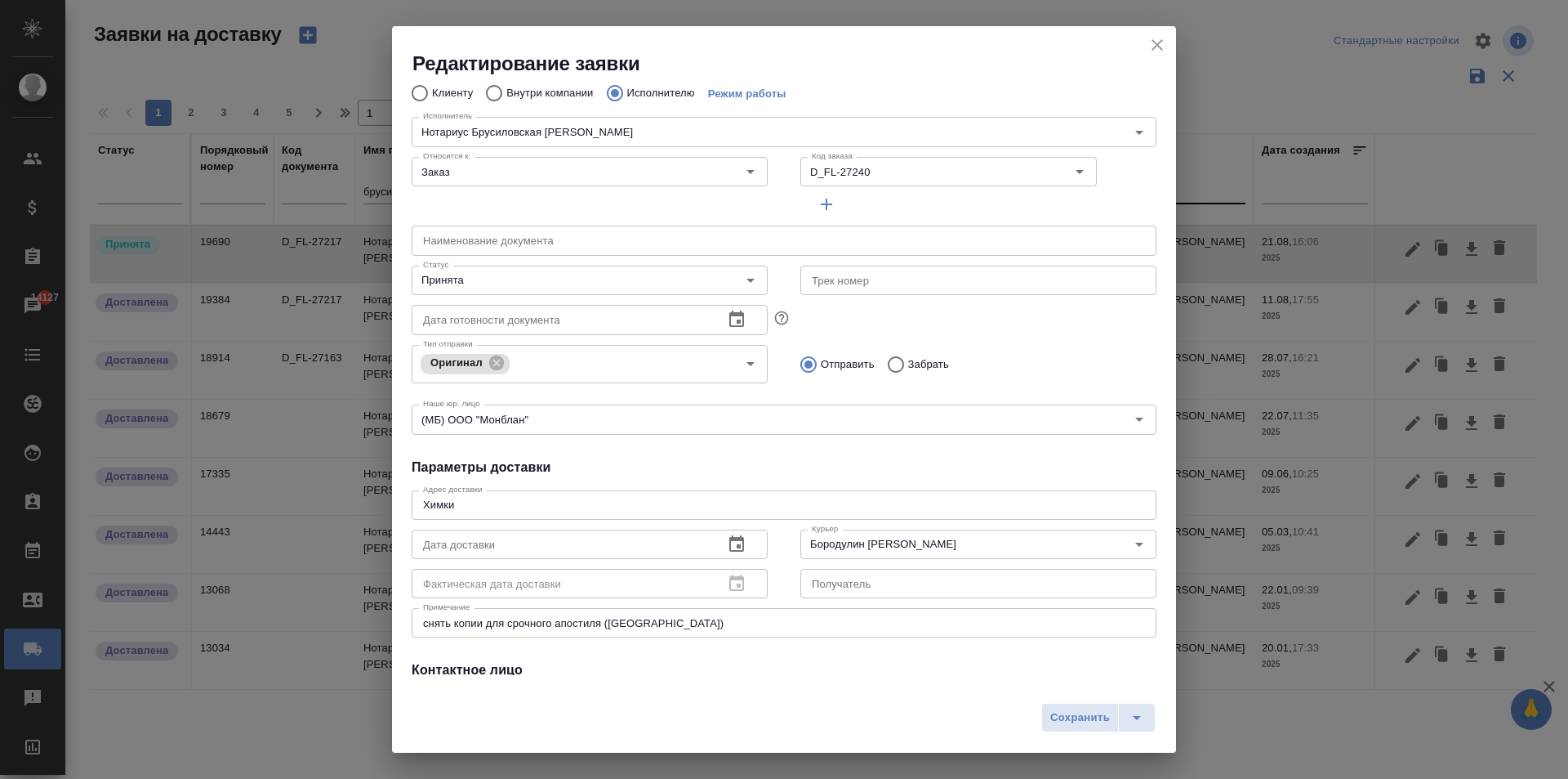
scroll to position [164, 0]
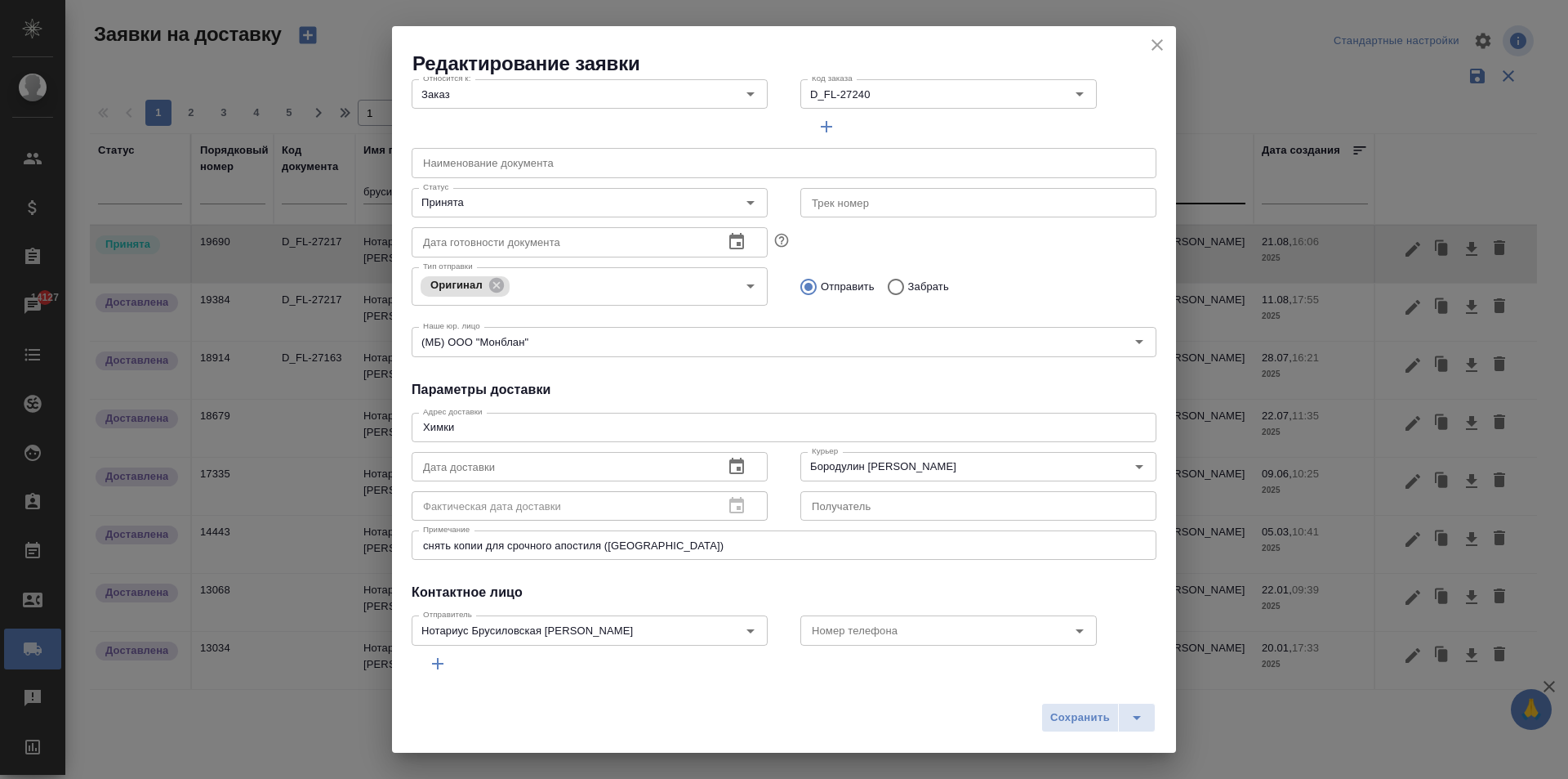
click at [733, 450] on button "button" at bounding box center [736, 466] width 39 height 39
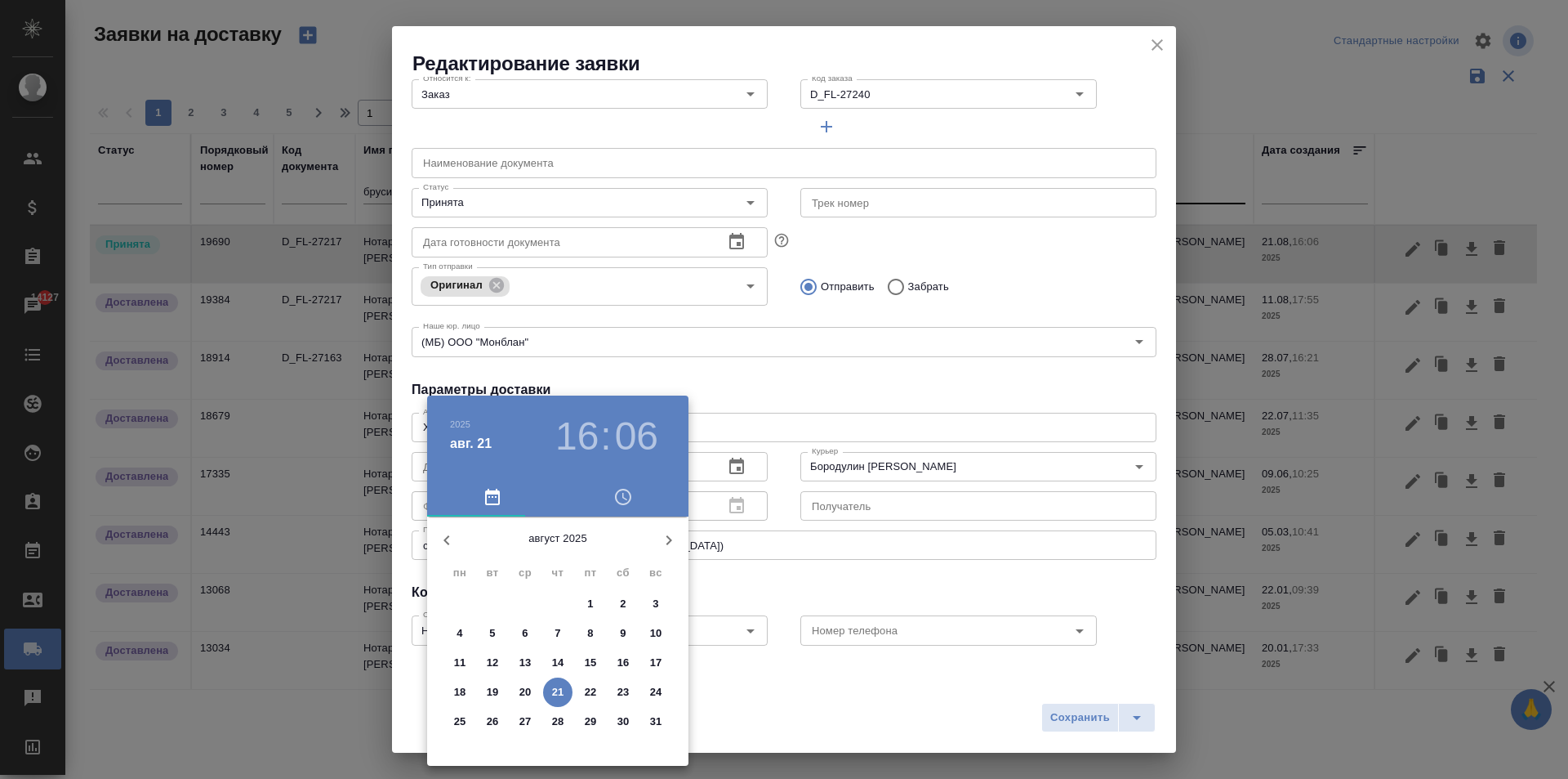
click at [589, 693] on p "22" at bounding box center [590, 691] width 12 height 16
type input "[DATE] 16:06"
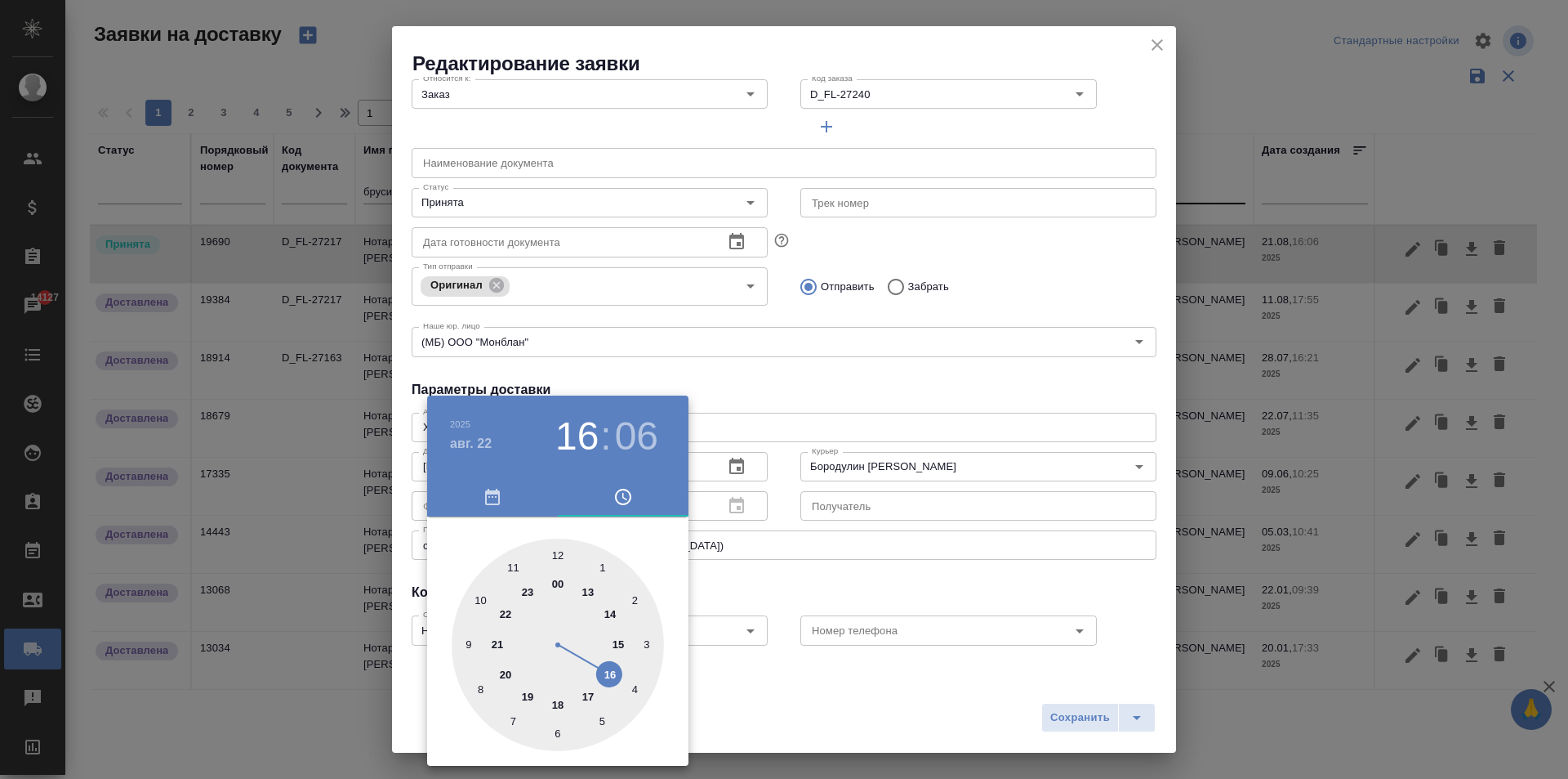
click at [863, 387] on div at bounding box center [784, 390] width 1568 height 779
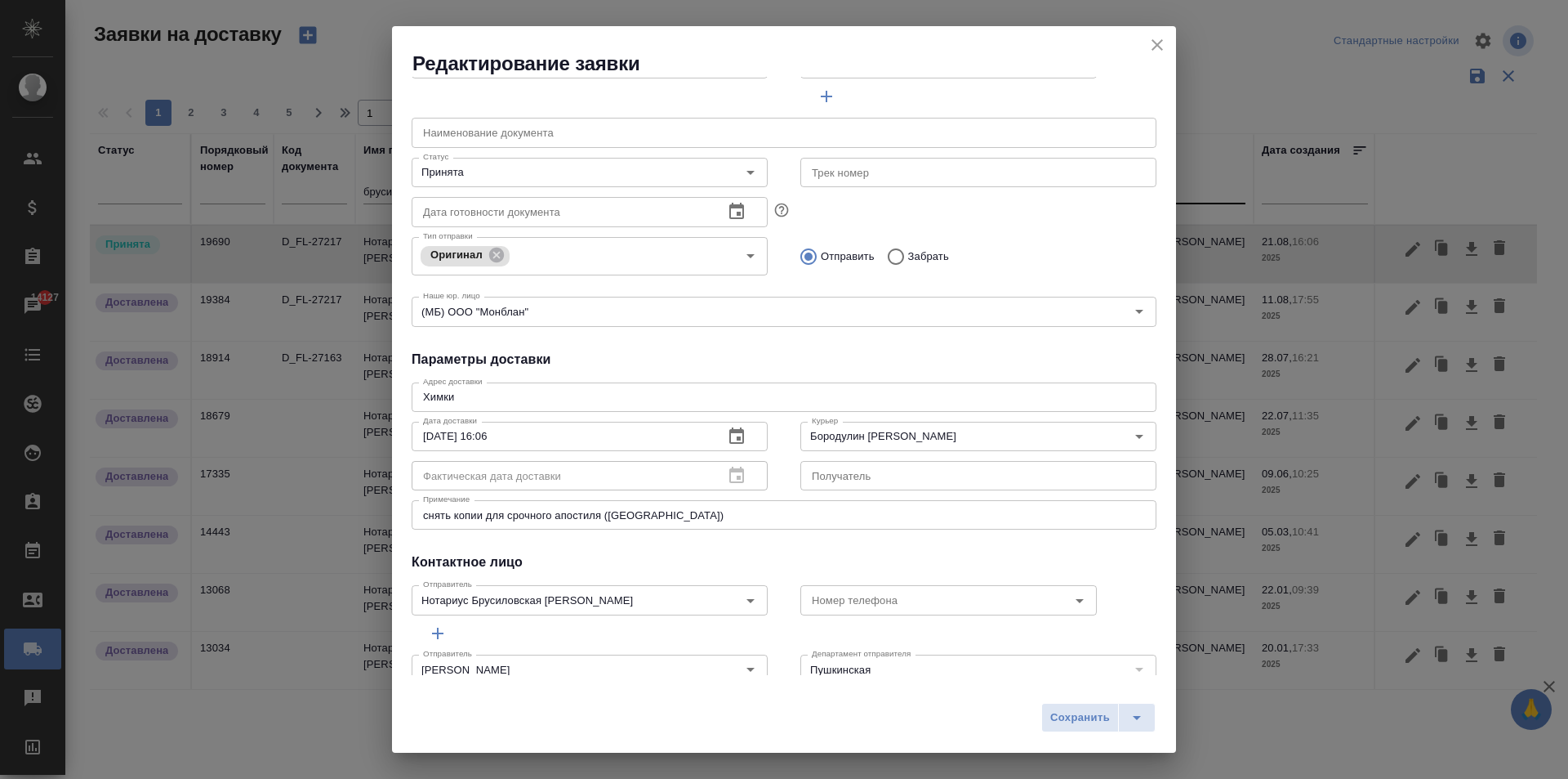
scroll to position [222, 0]
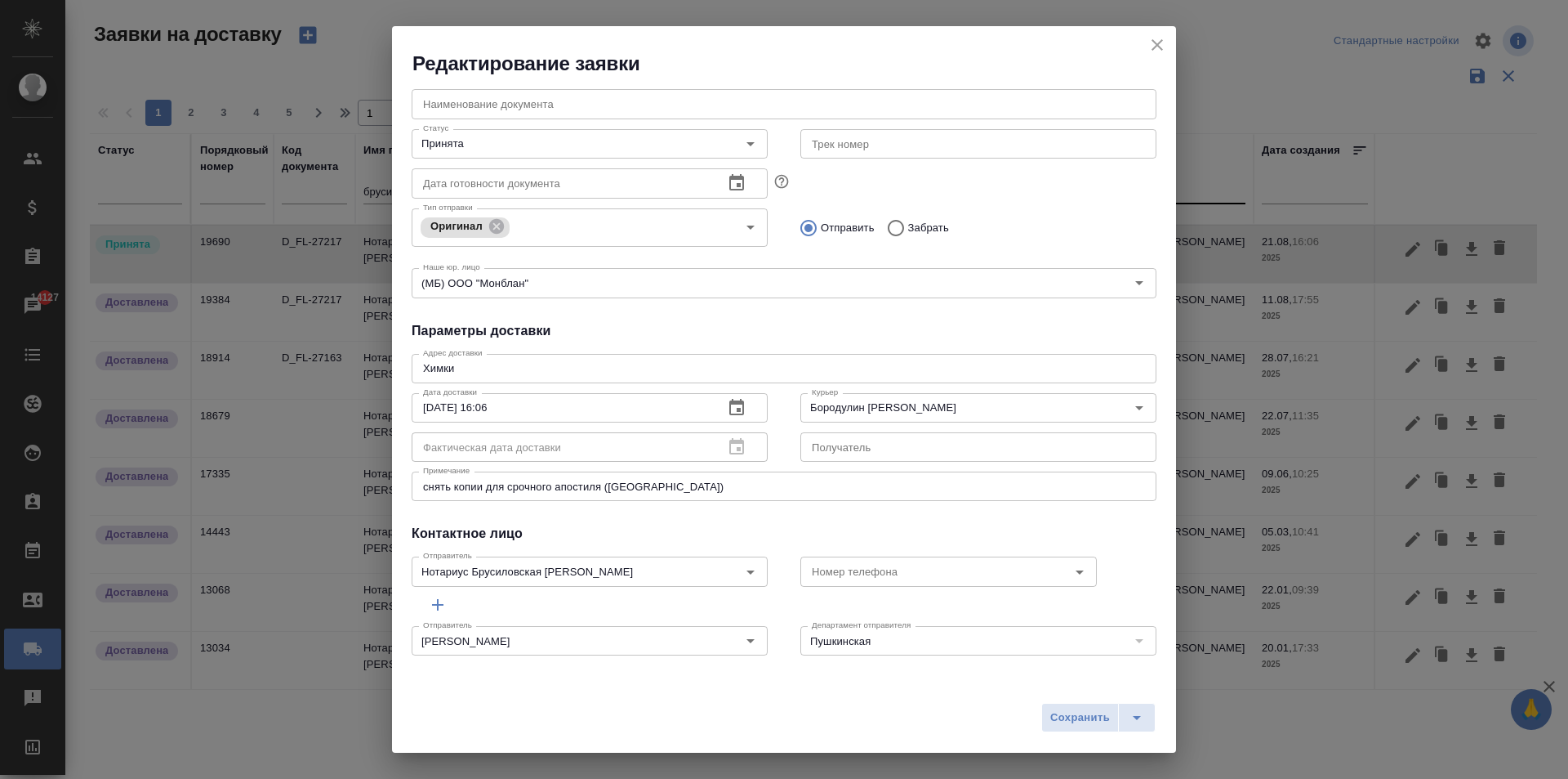
click at [1066, 715] on span "Сохранить" at bounding box center [1080, 718] width 60 height 19
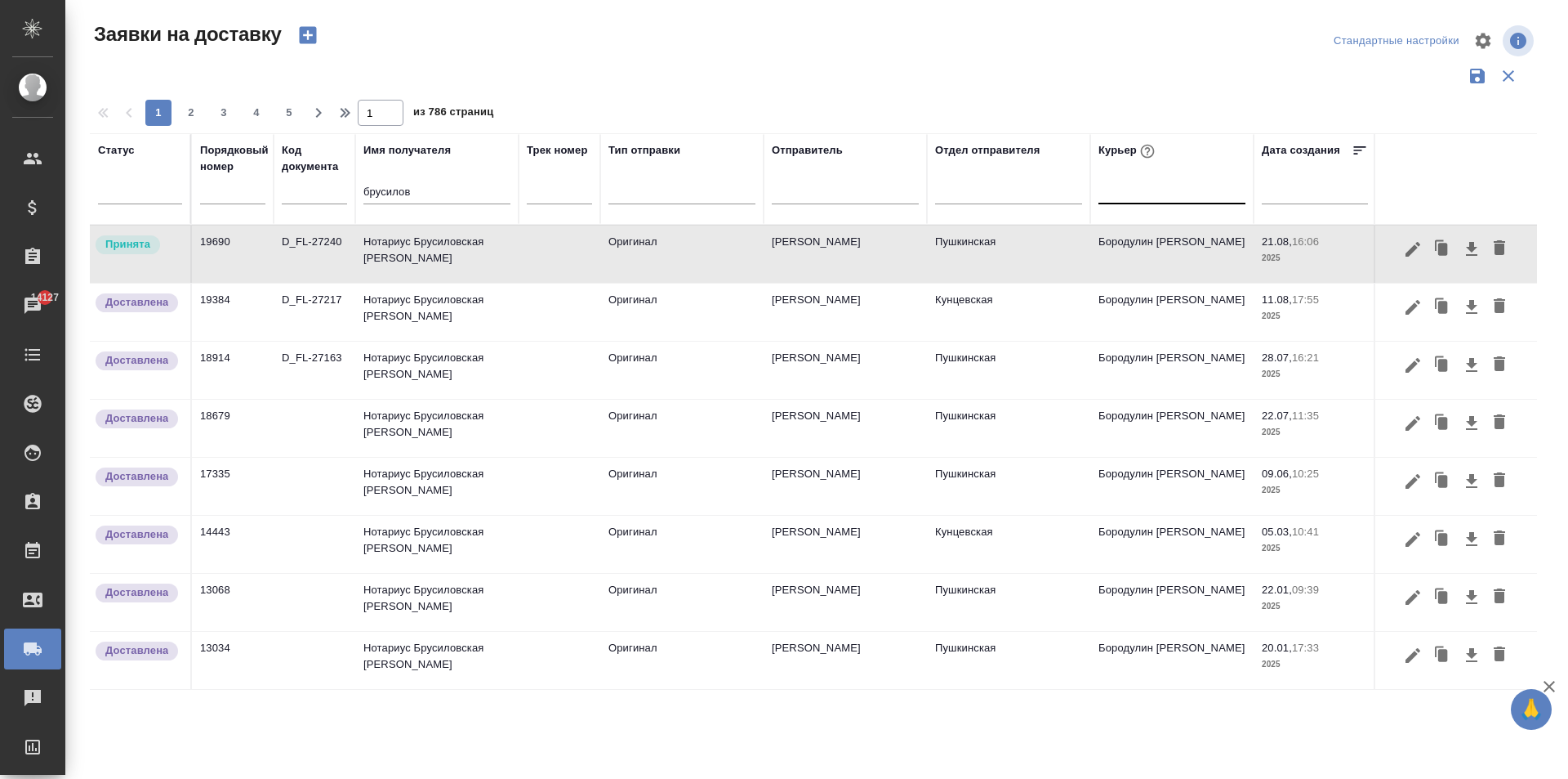
drag, startPoint x: 434, startPoint y: 192, endPoint x: 105, endPoint y: 144, distance: 332.5
click at [105, 144] on tr "Статус Порядковый номер Код документа Имя получателя брусилов Трек номер Тип от…" at bounding box center [937, 179] width 1695 height 91
type input "минюст"
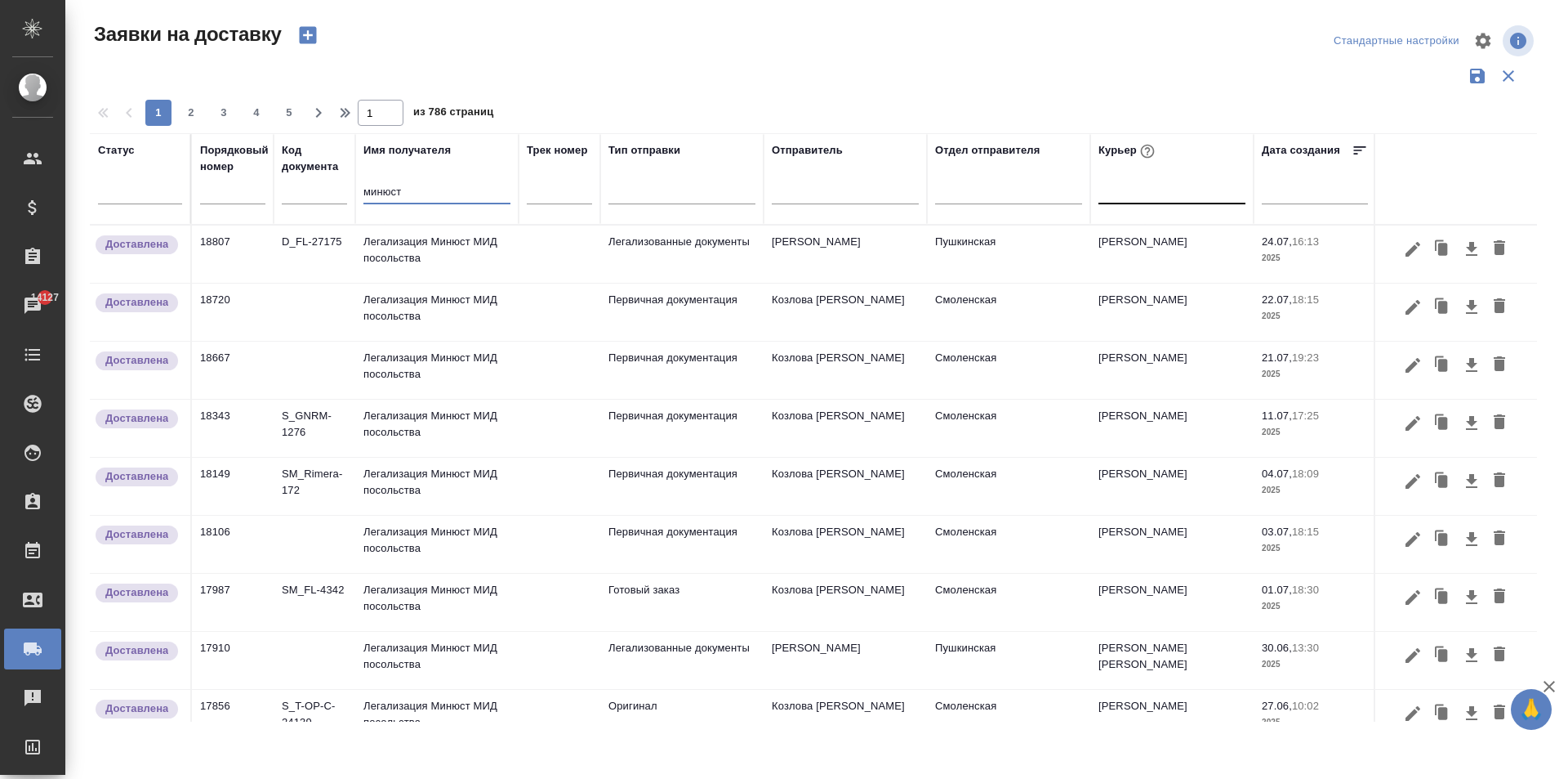
click at [446, 268] on td "Легализация Минюст МИД посольства" at bounding box center [437, 254] width 164 height 57
click at [446, 267] on td "Легализация Минюст МИД посольства" at bounding box center [437, 254] width 164 height 57
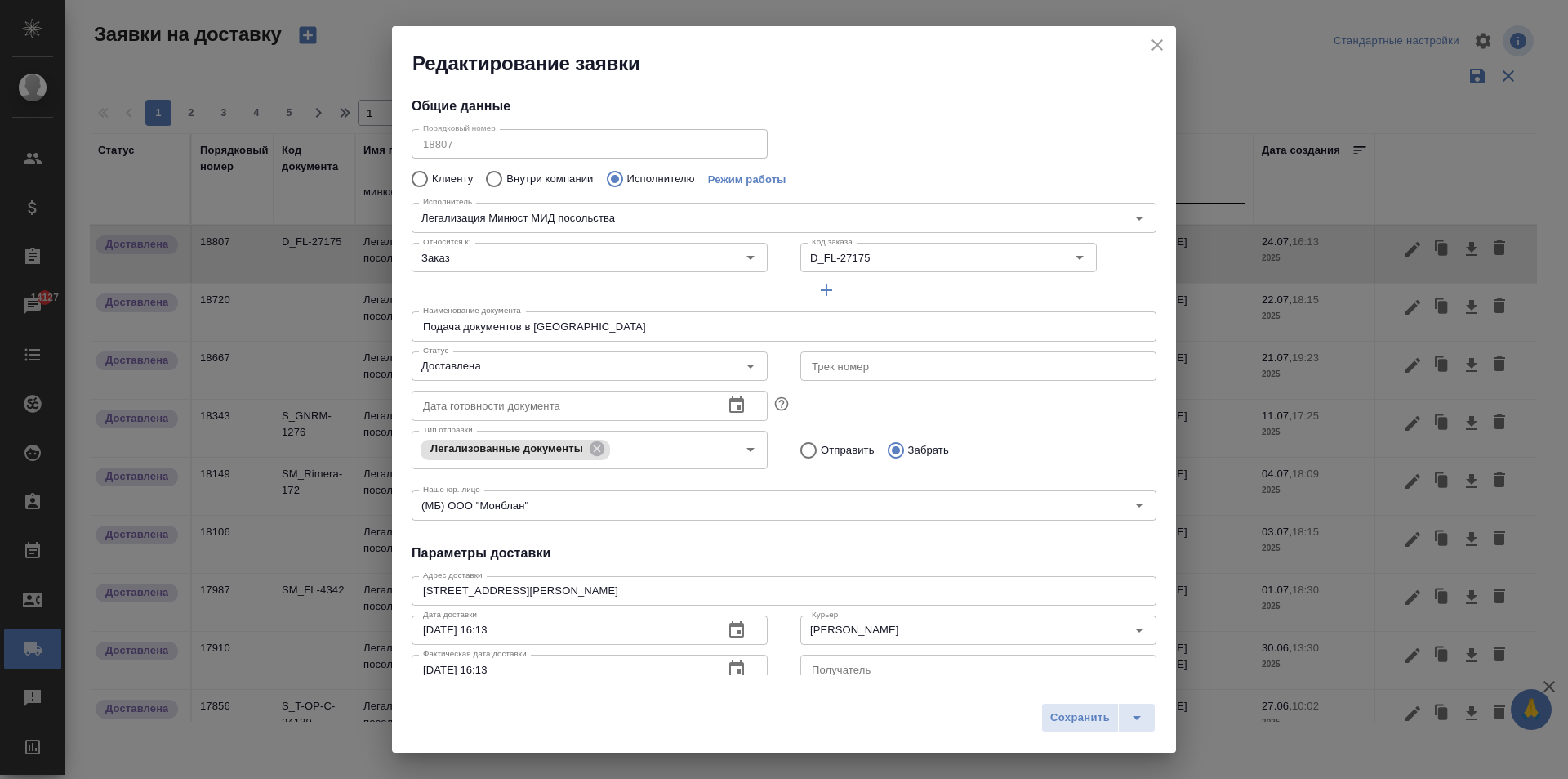
type input "Легализация Минюст МИД посольства"
click at [1156, 46] on icon "close" at bounding box center [1158, 45] width 11 height 11
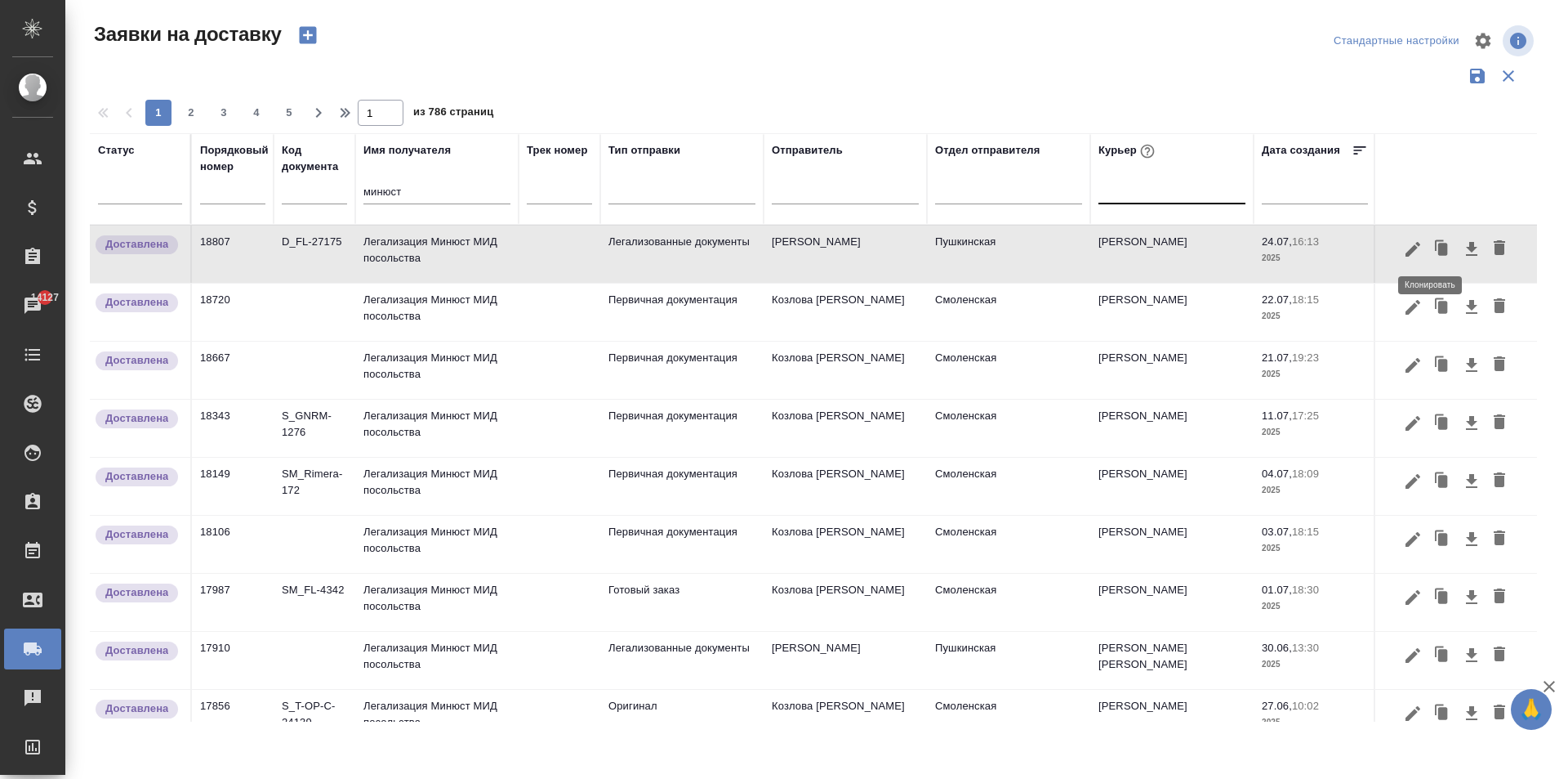
click at [1431, 246] on icon "button" at bounding box center [1442, 250] width 23 height 23
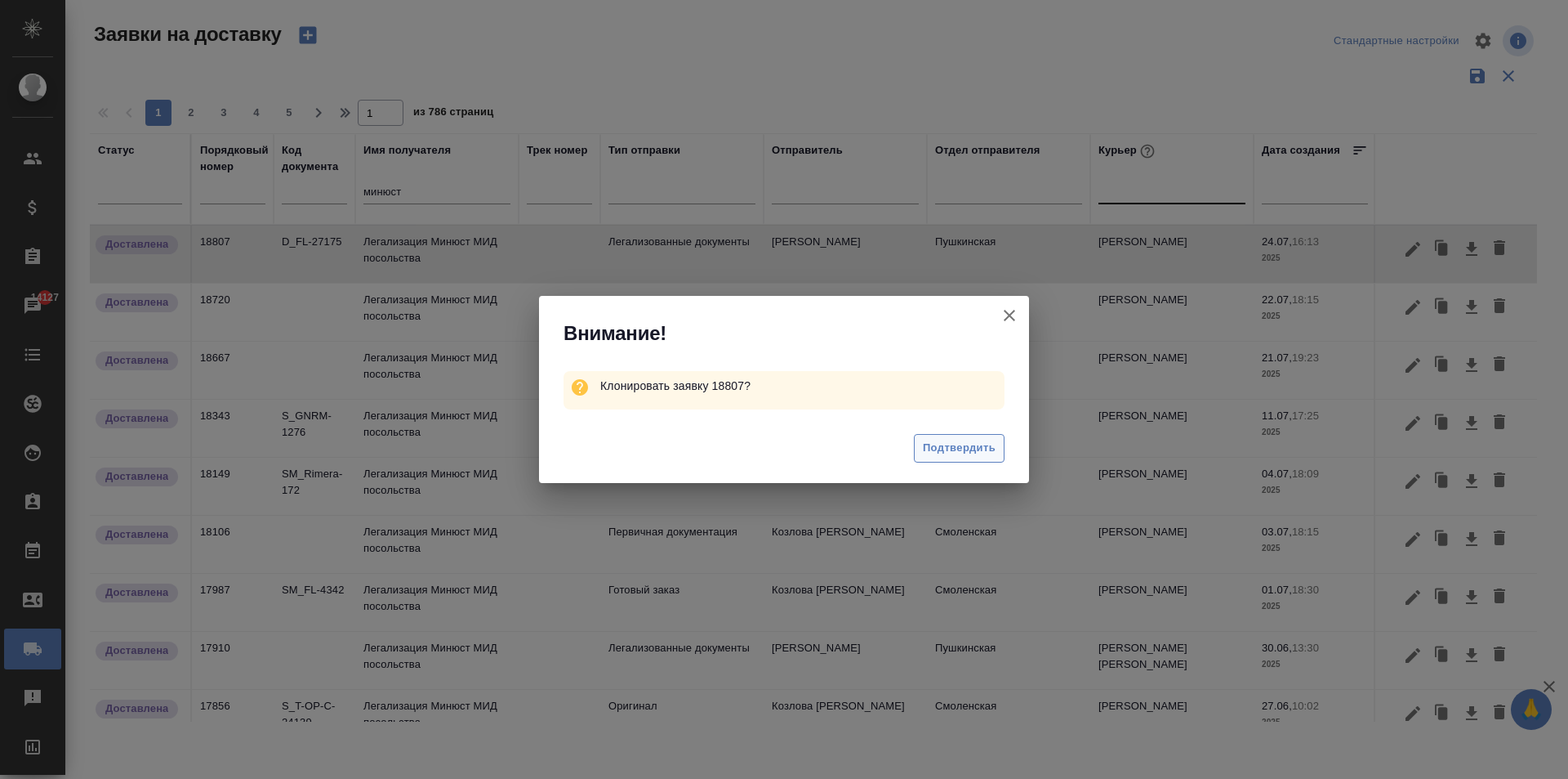
click at [923, 456] on span "Подтвердить" at bounding box center [959, 449] width 72 height 19
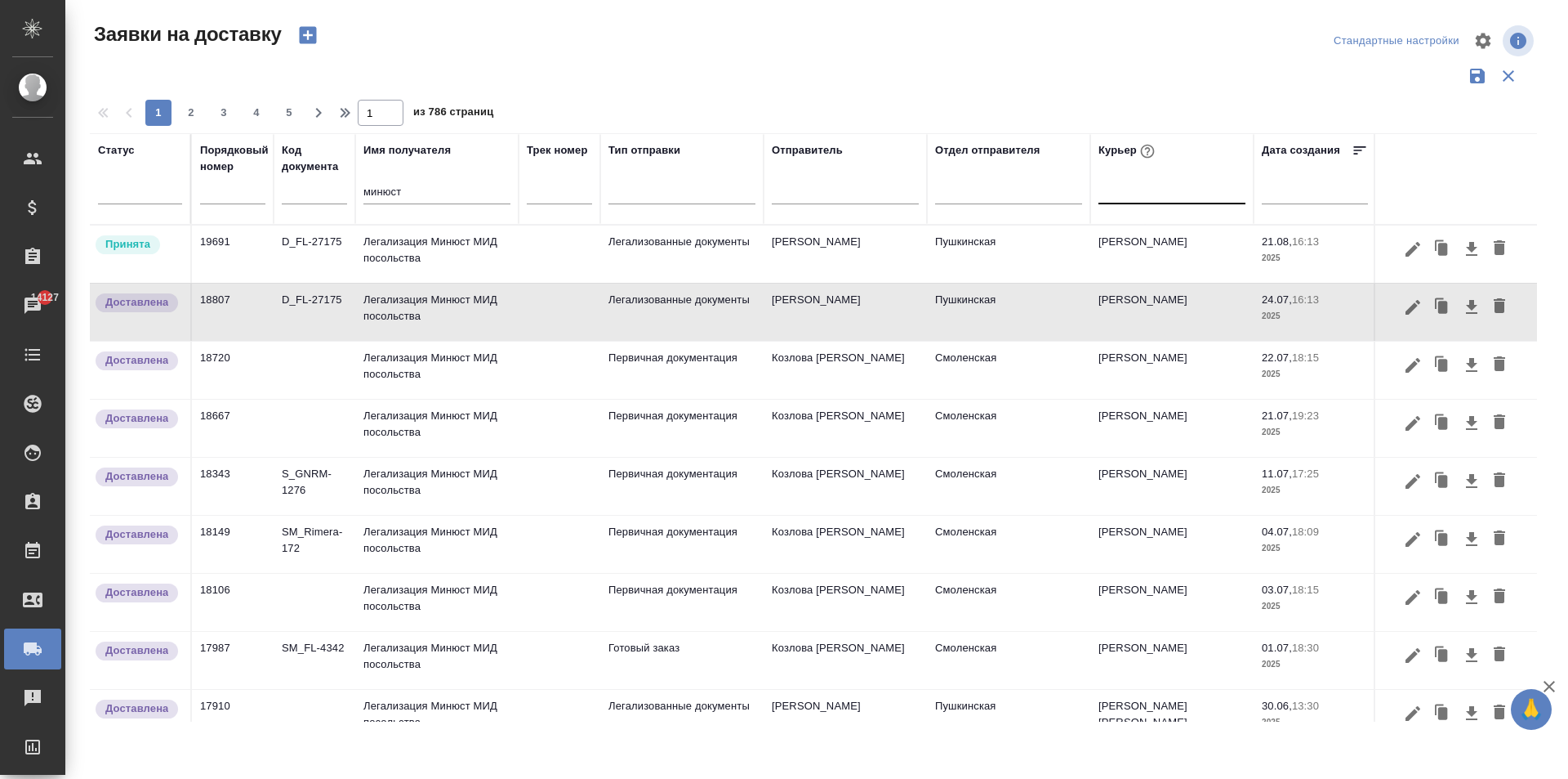
click at [407, 246] on td "Легализация Минюст МИД посольства" at bounding box center [437, 254] width 164 height 57
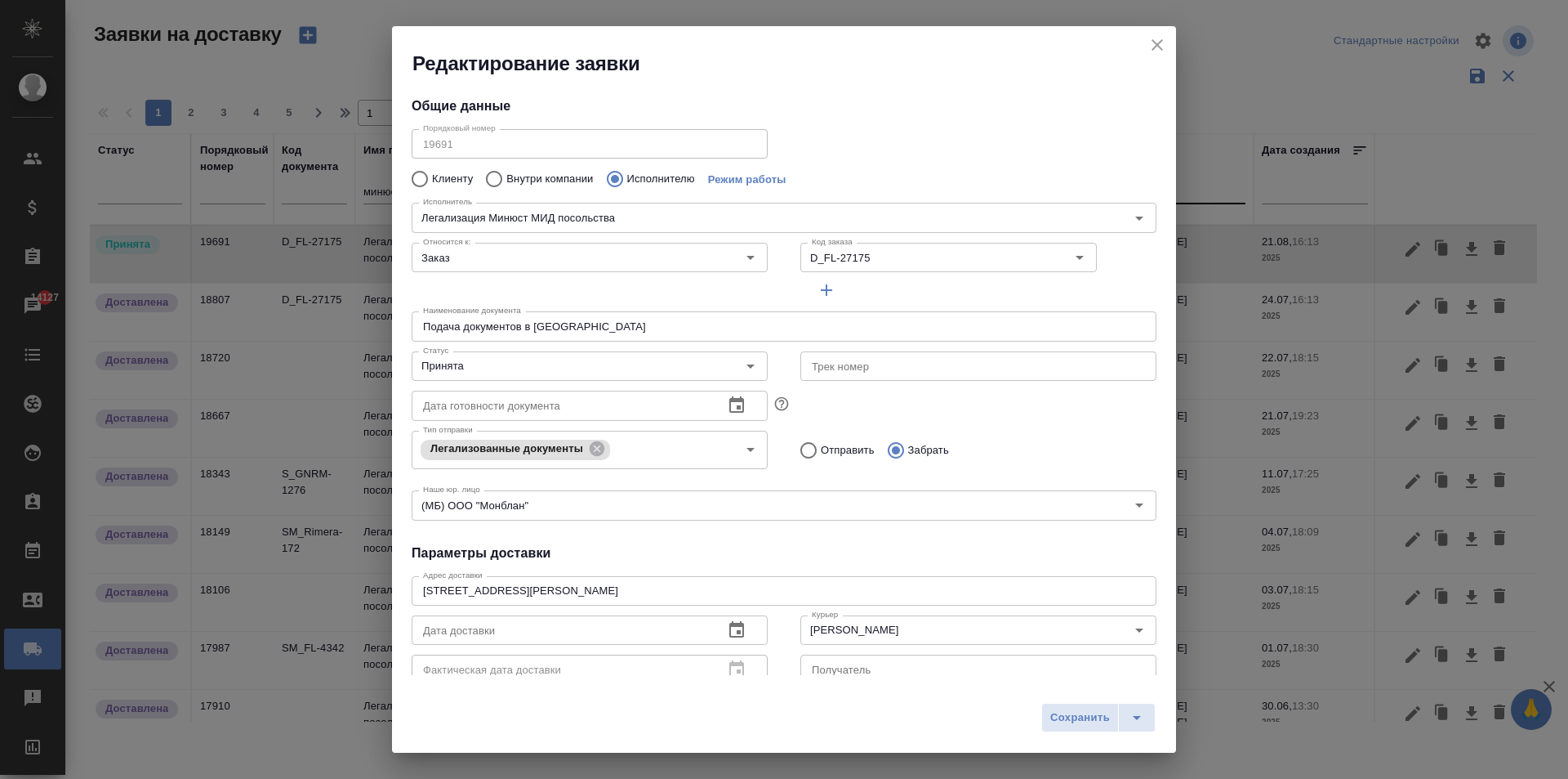
click at [1157, 43] on icon "close" at bounding box center [1157, 45] width 20 height 20
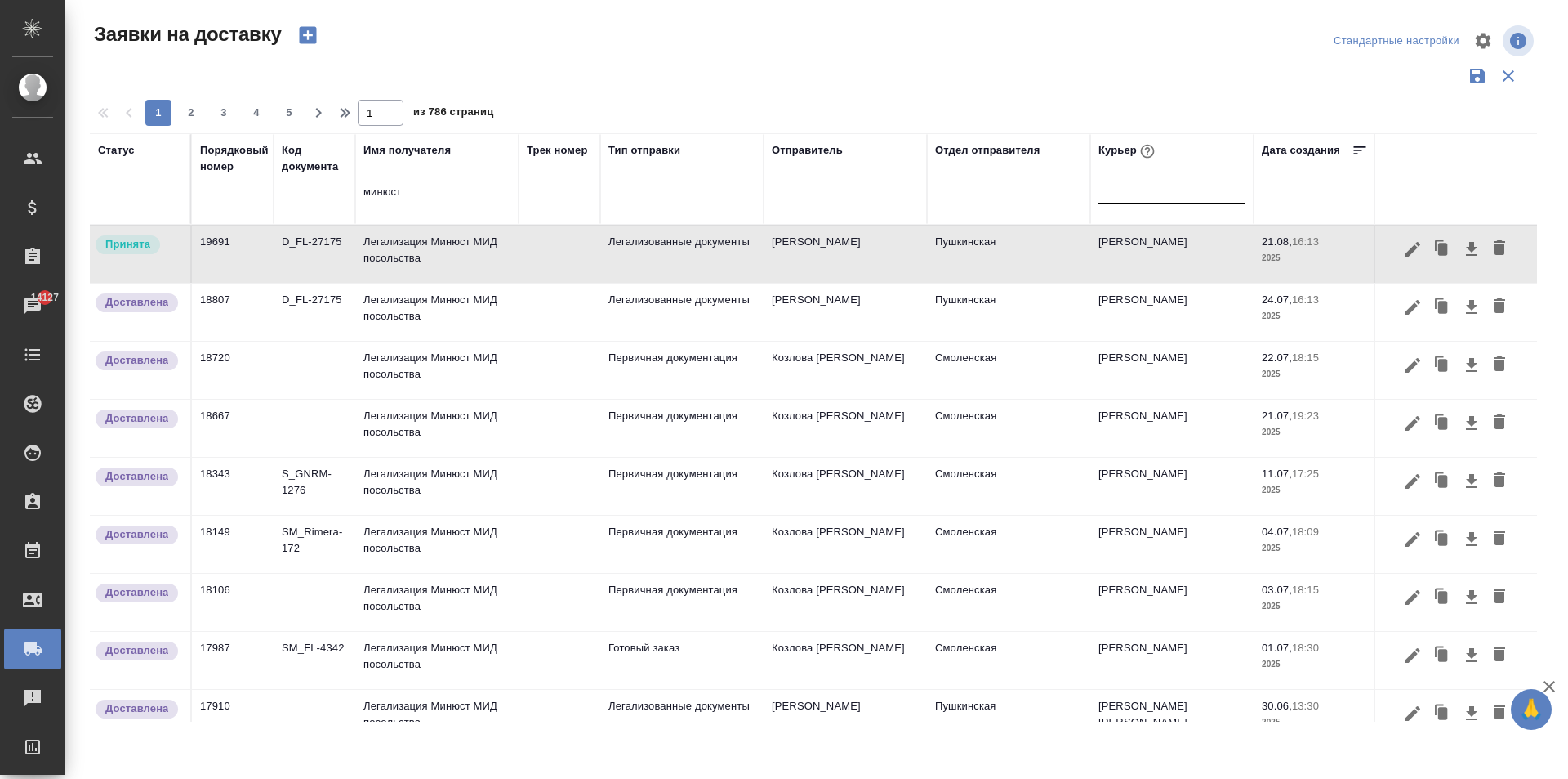
click at [1121, 192] on div at bounding box center [1172, 187] width 147 height 24
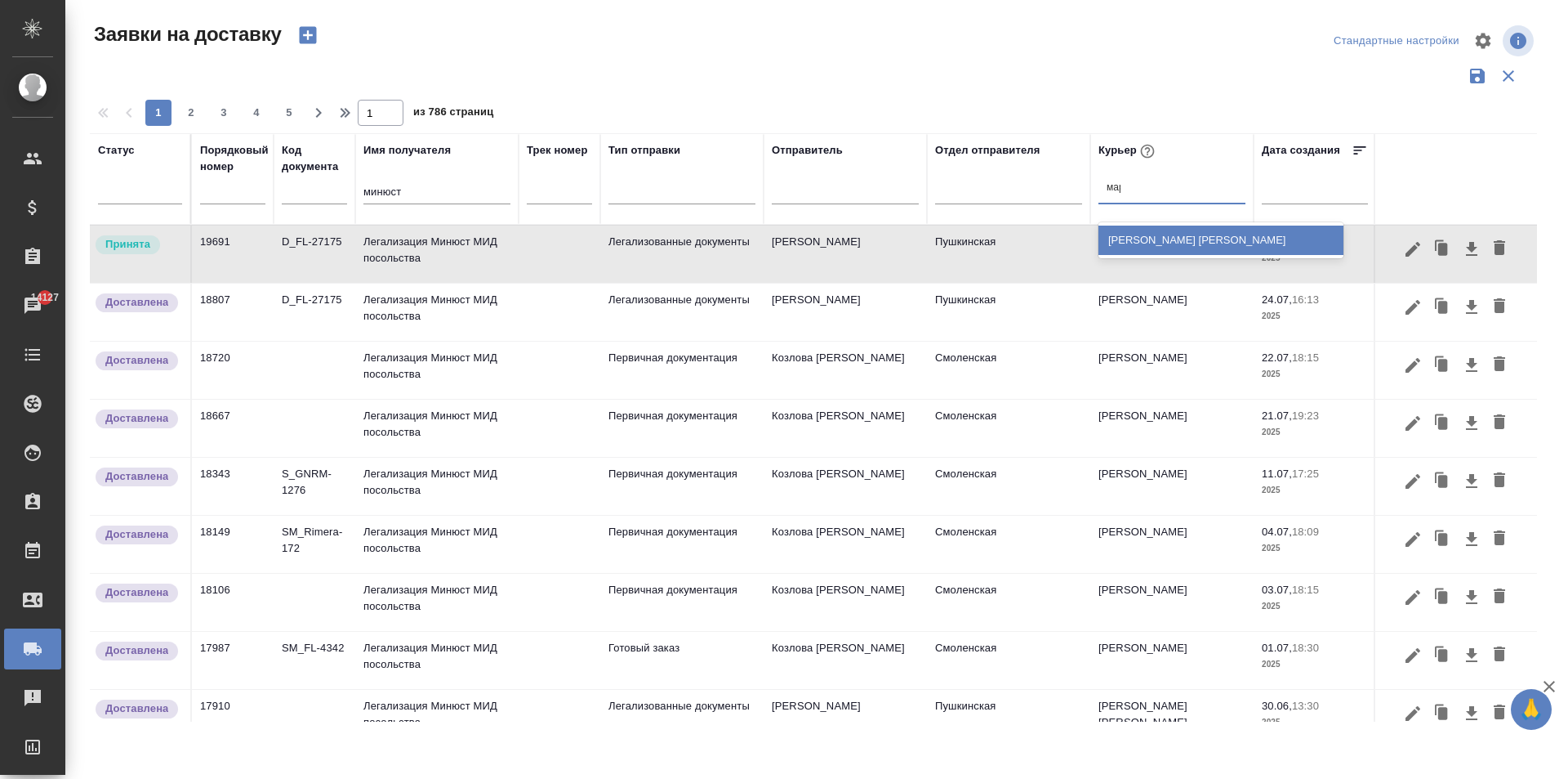
type input "[PERSON_NAME]"
click at [1199, 245] on div "[PERSON_NAME] [PERSON_NAME]" at bounding box center [1221, 240] width 245 height 30
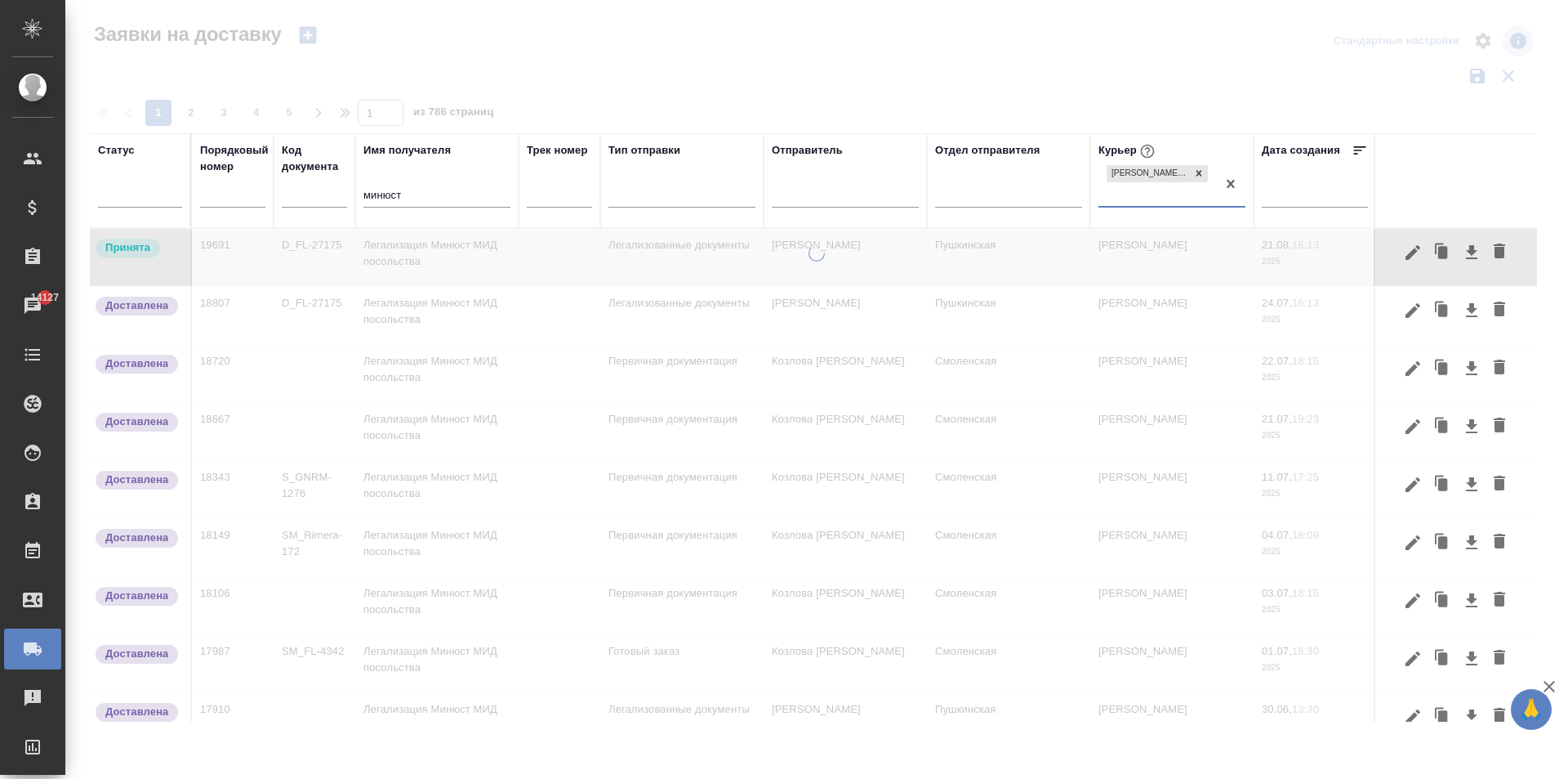
click at [406, 195] on input "минюст" at bounding box center [437, 196] width 147 height 20
click at [406, 189] on input "минюст" at bounding box center [437, 196] width 147 height 20
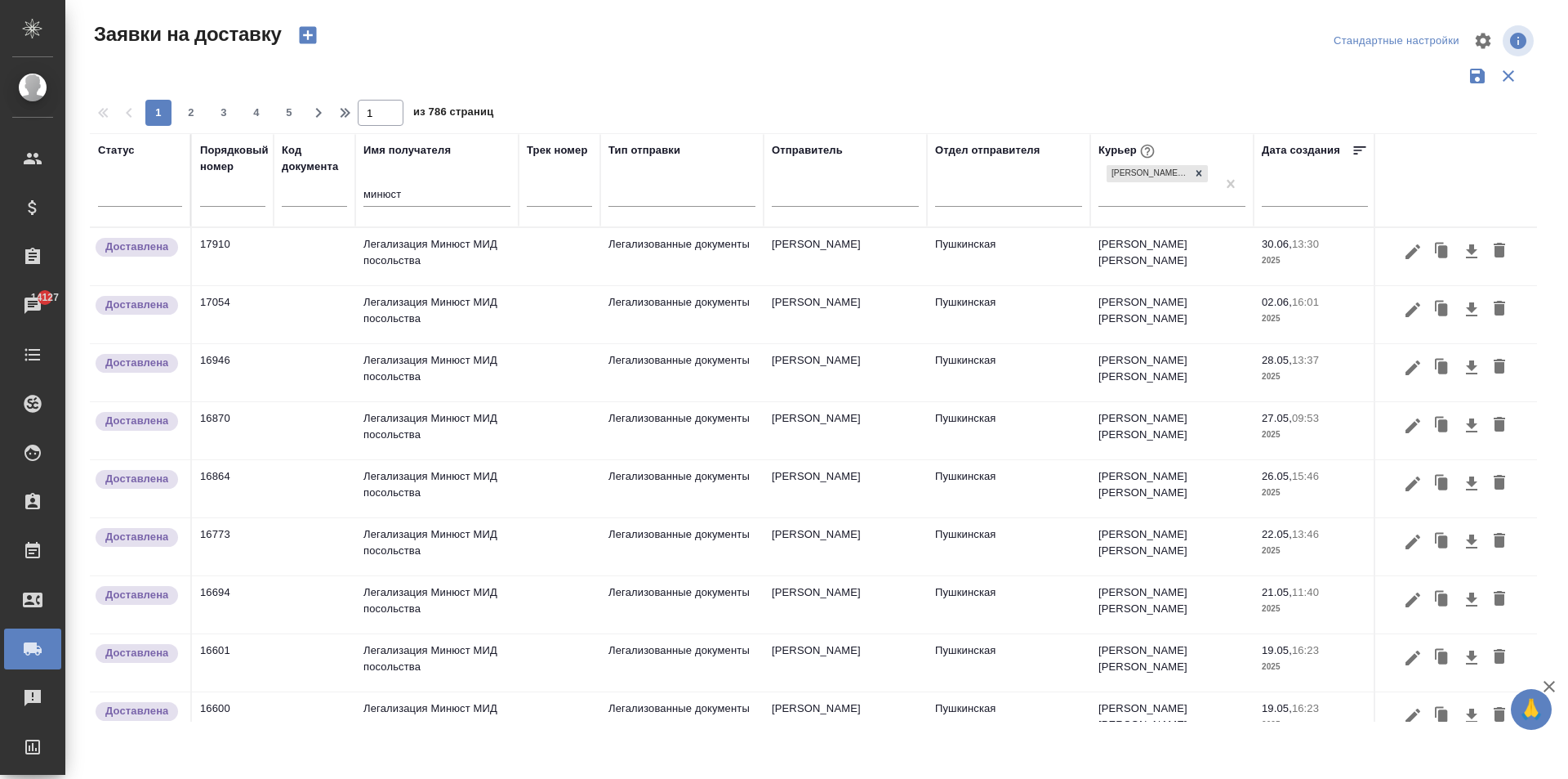
click at [398, 285] on td "Легализация Минюст МИД посольства" at bounding box center [437, 256] width 164 height 57
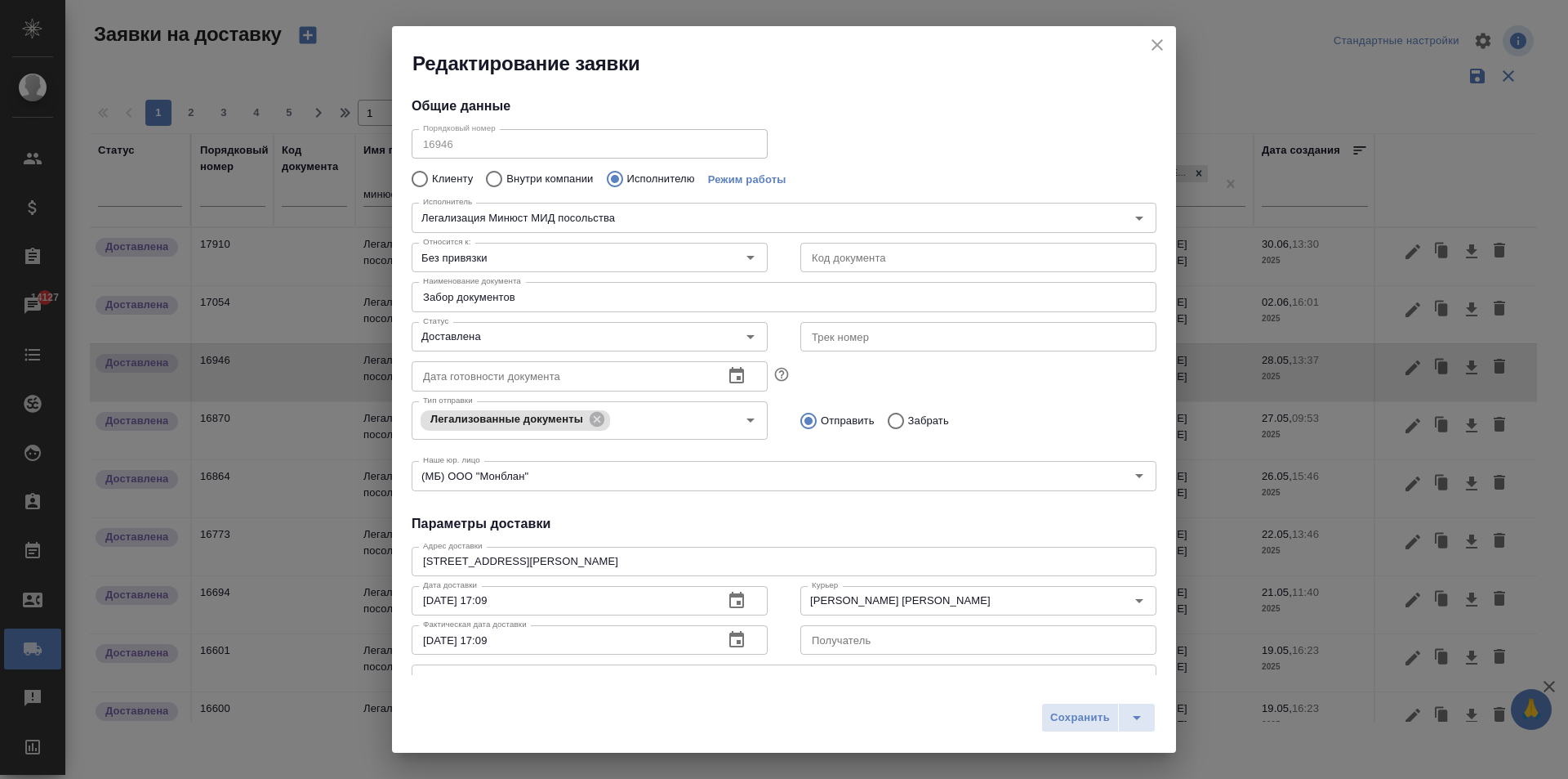
click at [1161, 40] on icon "close" at bounding box center [1158, 45] width 11 height 11
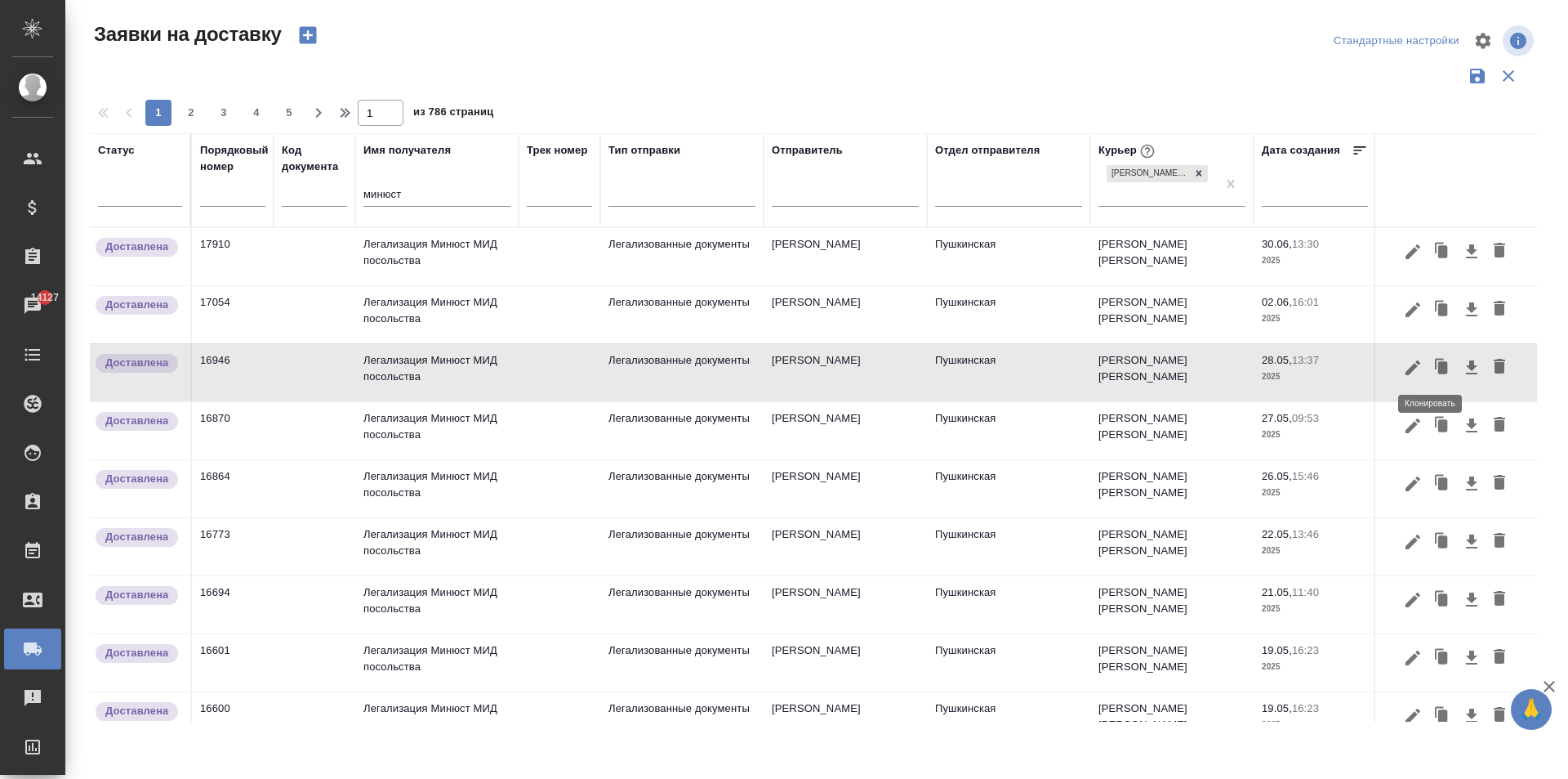
click at [1431, 361] on icon "button" at bounding box center [1442, 368] width 23 height 23
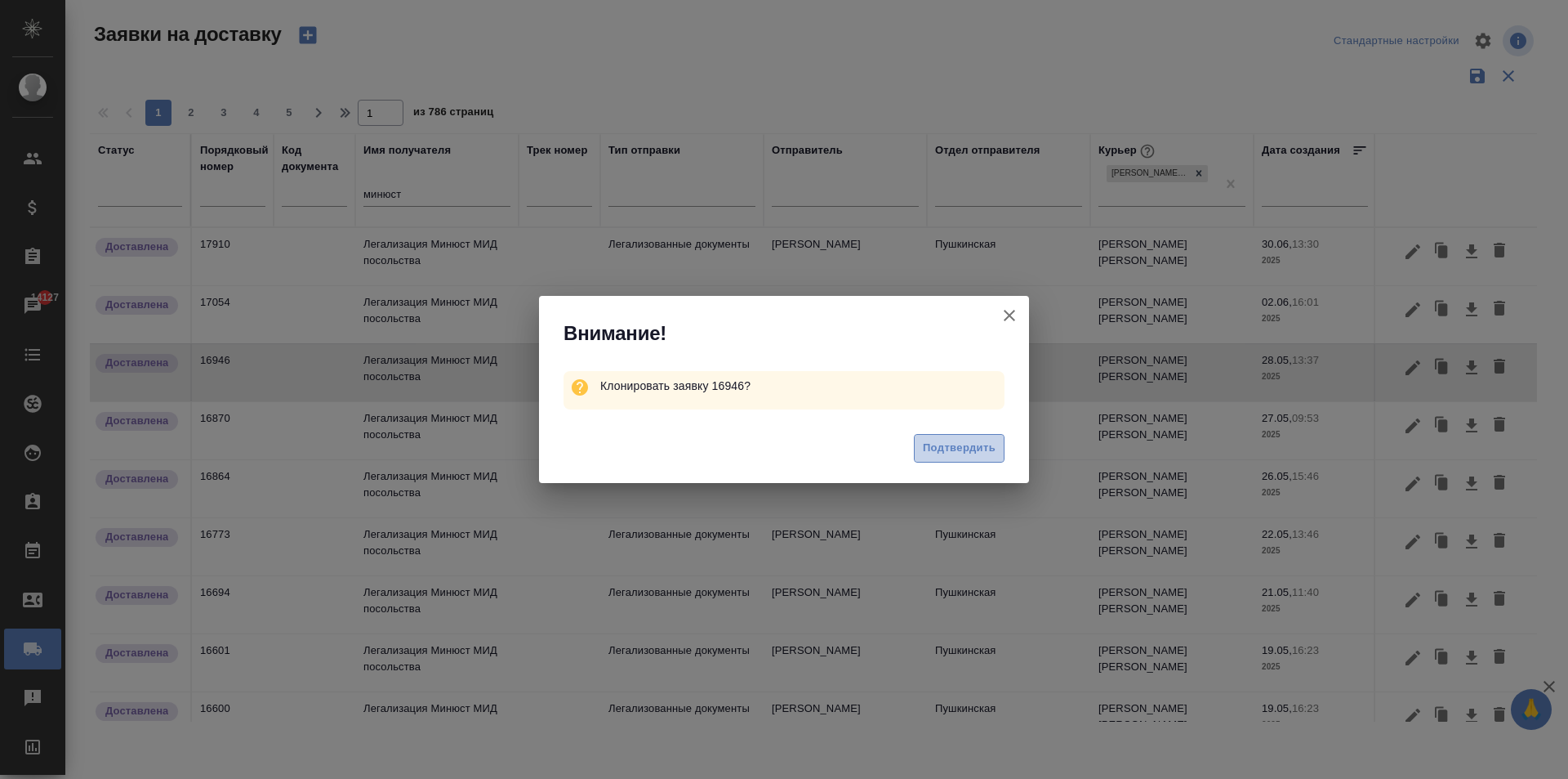
click at [952, 447] on span "Подтвердить" at bounding box center [959, 449] width 72 height 19
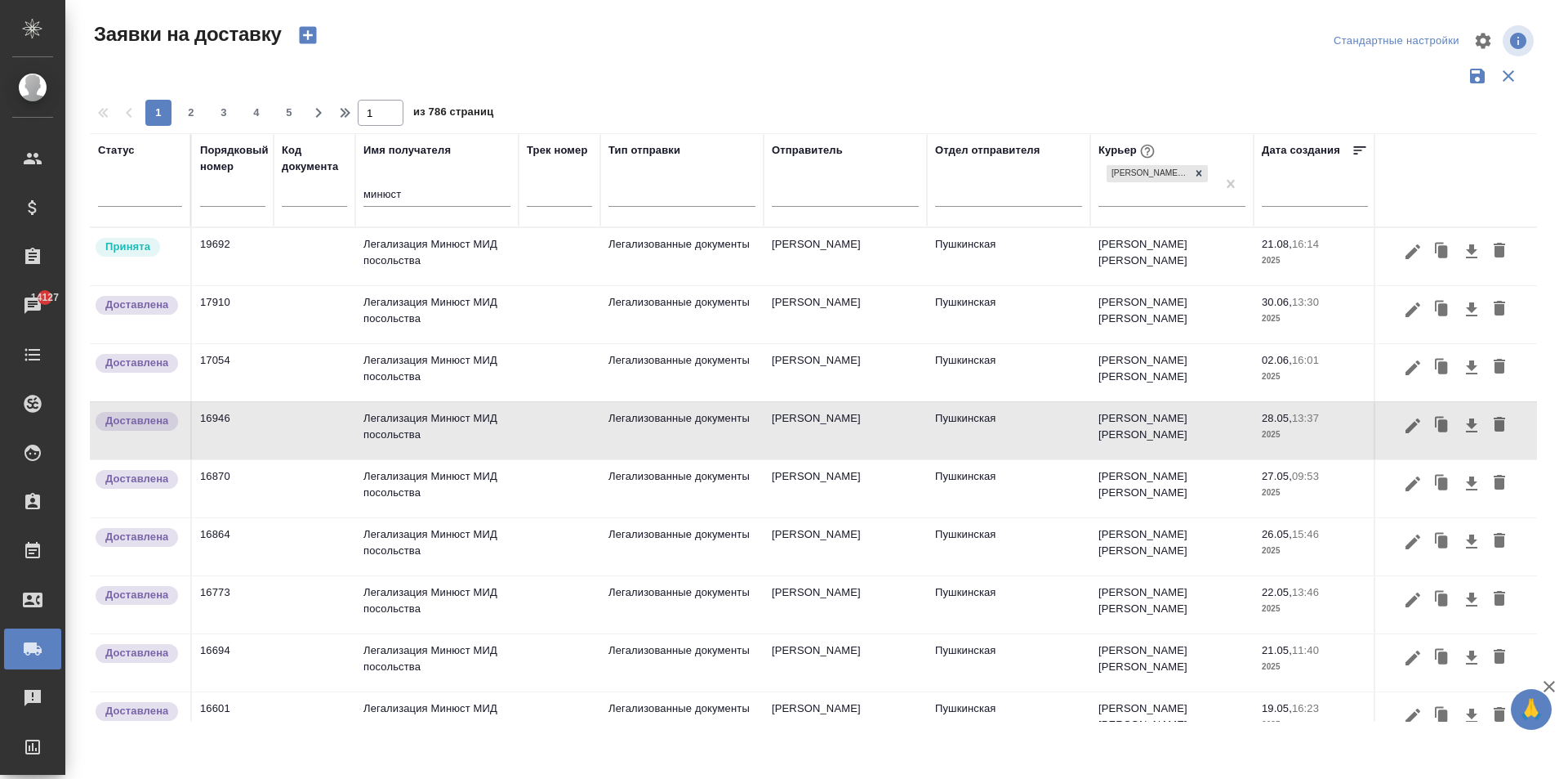
click at [450, 240] on td "Легализация Минюст МИД посольства" at bounding box center [437, 256] width 164 height 57
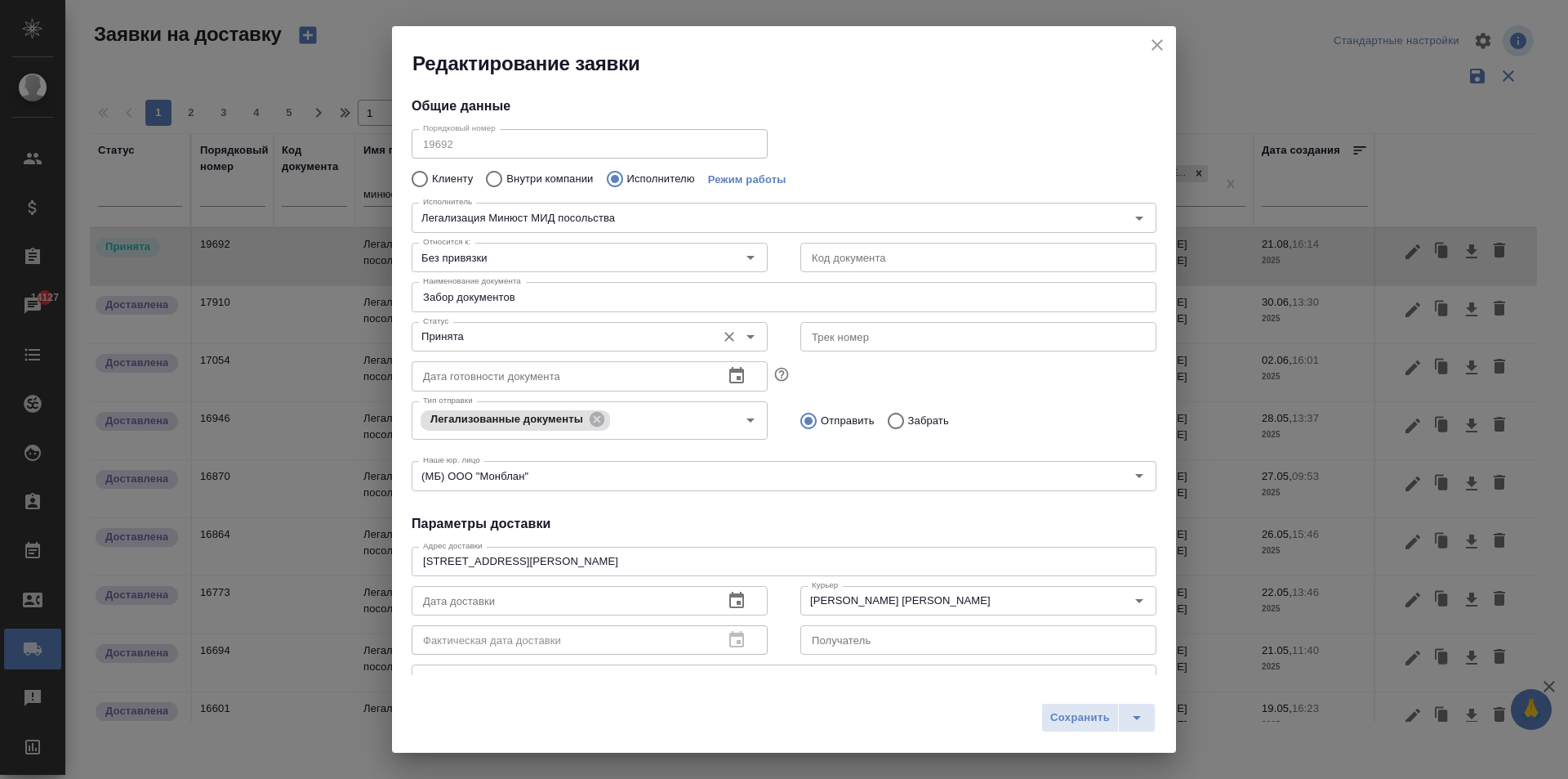
click at [601, 335] on input "Принята" at bounding box center [563, 336] width 291 height 20
click at [974, 170] on div "Клиенту Внутри компании Исполнителю Режим работы" at bounding box center [784, 179] width 744 height 34
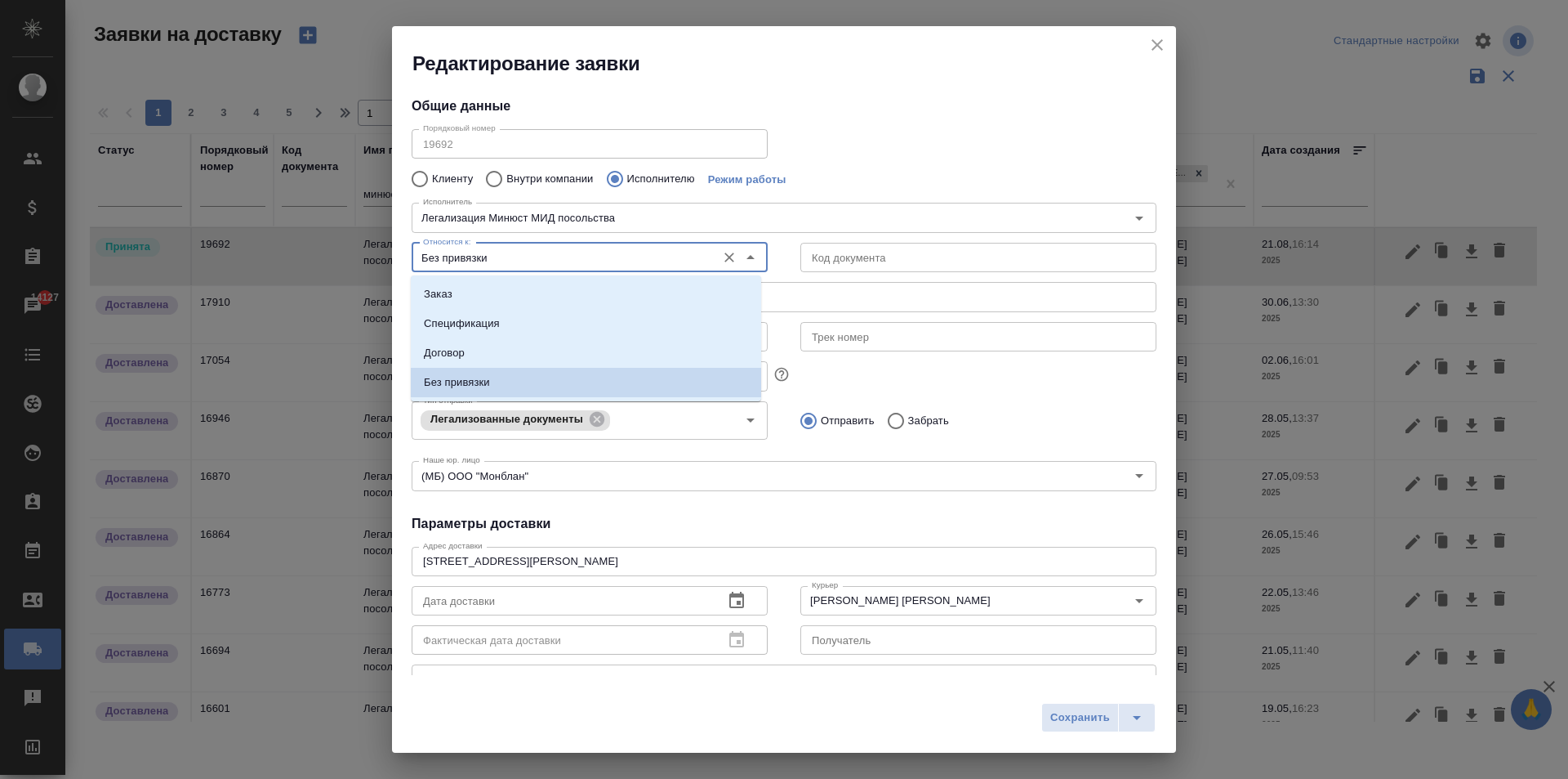
click at [538, 255] on input "Без привязки" at bounding box center [563, 257] width 291 height 20
click at [466, 296] on li "Заказ" at bounding box center [586, 293] width 350 height 30
type input "Заказ"
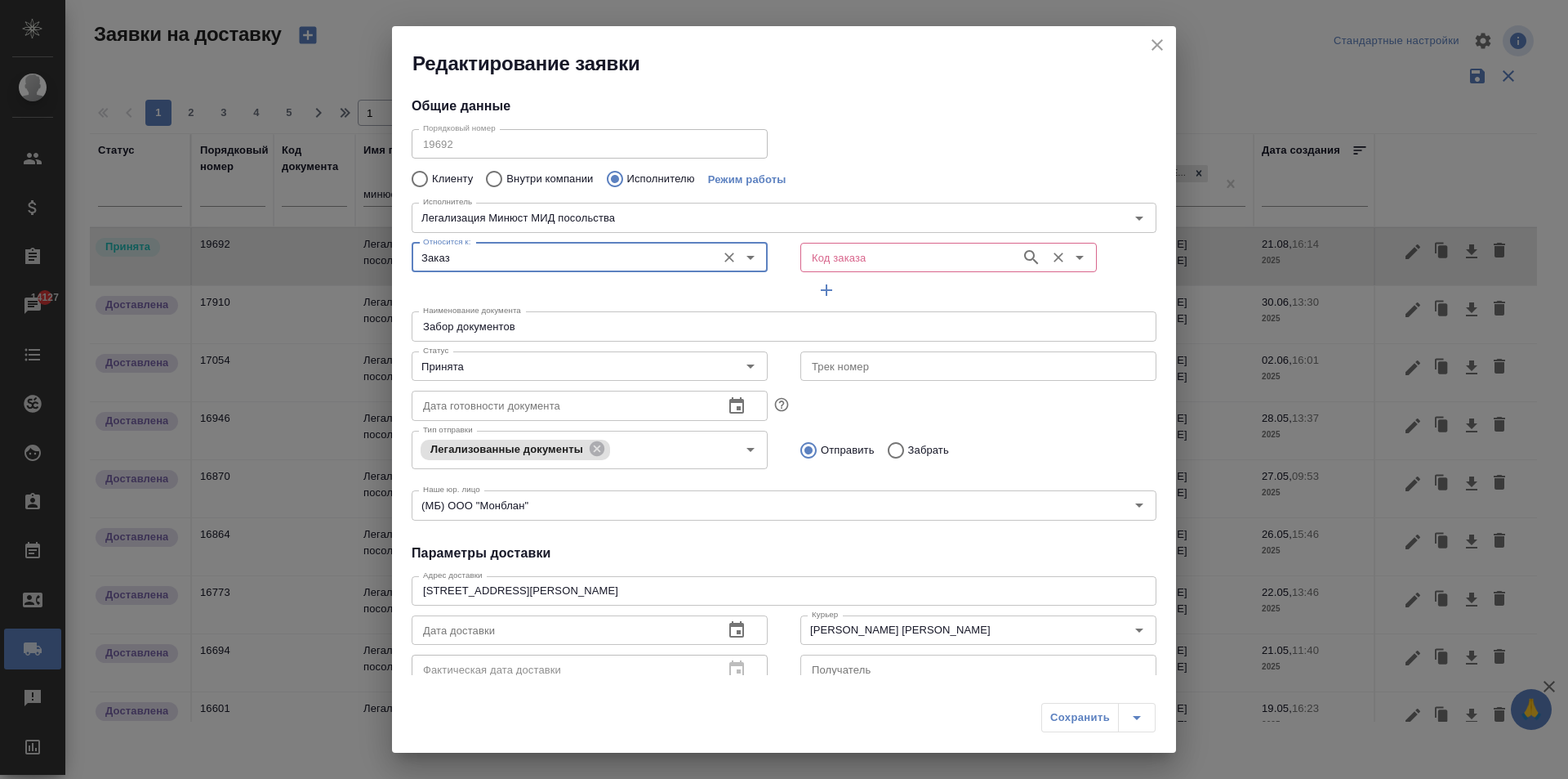
click at [850, 248] on input "Код заказа" at bounding box center [909, 257] width 208 height 20
click at [850, 263] on input "Код заказа" at bounding box center [909, 257] width 208 height 20
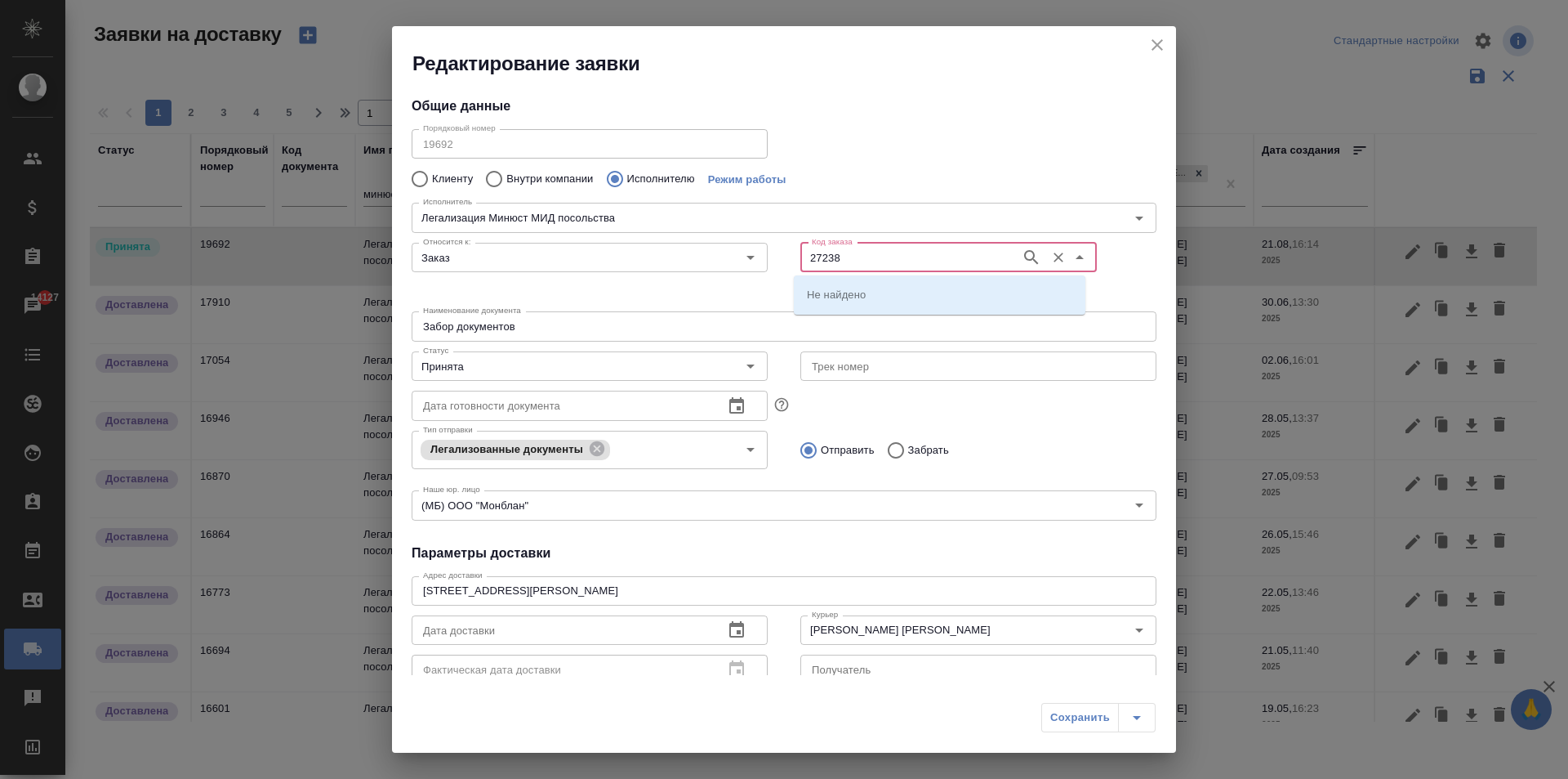
type input "27238"
click at [870, 302] on li "D_FL-27238" at bounding box center [940, 293] width 291 height 30
type input "Легализация Минюст МИД посольства"
type input "D_FL-27238"
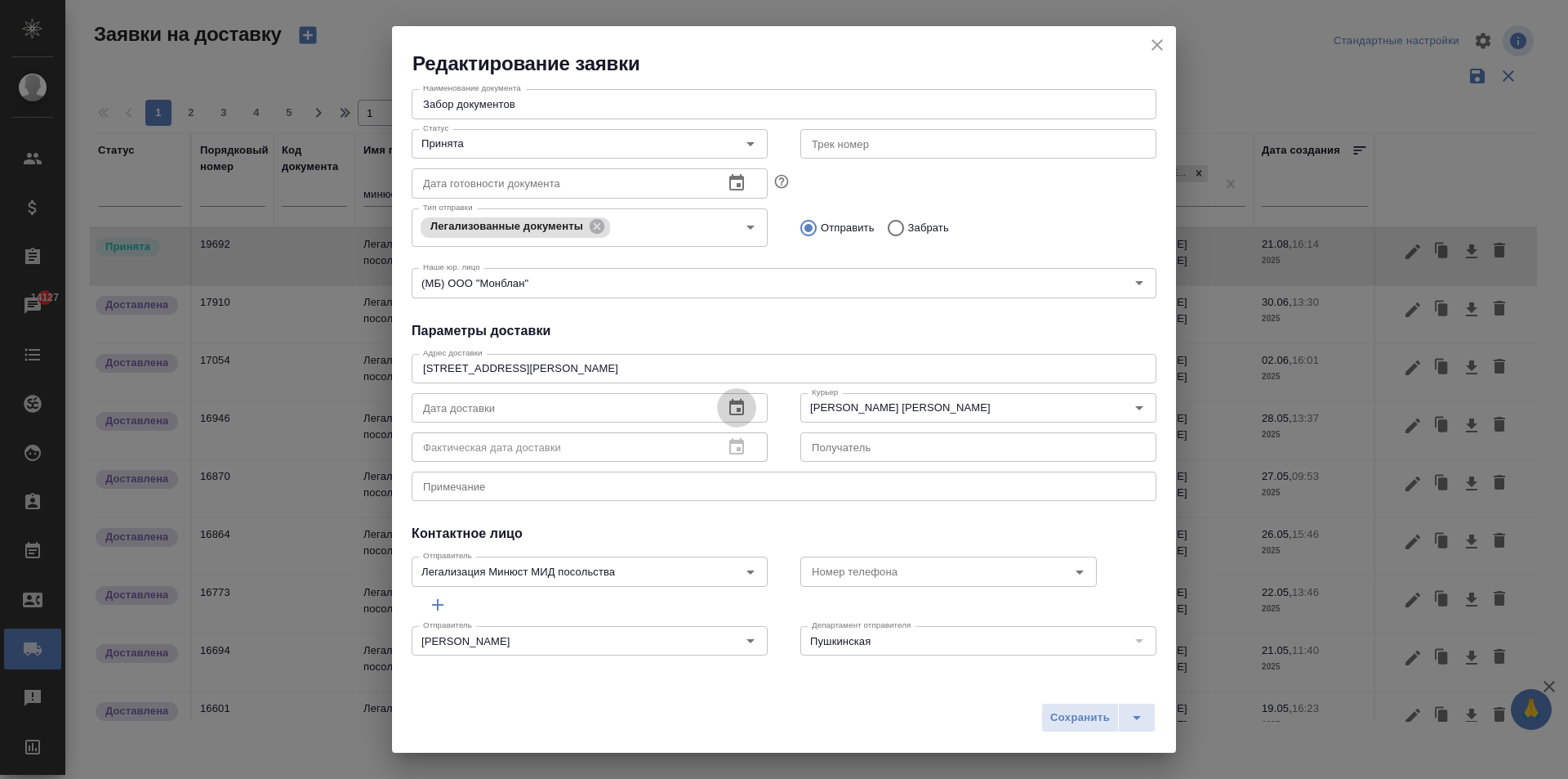
click at [727, 407] on icon "button" at bounding box center [737, 408] width 20 height 20
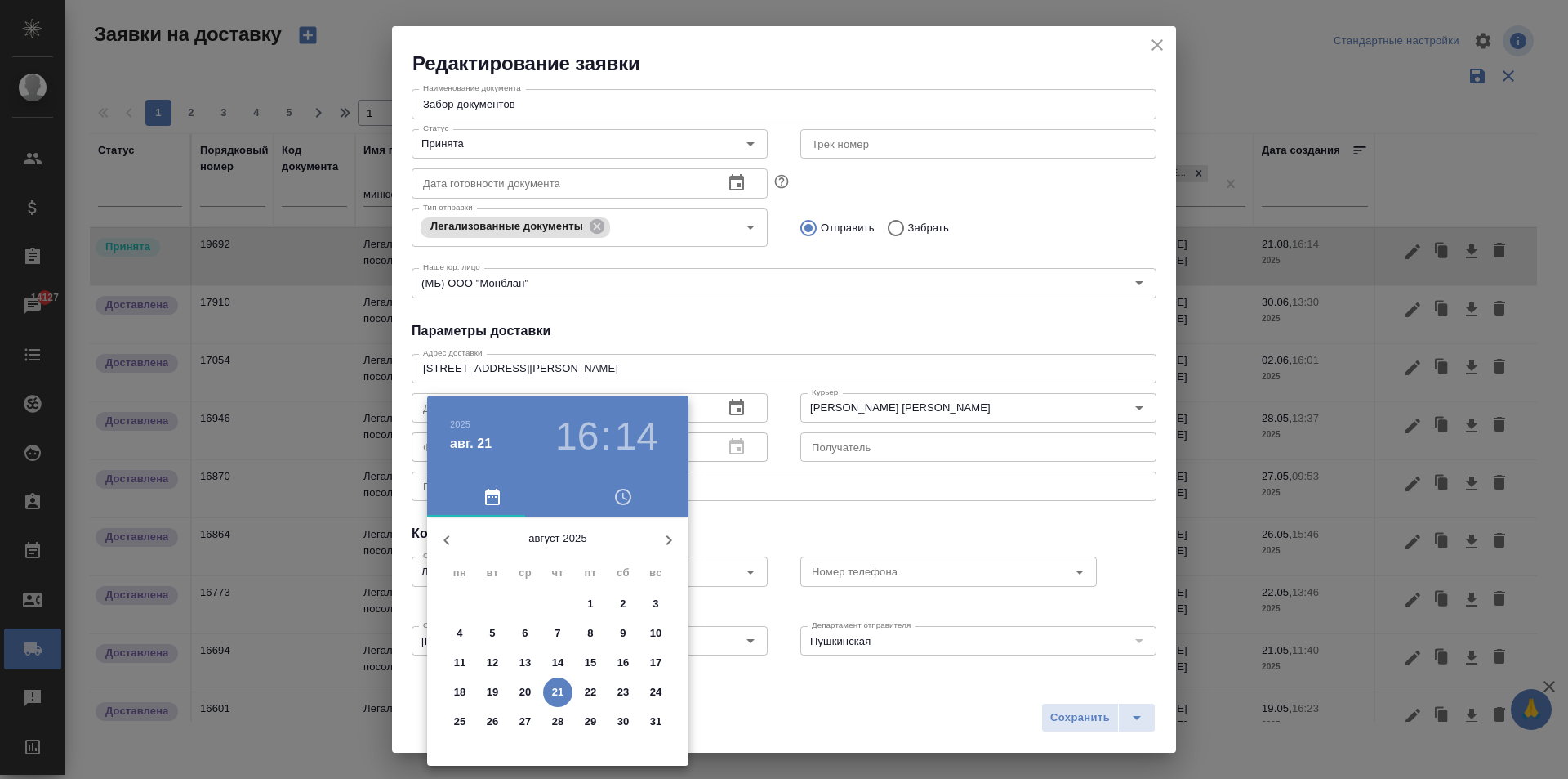
click at [560, 686] on p "21" at bounding box center [558, 691] width 12 height 16
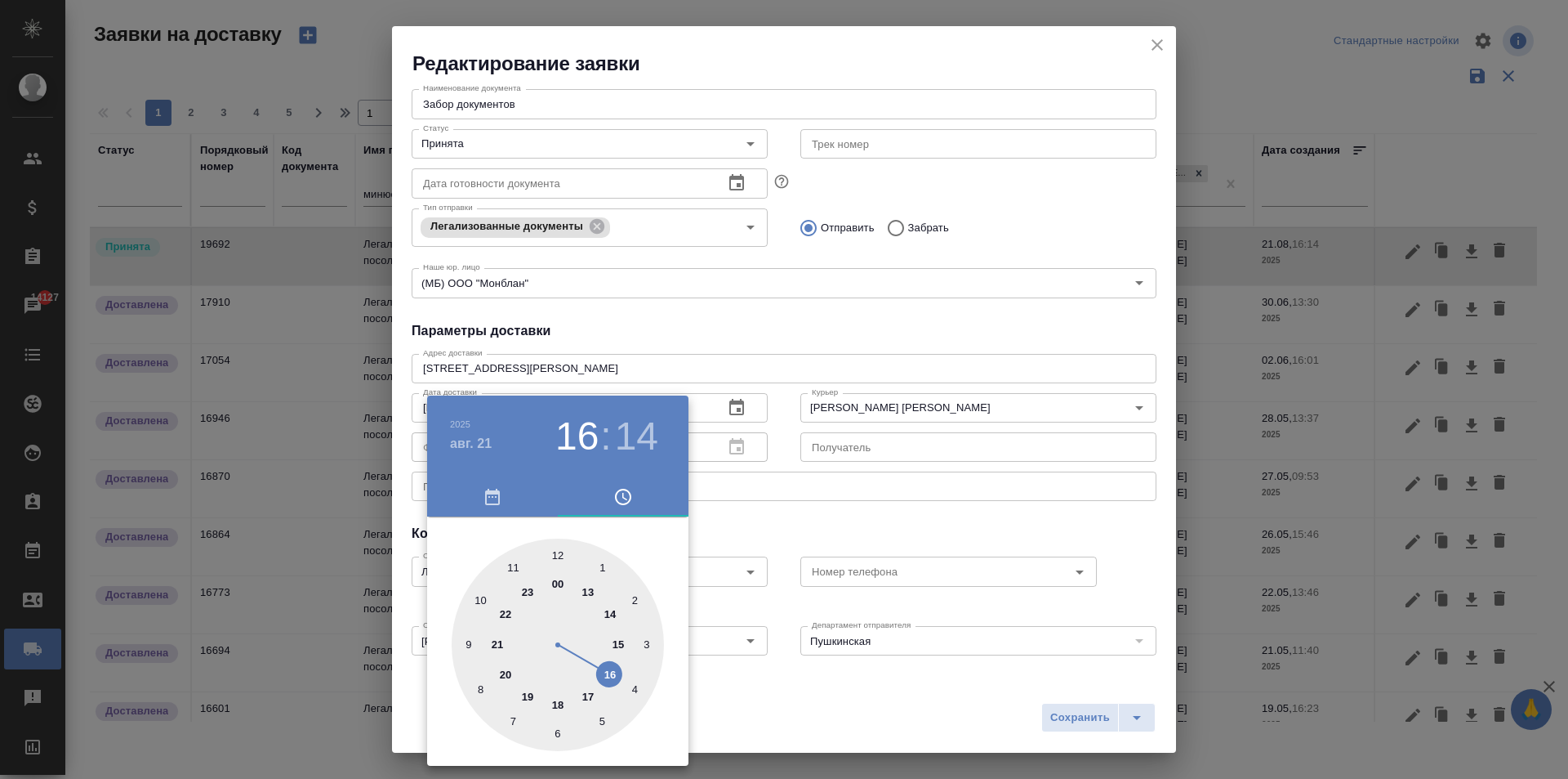
click at [761, 362] on div at bounding box center [784, 390] width 1568 height 779
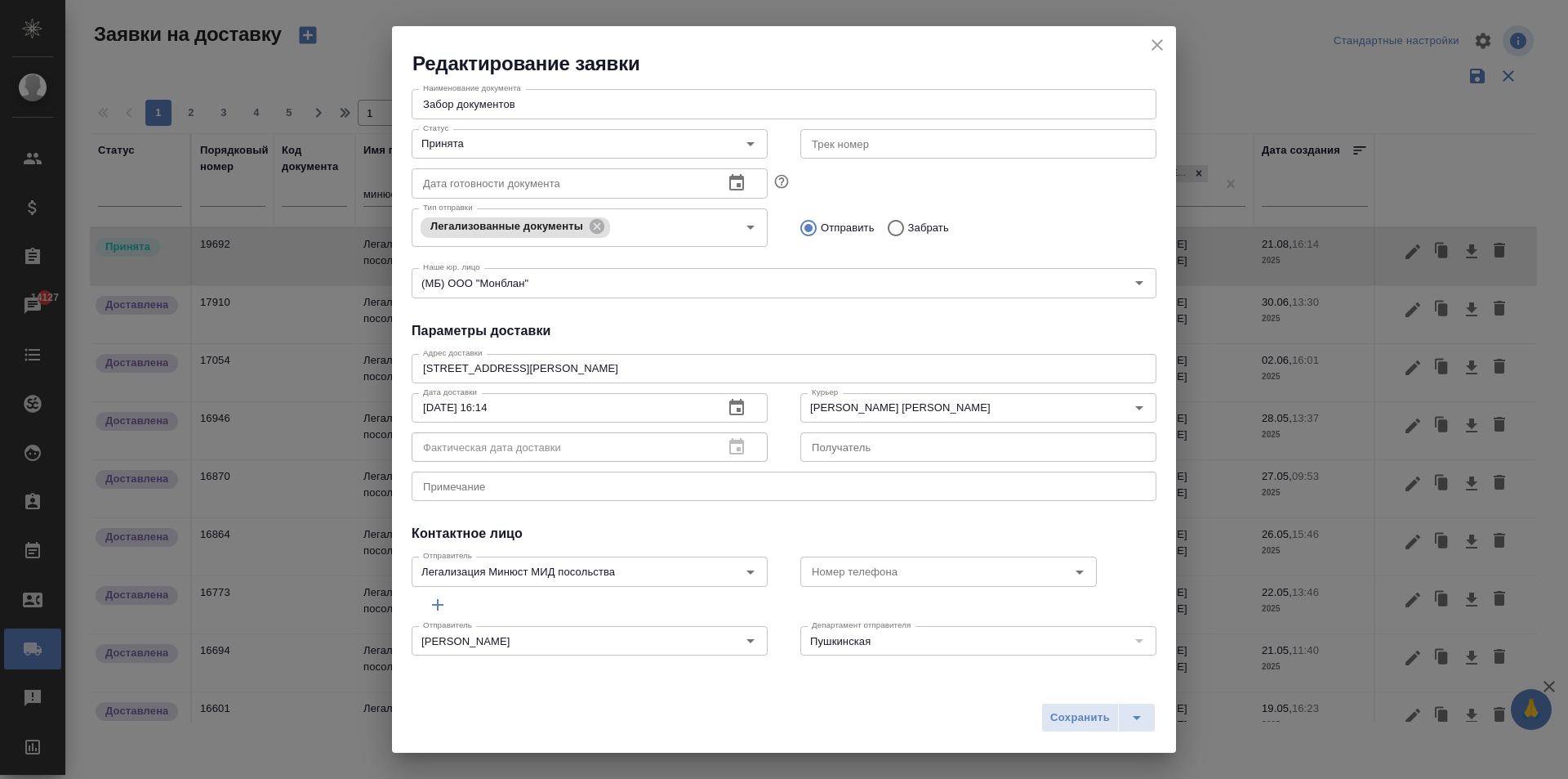
click at [728, 411] on icon "button" at bounding box center [737, 408] width 20 height 20
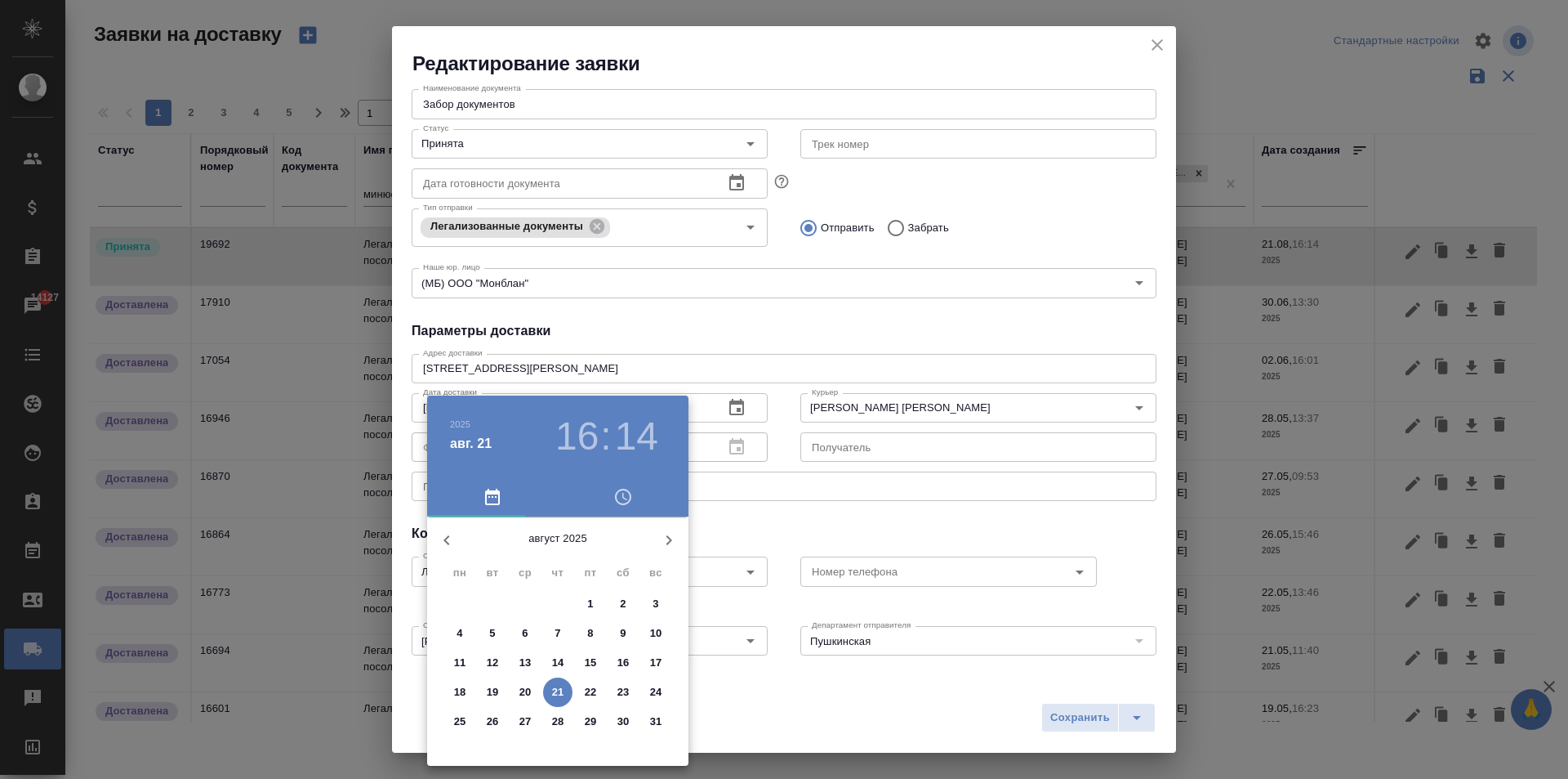
click at [595, 696] on p "22" at bounding box center [590, 691] width 12 height 16
type input "[DATE] 16:14"
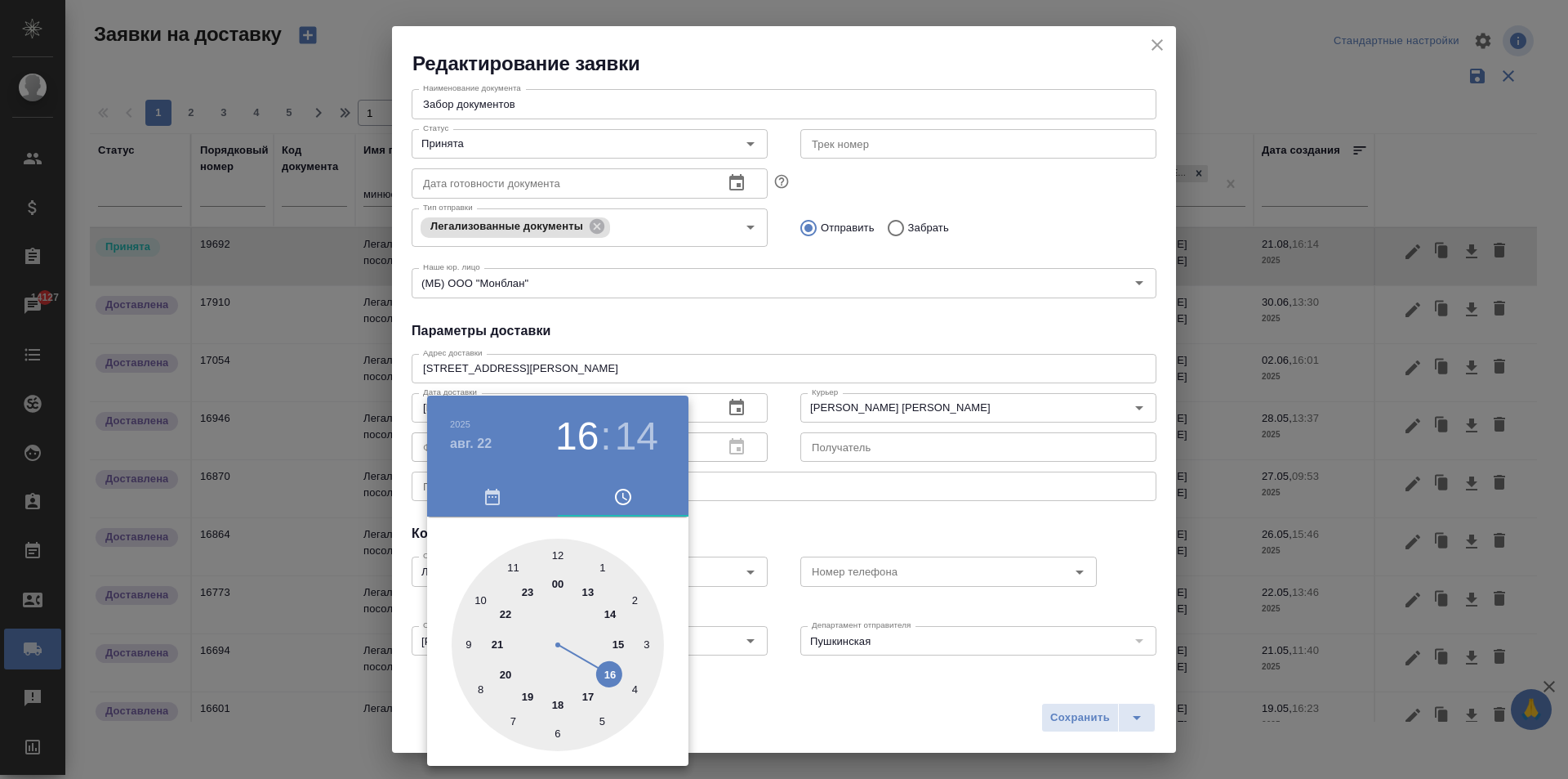
click at [983, 342] on div at bounding box center [784, 390] width 1568 height 779
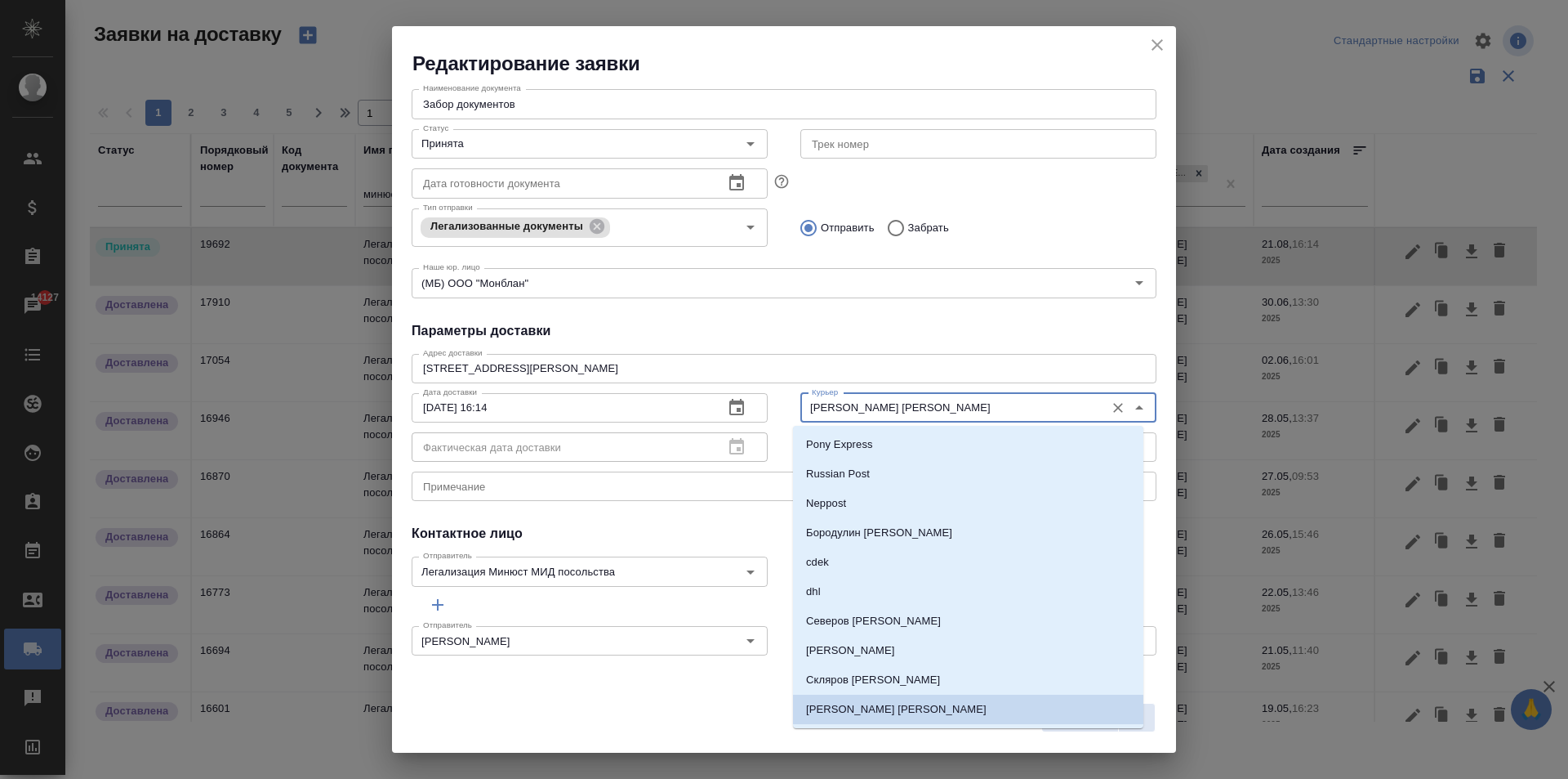
click at [900, 412] on input "[PERSON_NAME] [PERSON_NAME]" at bounding box center [951, 408] width 291 height 20
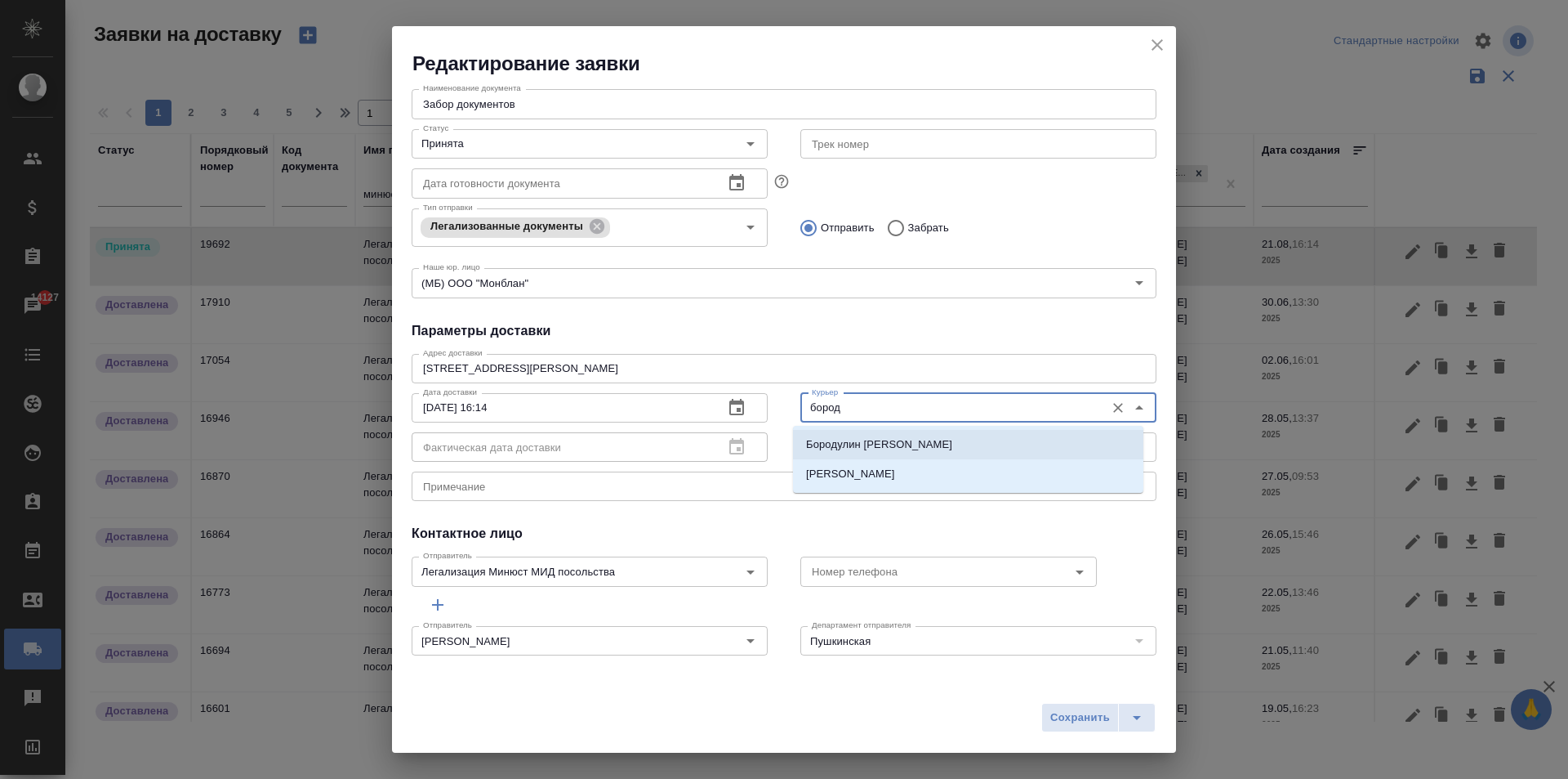
click at [934, 440] on li "Бородулин [PERSON_NAME]" at bounding box center [968, 444] width 350 height 30
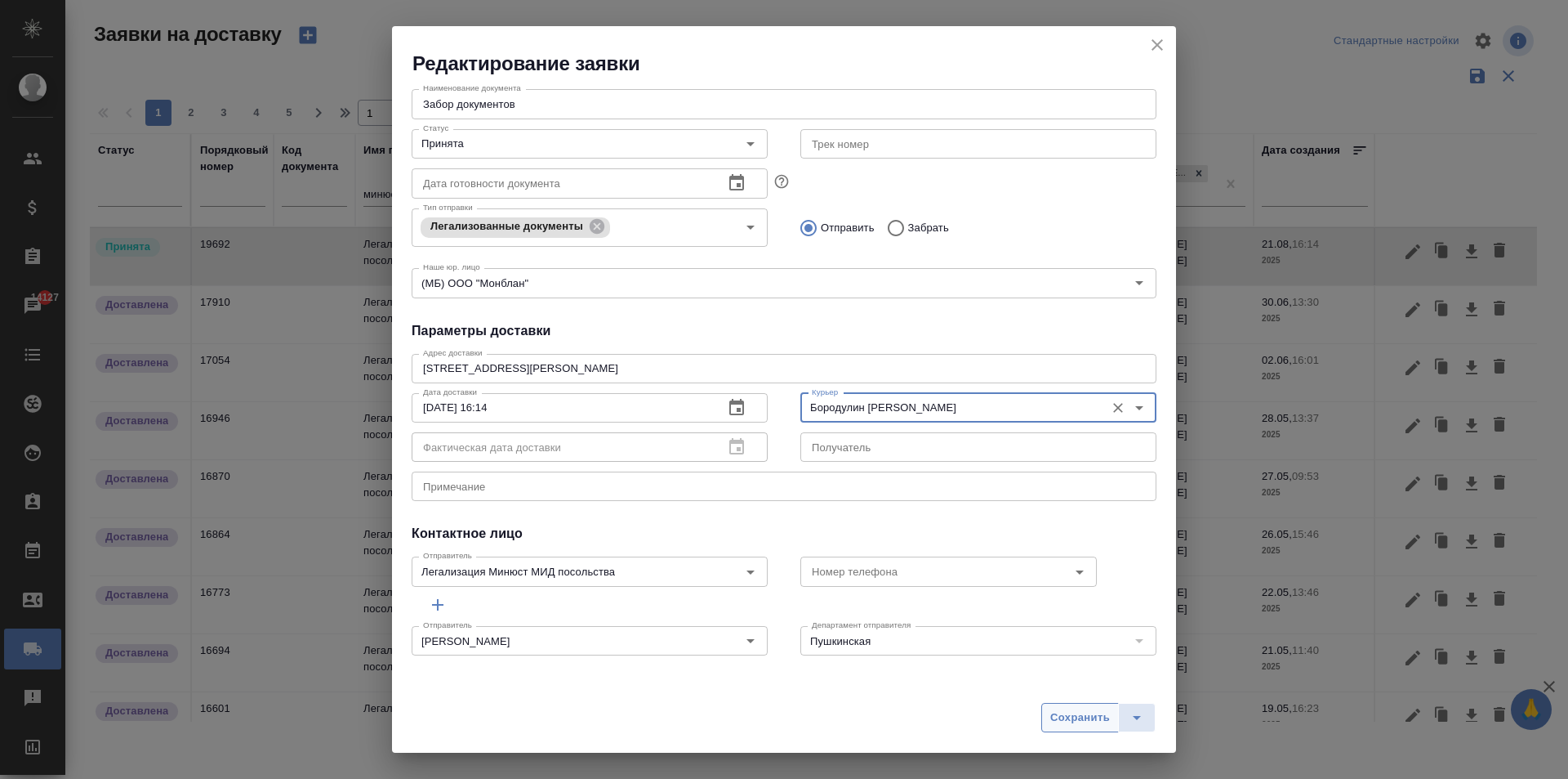
type input "Бородулин [PERSON_NAME]"
click at [1063, 714] on span "Сохранить" at bounding box center [1080, 718] width 60 height 19
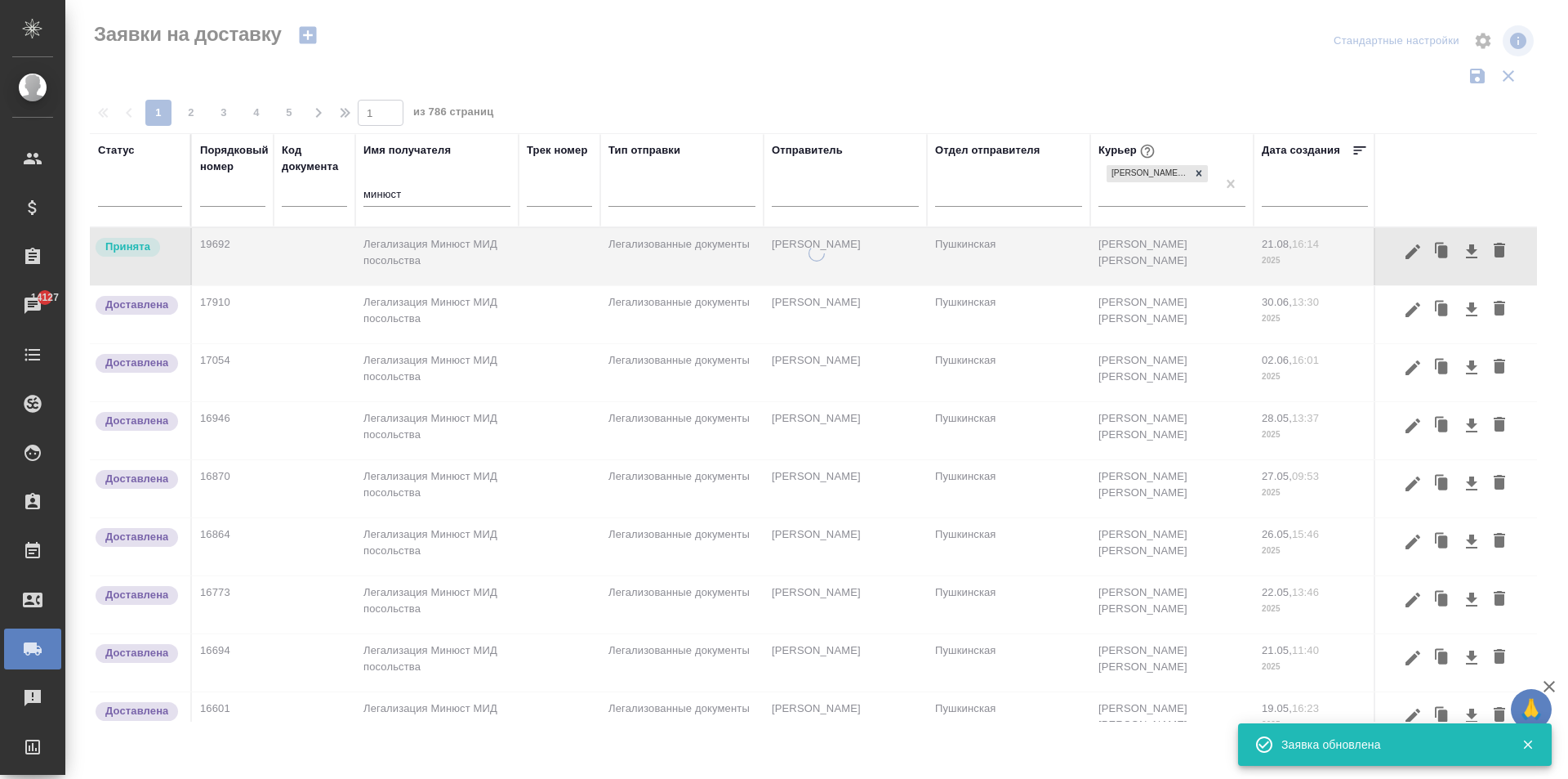
scroll to position [0, 0]
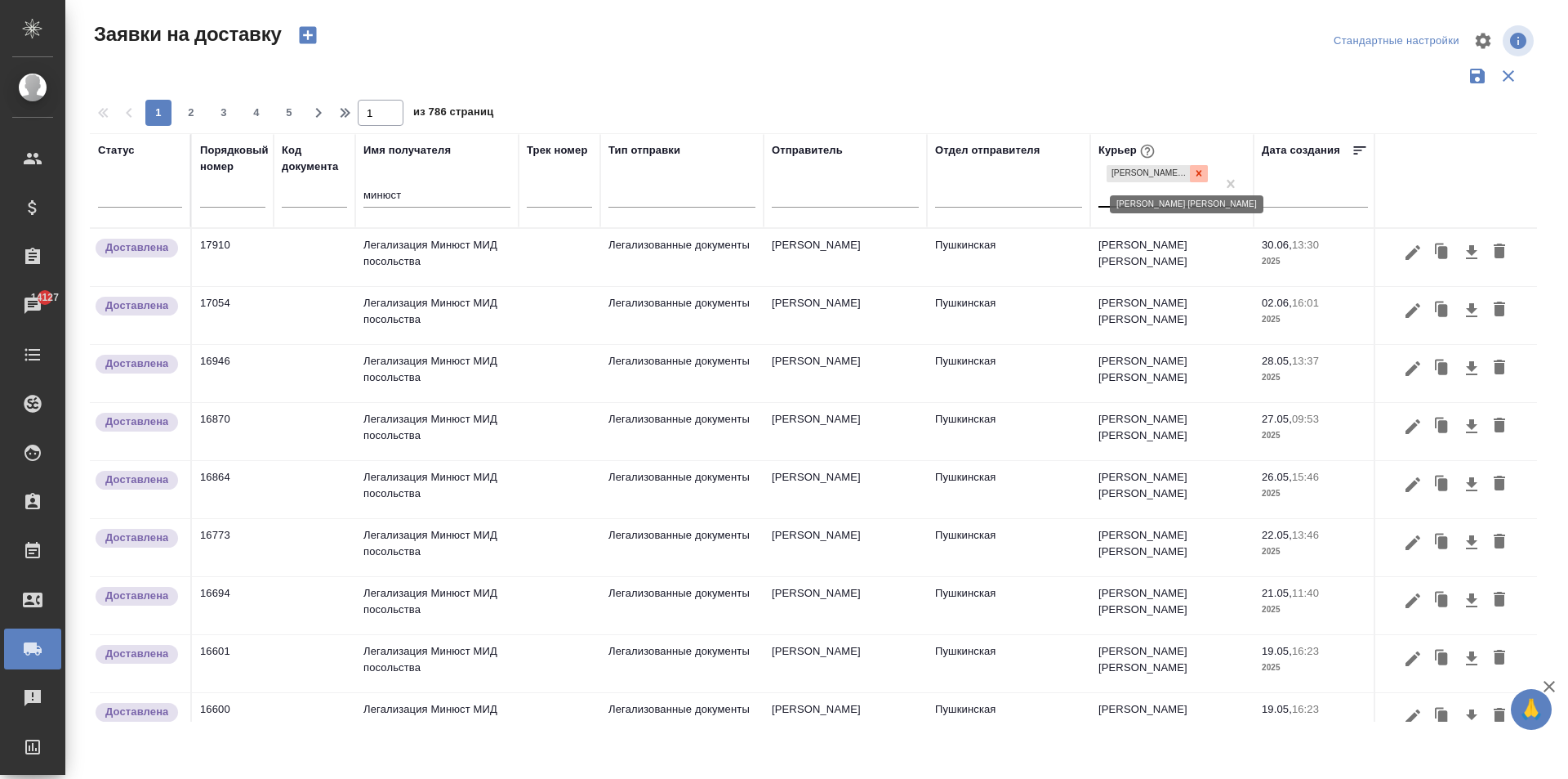
click at [1200, 169] on icon at bounding box center [1199, 173] width 11 height 11
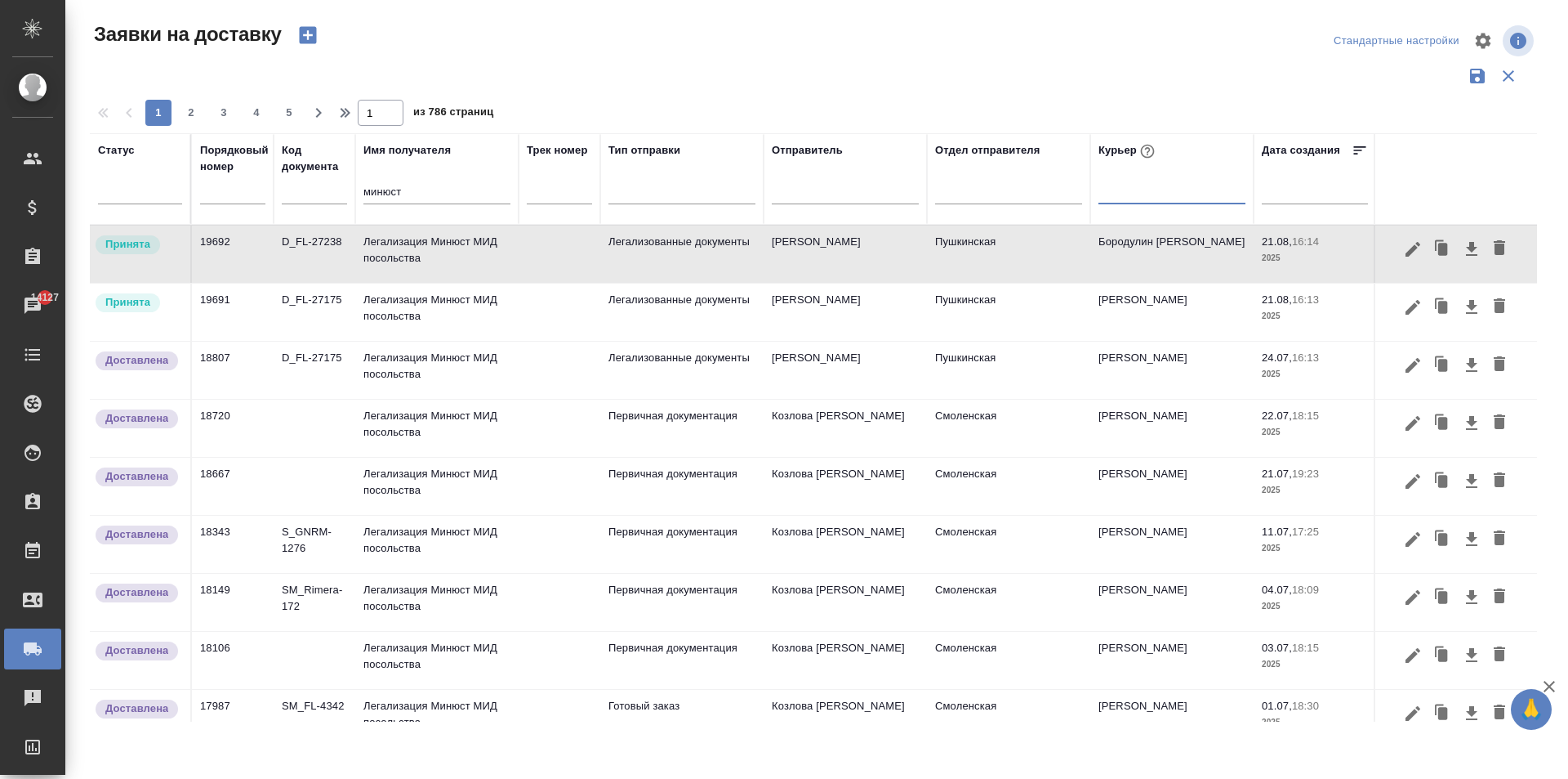
click at [1176, 193] on div at bounding box center [1172, 187] width 147 height 24
type input "бород"
click at [1208, 239] on div "Бородулин [PERSON_NAME]" at bounding box center [1221, 240] width 245 height 30
click at [393, 192] on input "минюст" at bounding box center [437, 192] width 147 height 20
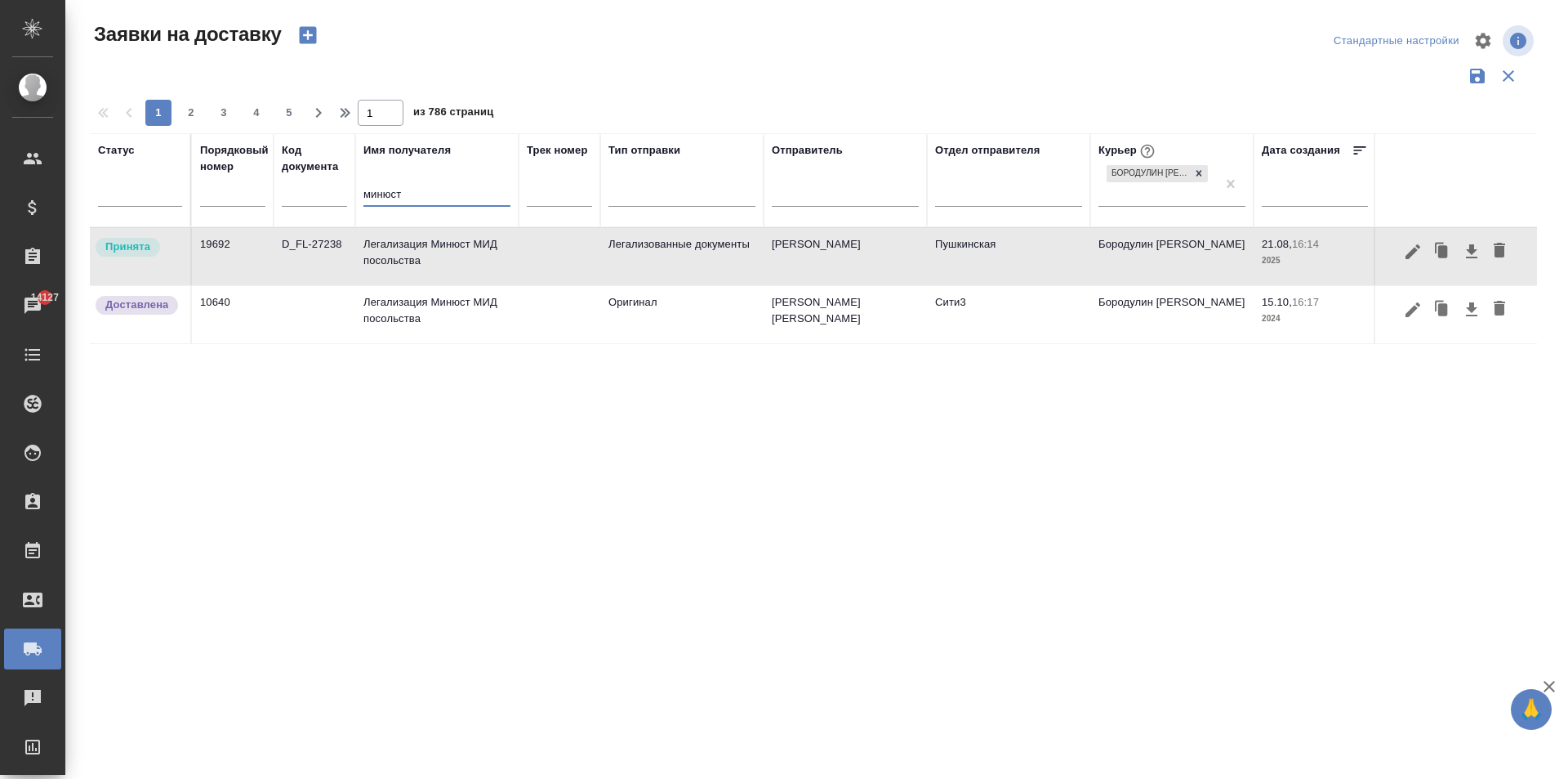
click at [407, 195] on input "минюст" at bounding box center [437, 195] width 147 height 20
drag, startPoint x: 411, startPoint y: 193, endPoint x: 266, endPoint y: 190, distance: 145.0
click at [266, 190] on tr "Статус Порядковый номер Код документа Имя получателя минюст Трек номер Тип отпр…" at bounding box center [937, 180] width 1695 height 94
